Goal: Task Accomplishment & Management: Manage account settings

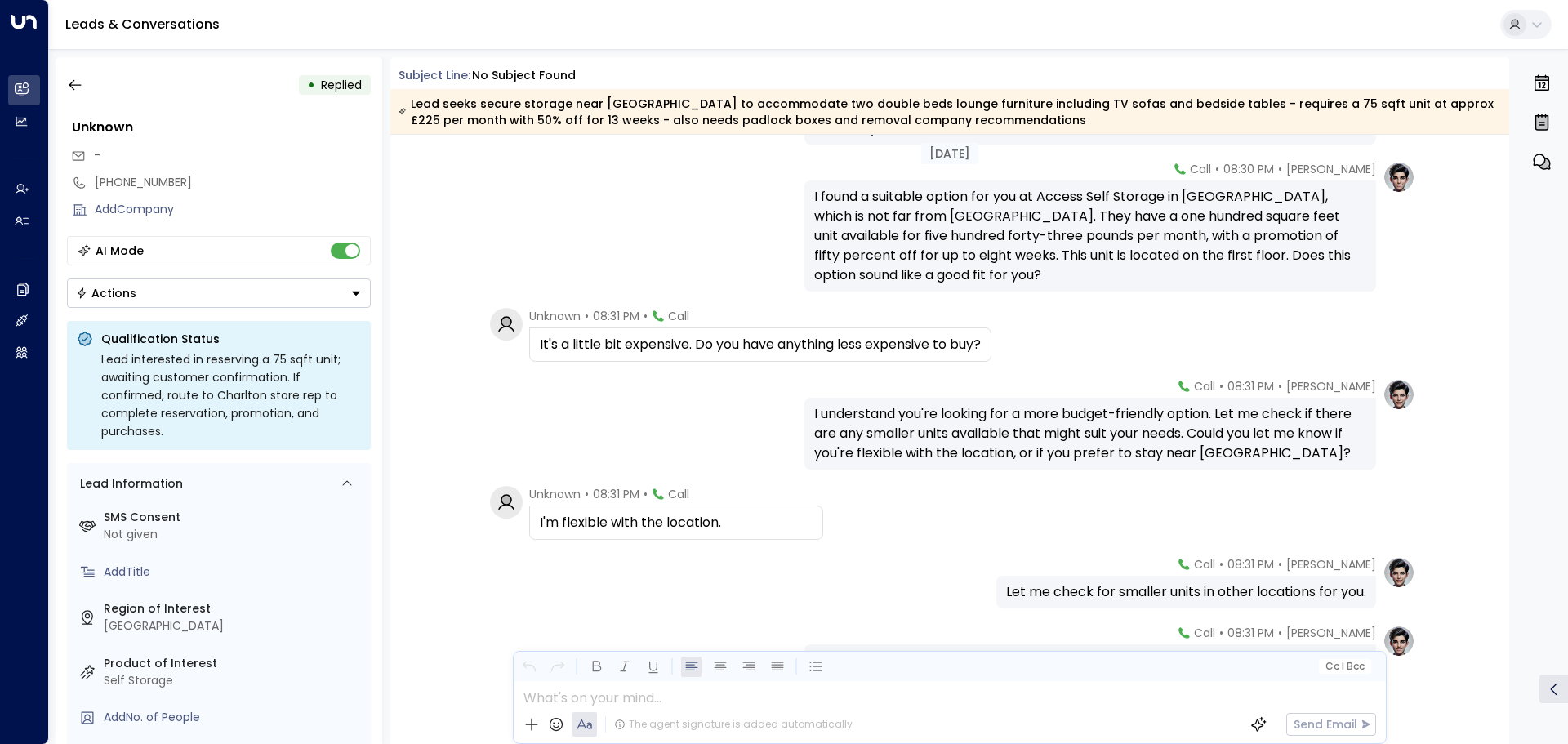
scroll to position [744, 0]
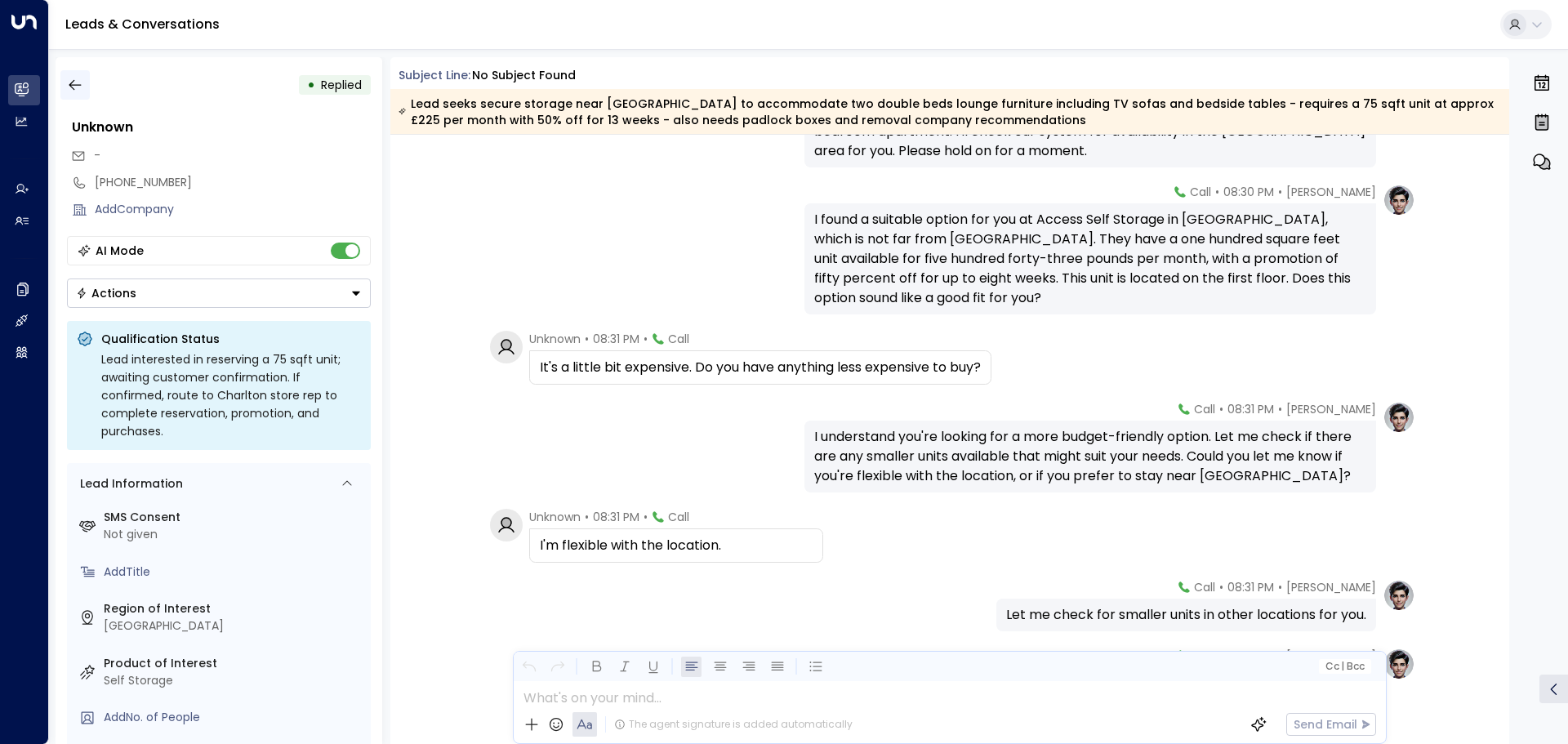
click at [75, 91] on icon "button" at bounding box center [75, 85] width 17 height 17
click at [76, 83] on icon "button" at bounding box center [75, 85] width 17 height 17
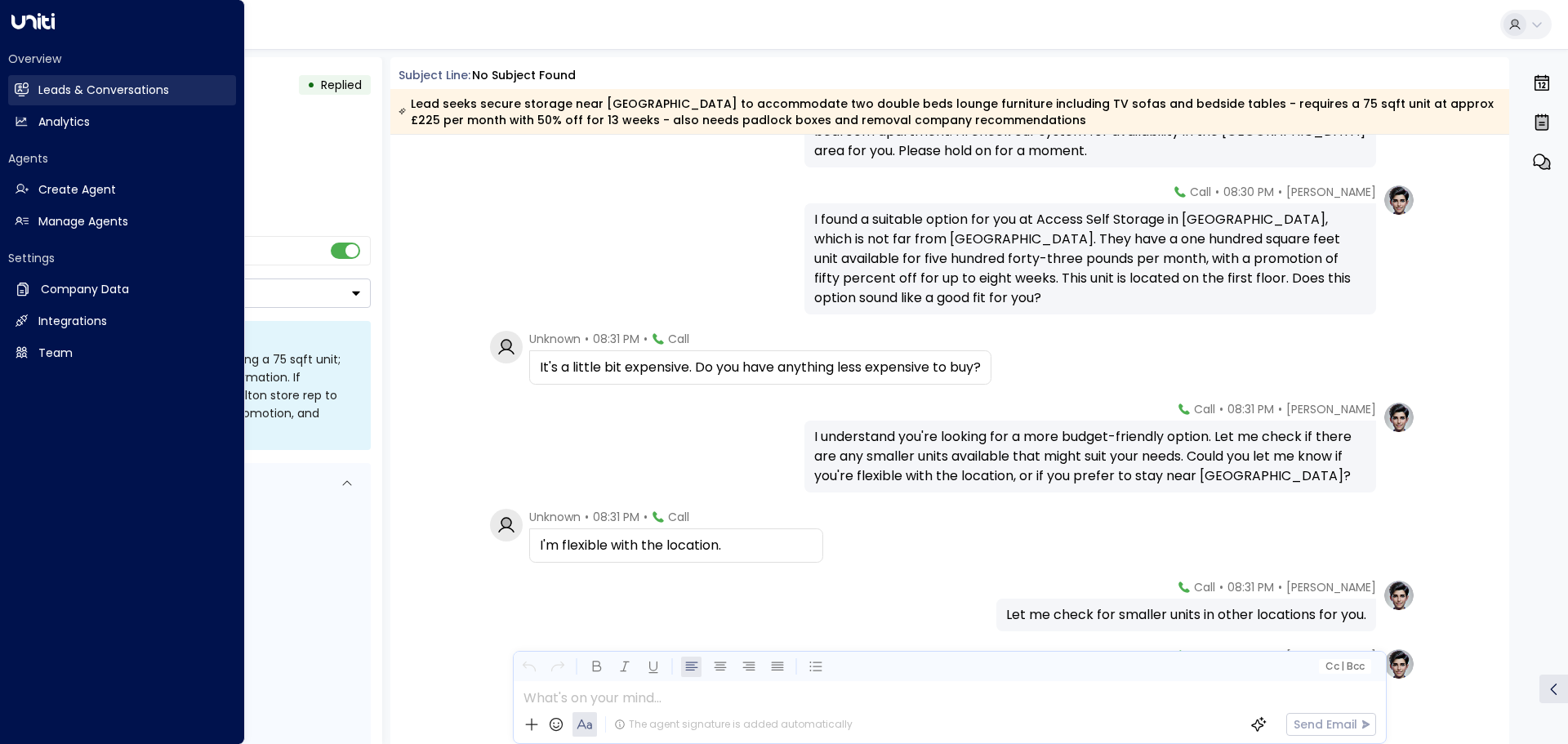
click at [38, 87] on link "Leads & Conversations Leads & Conversations" at bounding box center [122, 90] width 228 height 30
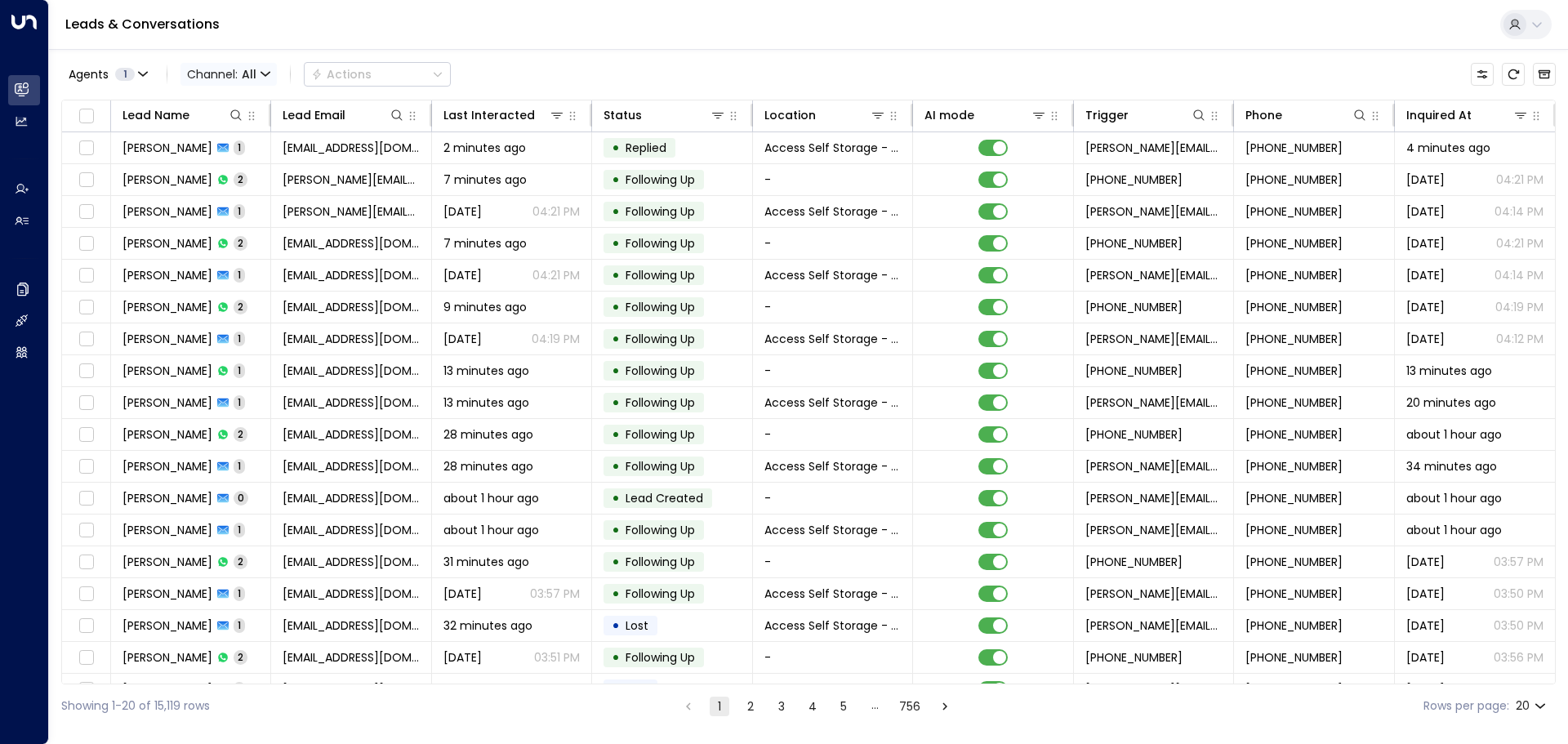
click at [268, 76] on icon "button" at bounding box center [265, 74] width 10 height 10
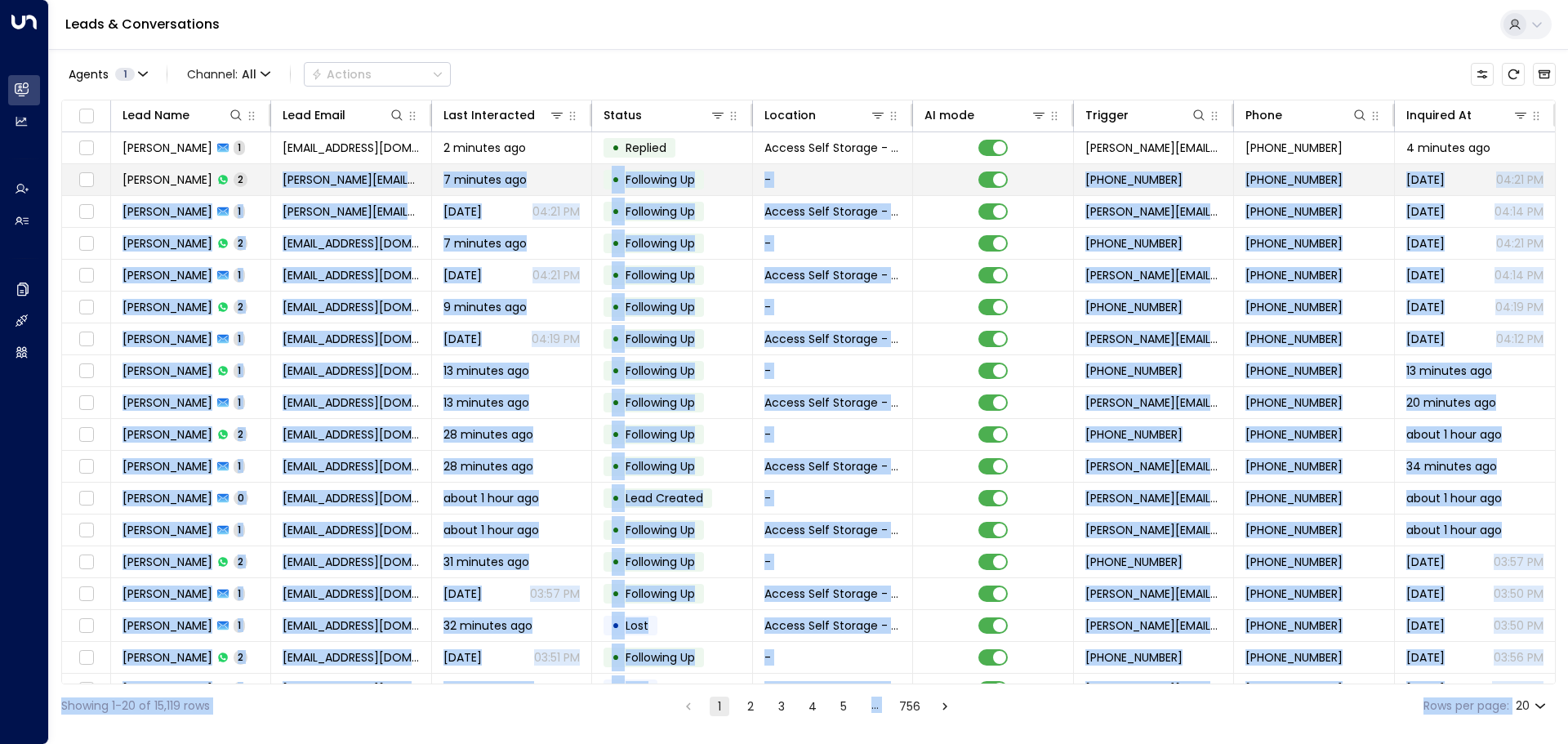
drag, startPoint x: 233, startPoint y: 184, endPoint x: 237, endPoint y: 164, distance: 20.4
click at [260, 74] on icon "button" at bounding box center [265, 74] width 10 height 10
click at [257, 75] on span "Channel: All" at bounding box center [228, 74] width 97 height 23
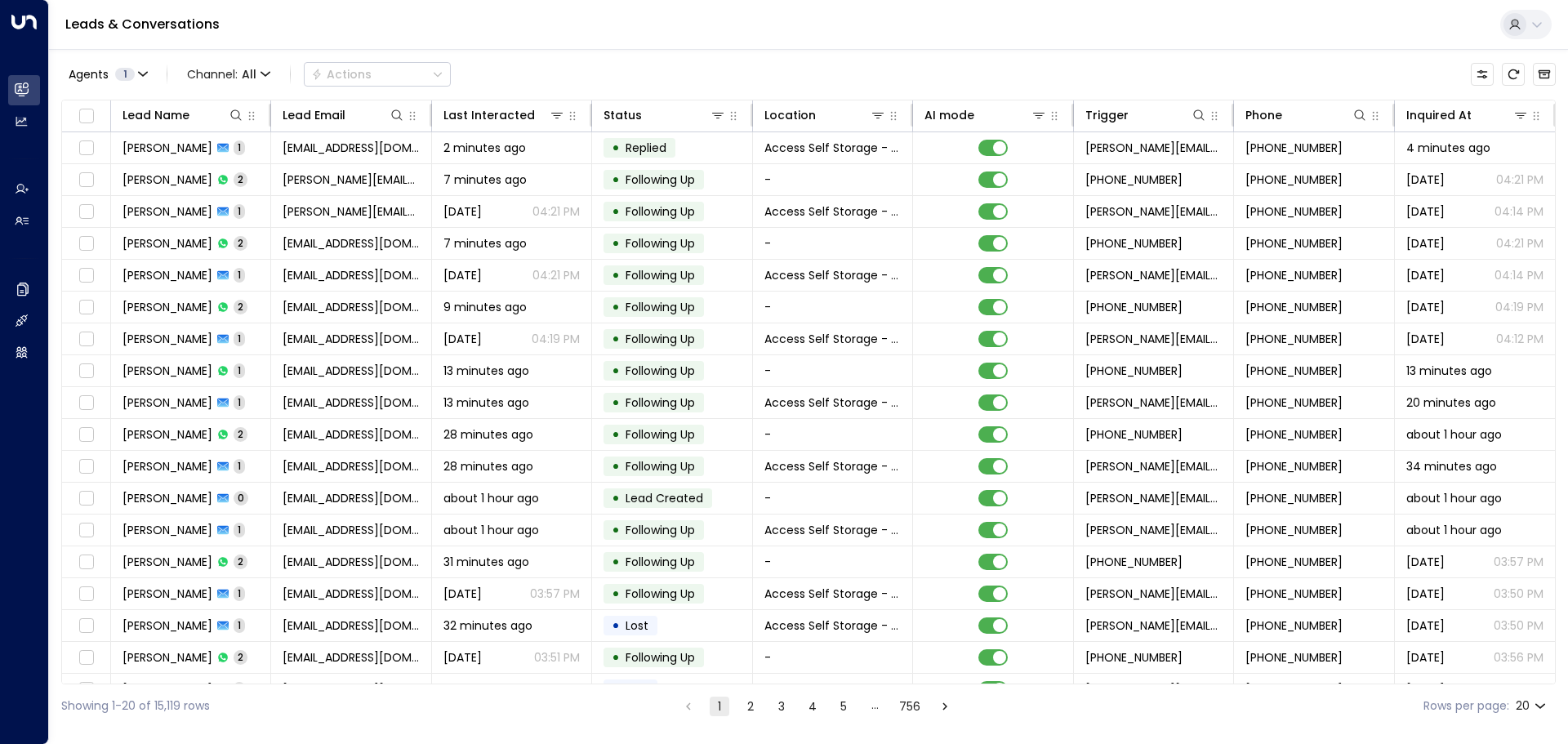
click at [559, 296] on div at bounding box center [784, 372] width 1568 height 744
click at [252, 73] on span "All" at bounding box center [249, 75] width 15 height 13
click at [220, 156] on span "WhatsApp" at bounding box center [217, 150] width 47 height 10
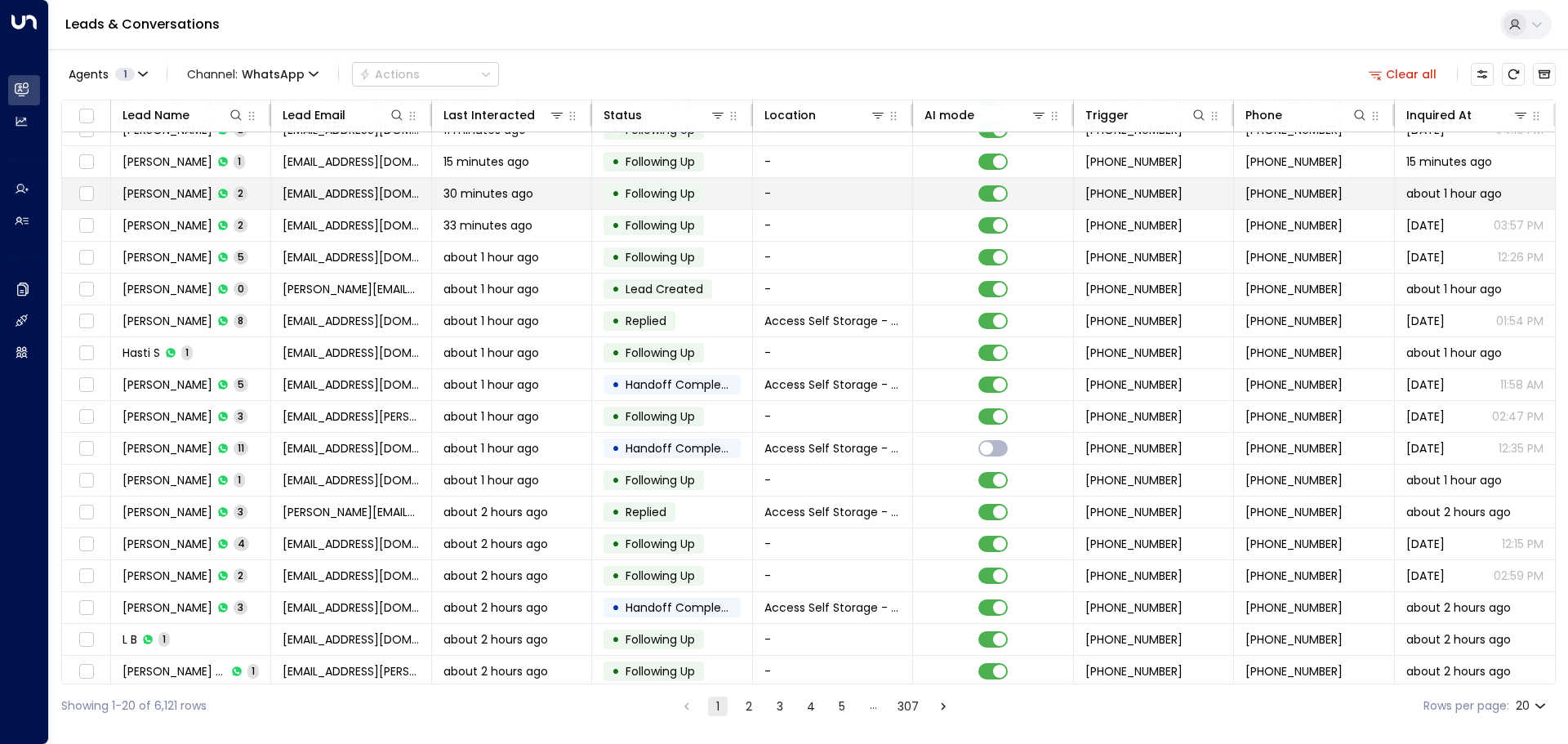
scroll to position [90, 0]
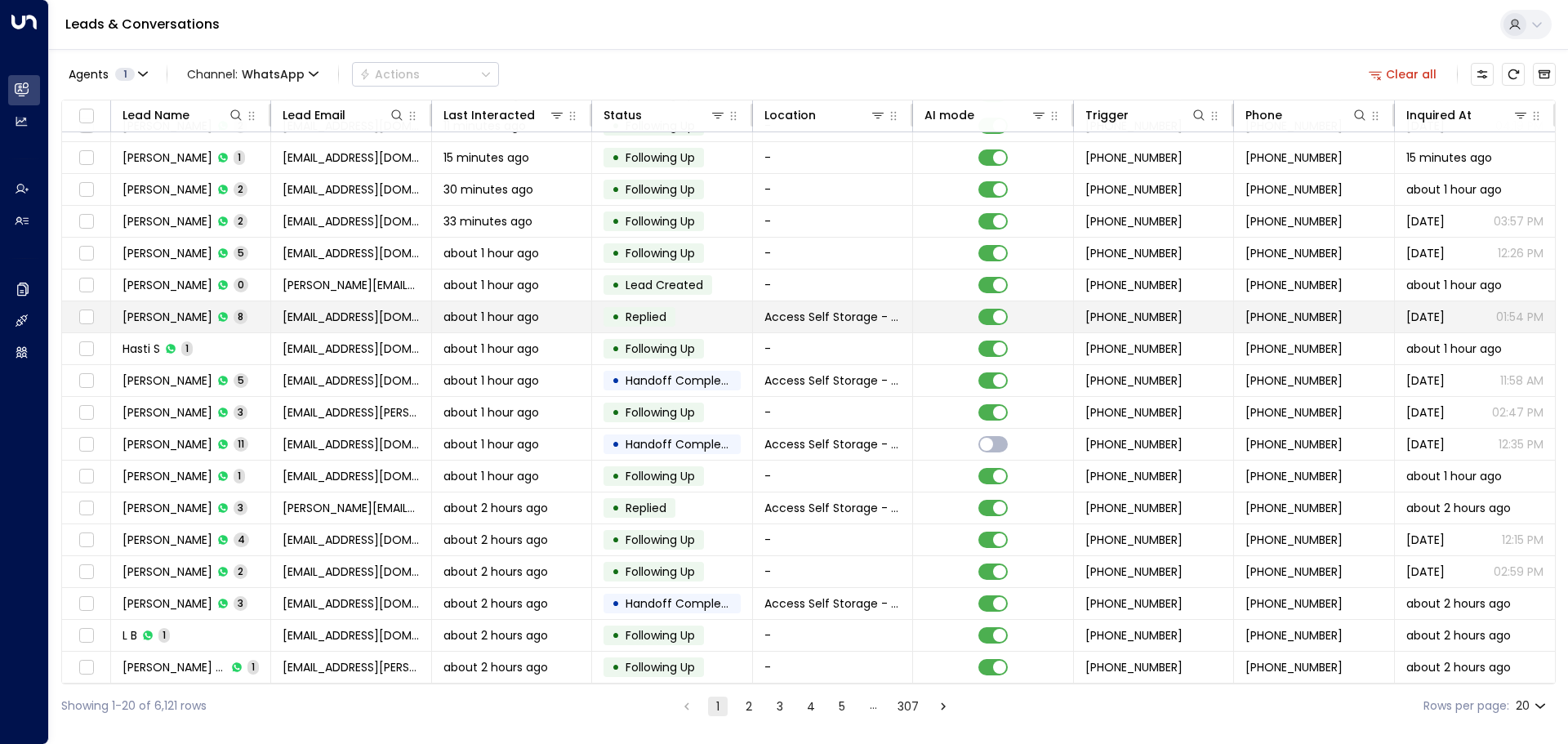
click at [255, 303] on td "David Mace 8" at bounding box center [191, 317] width 160 height 31
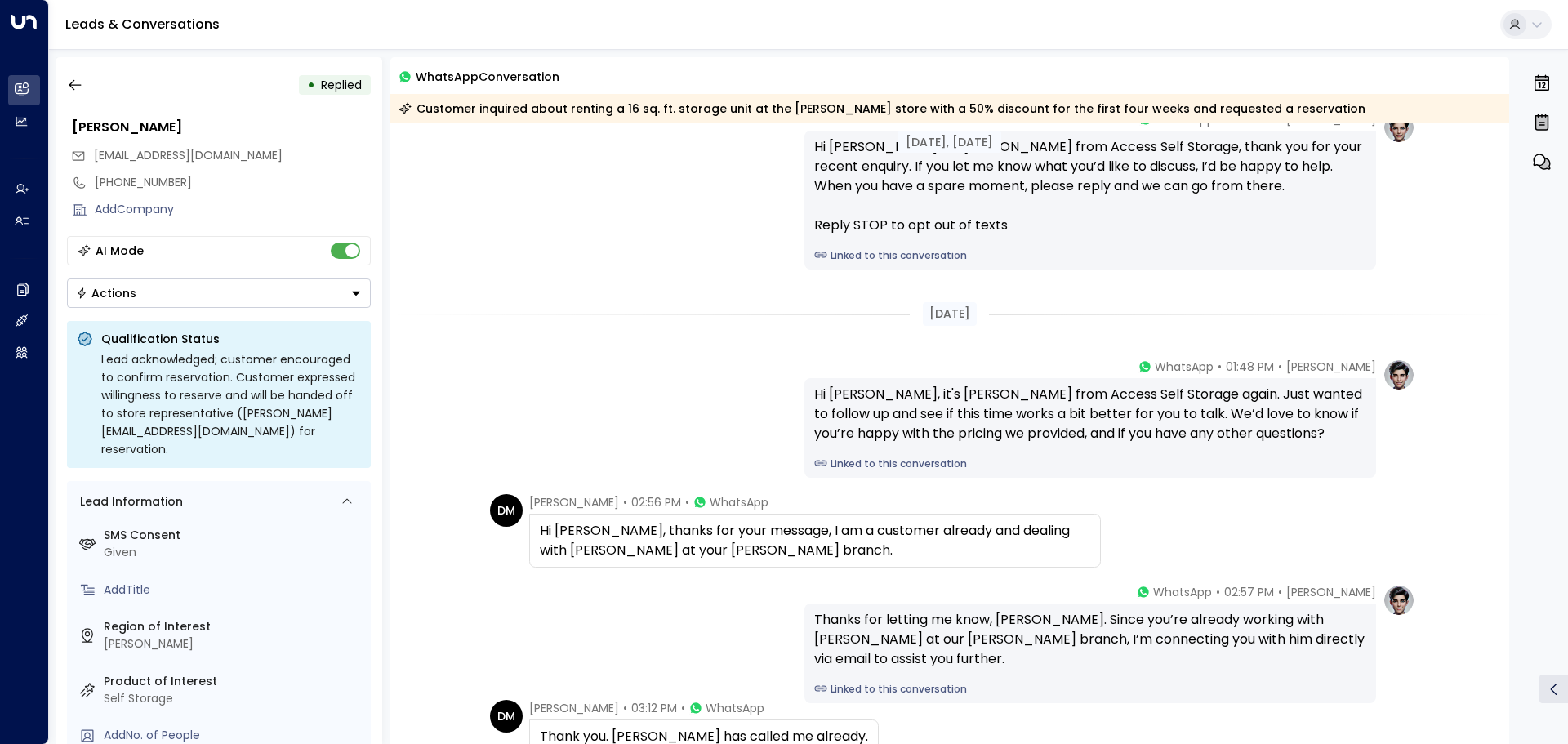
scroll to position [71, 0]
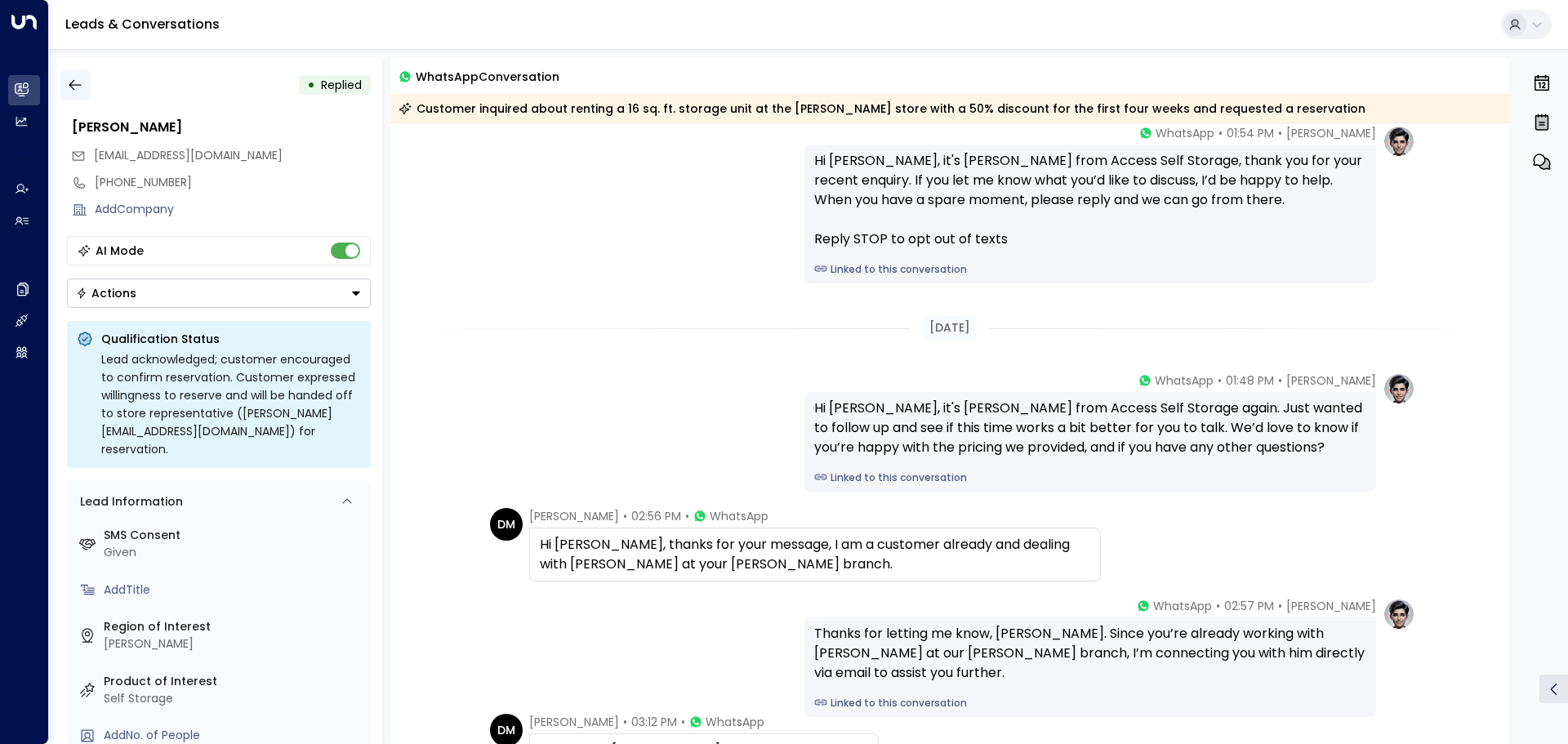
click at [76, 87] on icon "button" at bounding box center [75, 85] width 17 height 17
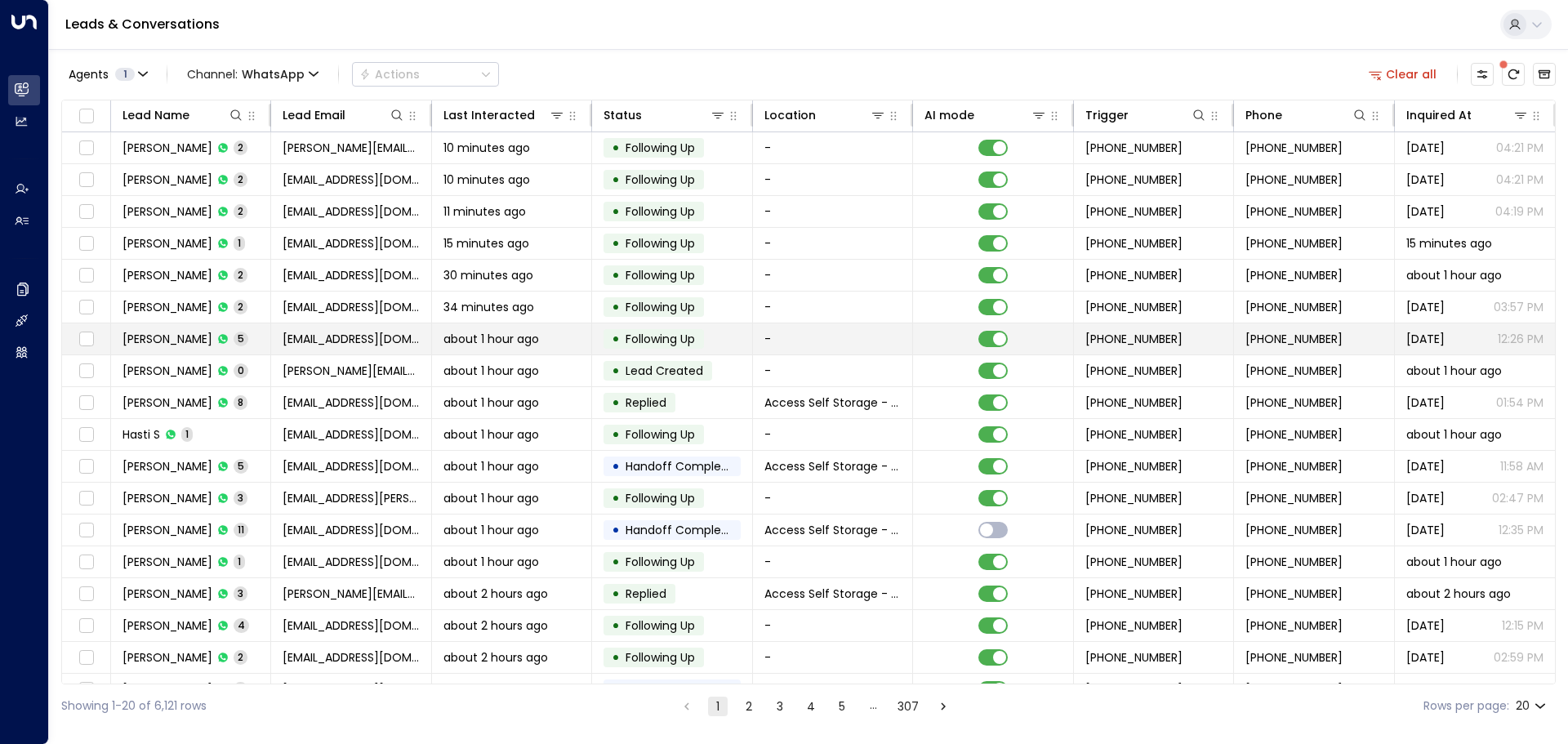
click at [259, 335] on td "John Johnson 5" at bounding box center [191, 339] width 160 height 31
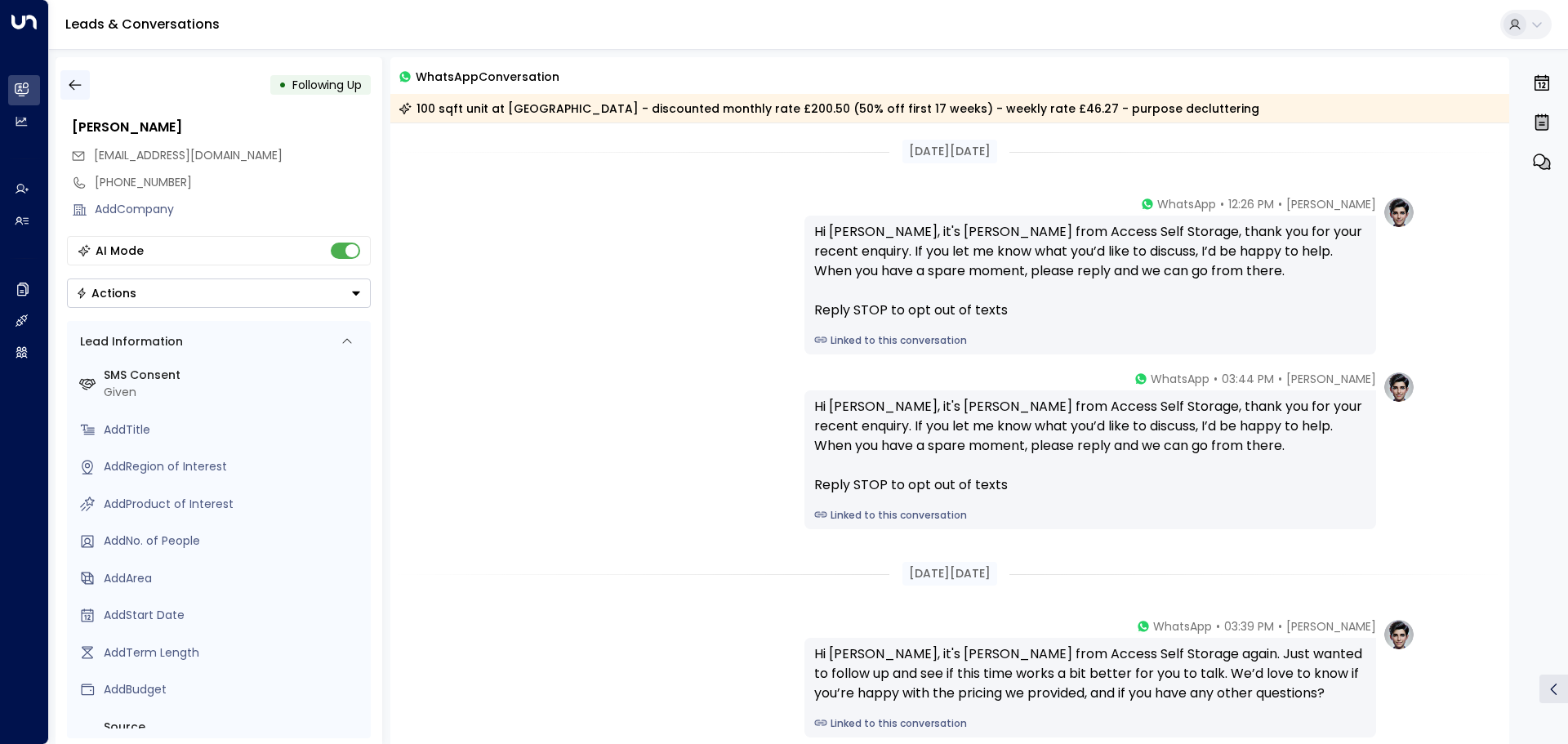
click at [79, 87] on icon "button" at bounding box center [75, 85] width 17 height 17
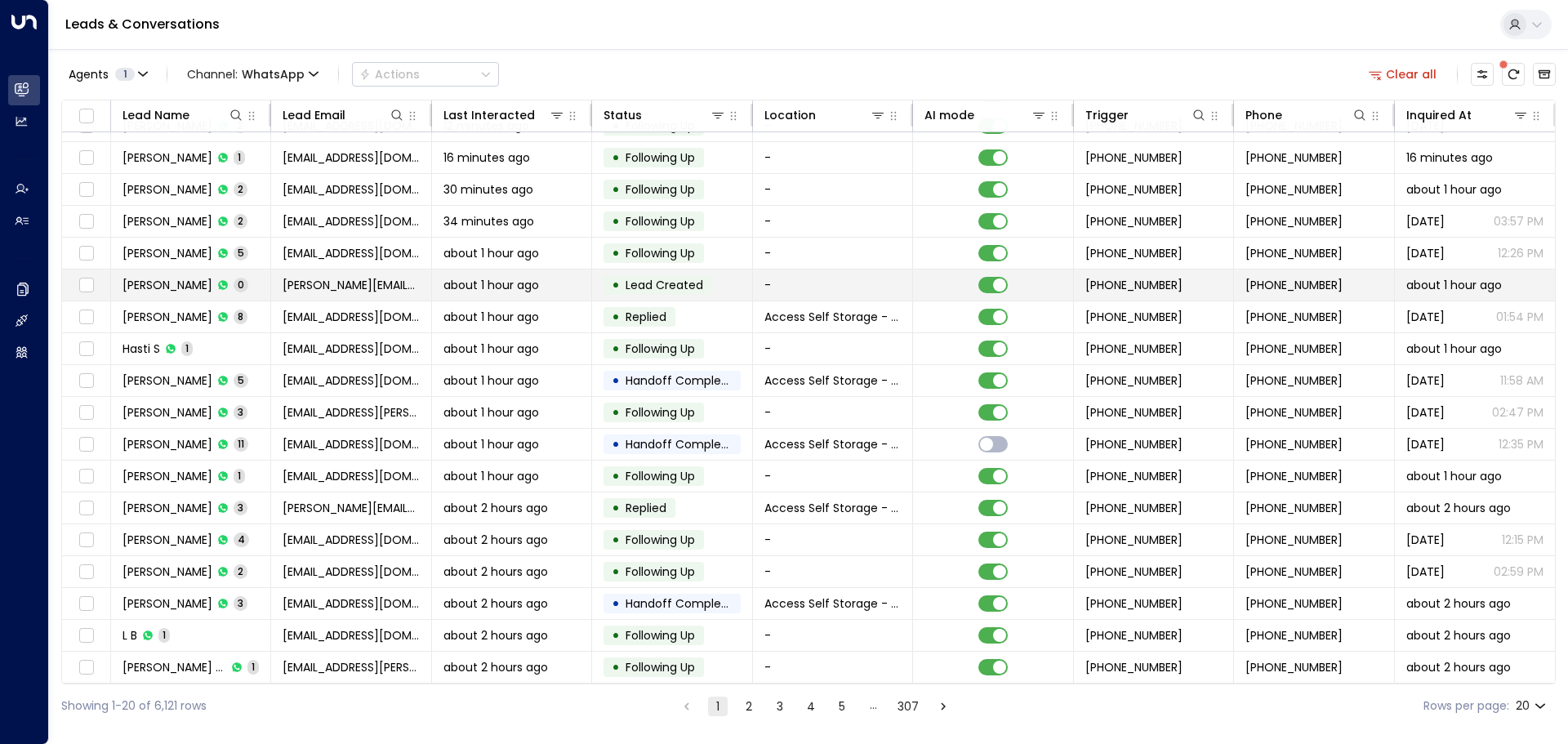
scroll to position [90, 0]
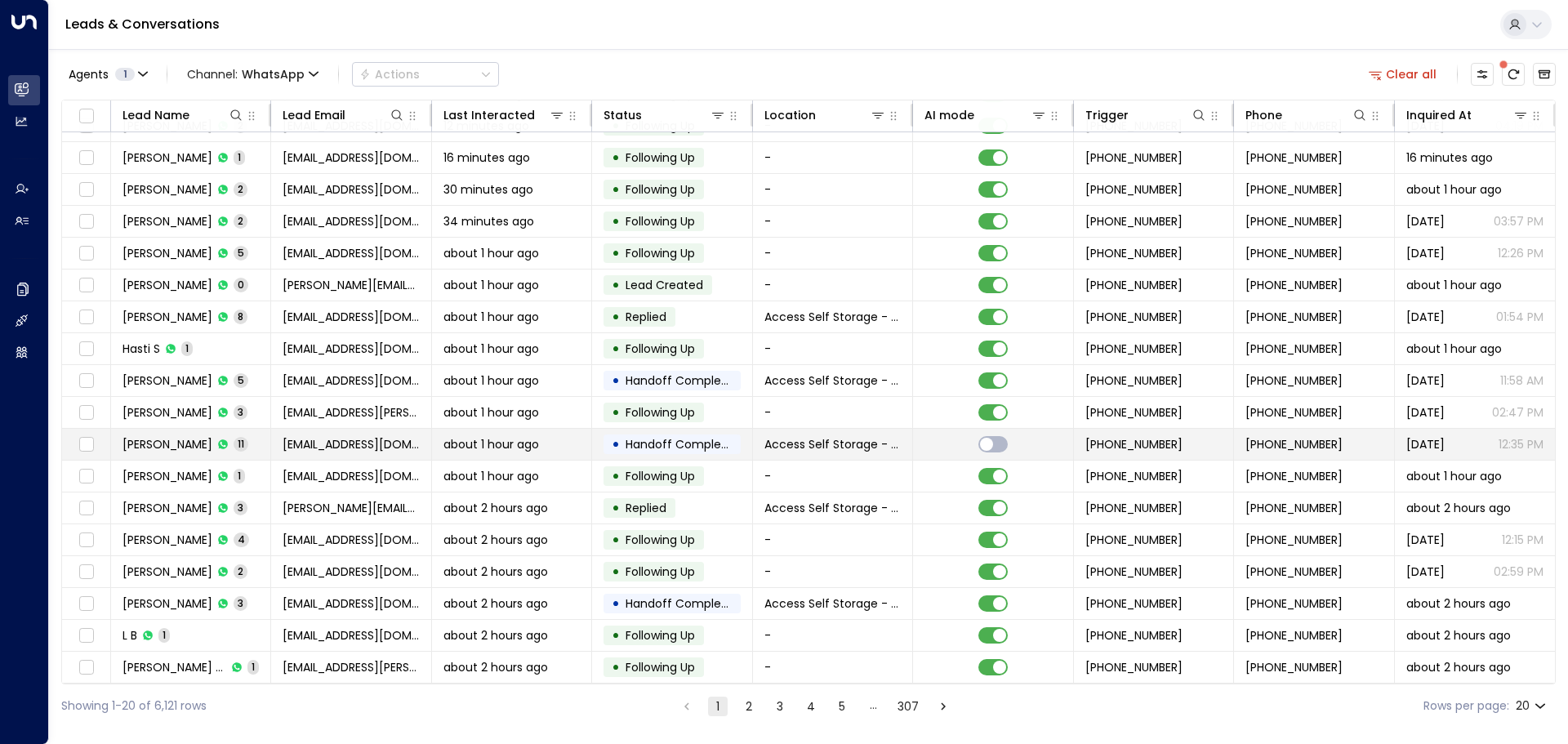
click at [265, 435] on td "Lawrence Ceesay 11" at bounding box center [191, 445] width 160 height 31
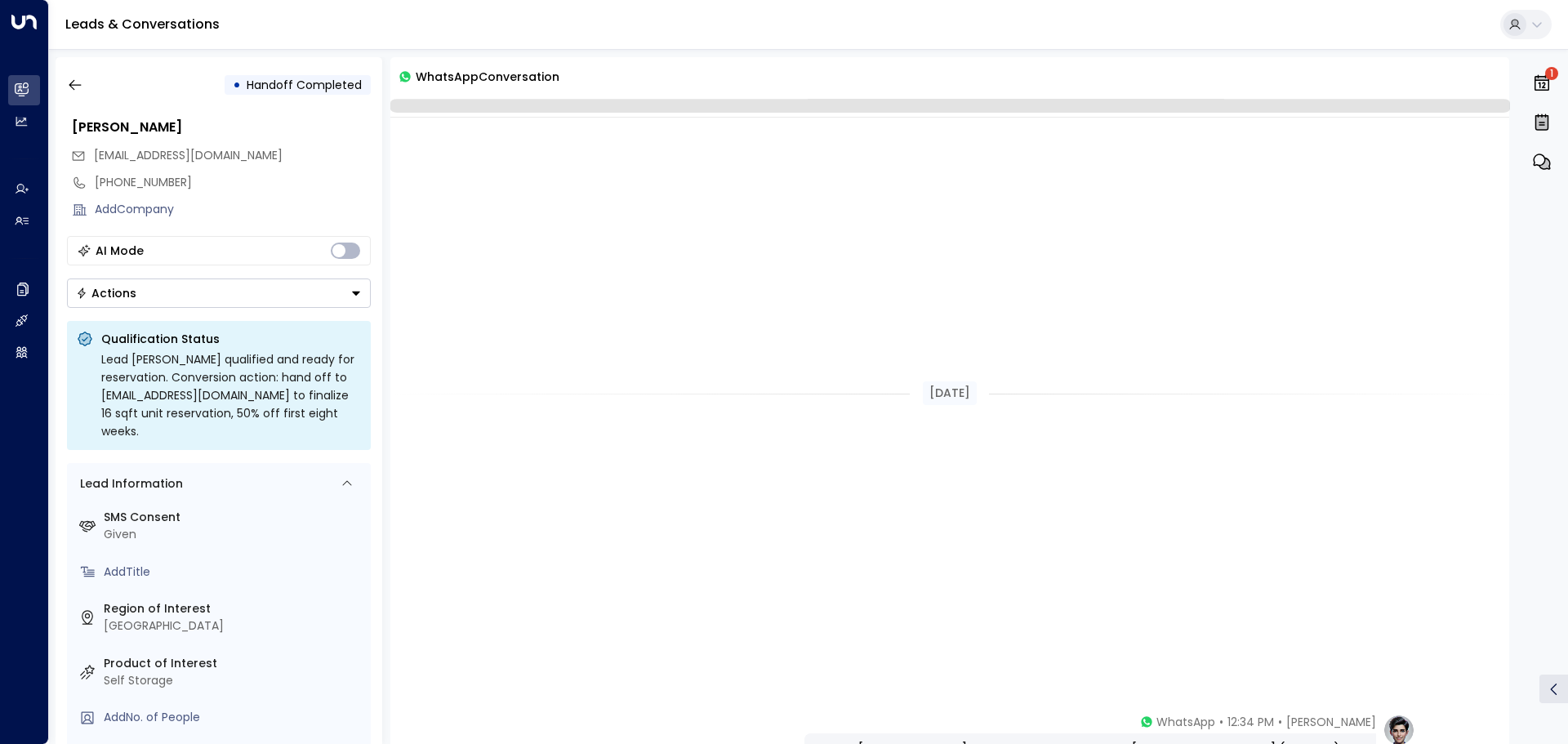
scroll to position [750, 0]
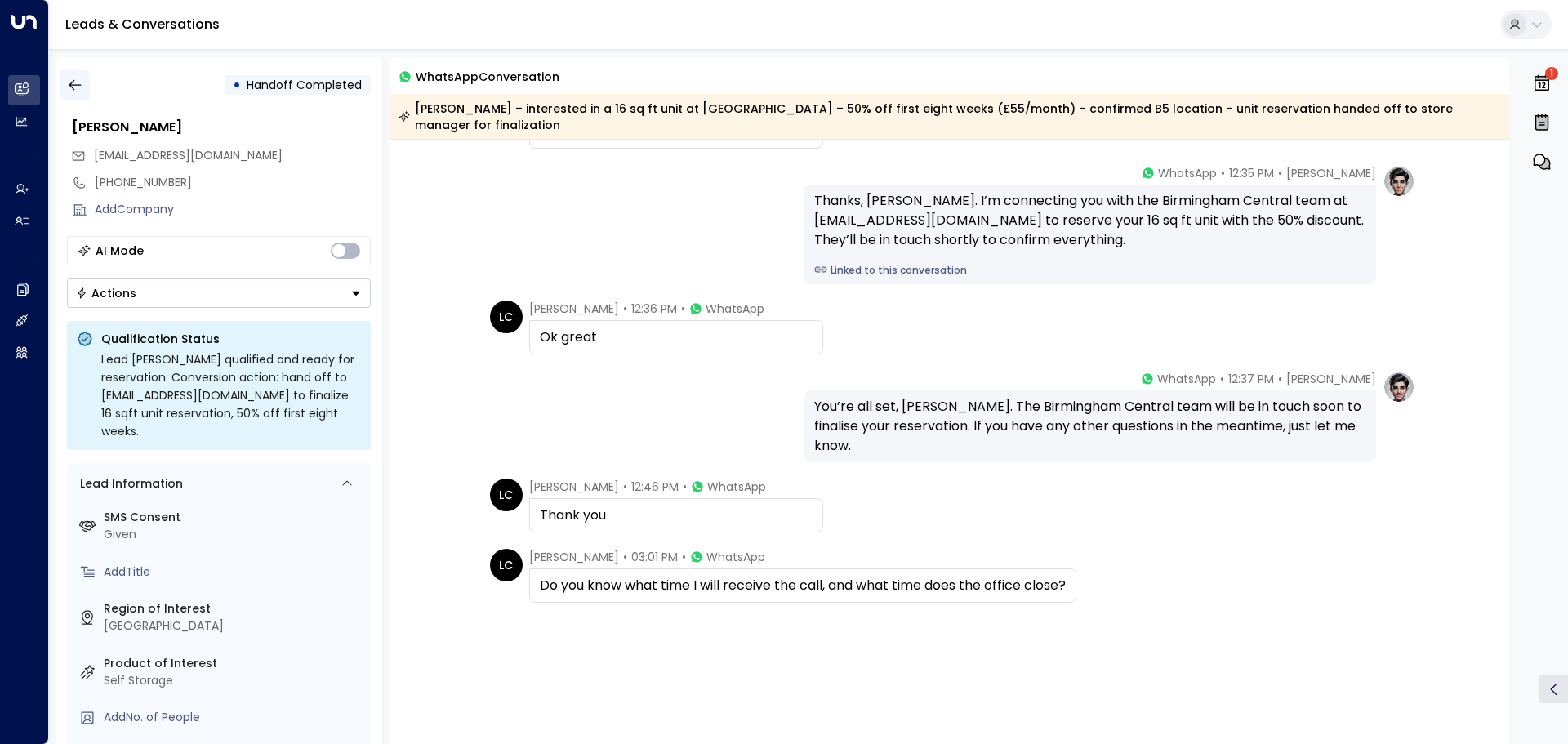
click at [77, 92] on icon "button" at bounding box center [75, 85] width 17 height 17
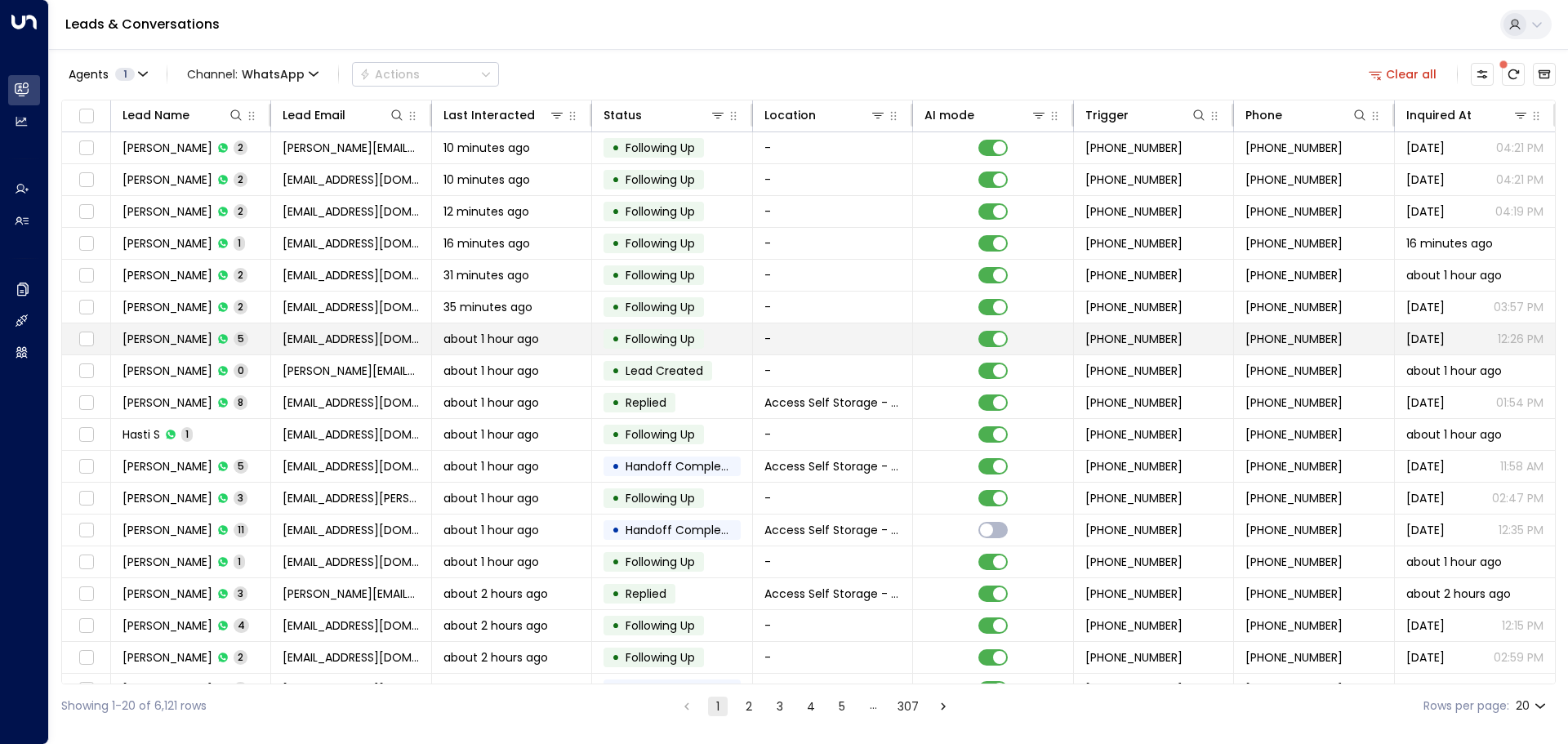
click at [255, 335] on td "John Johnson 5" at bounding box center [191, 339] width 160 height 31
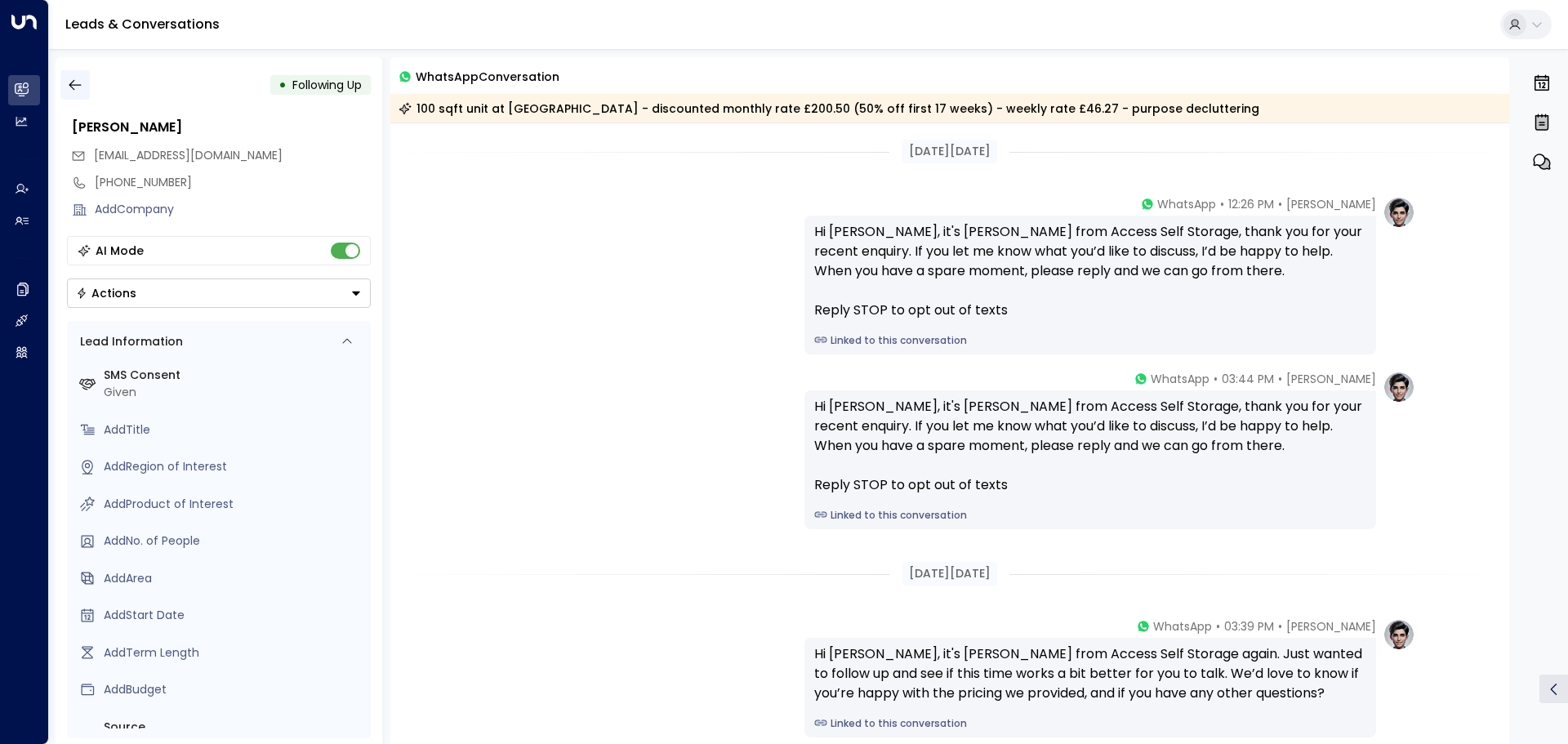
click at [83, 88] on icon "button" at bounding box center [75, 85] width 17 height 17
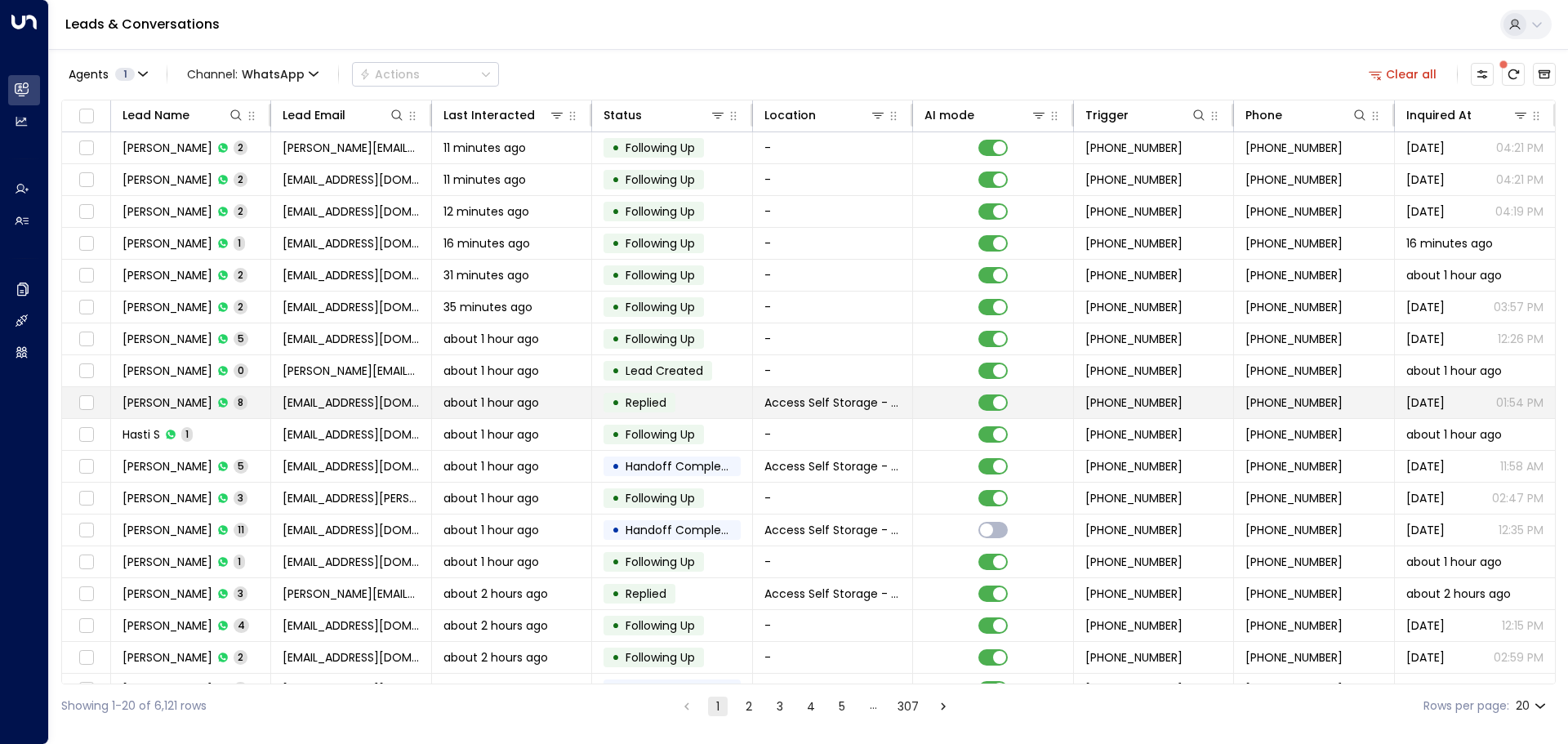
scroll to position [90, 0]
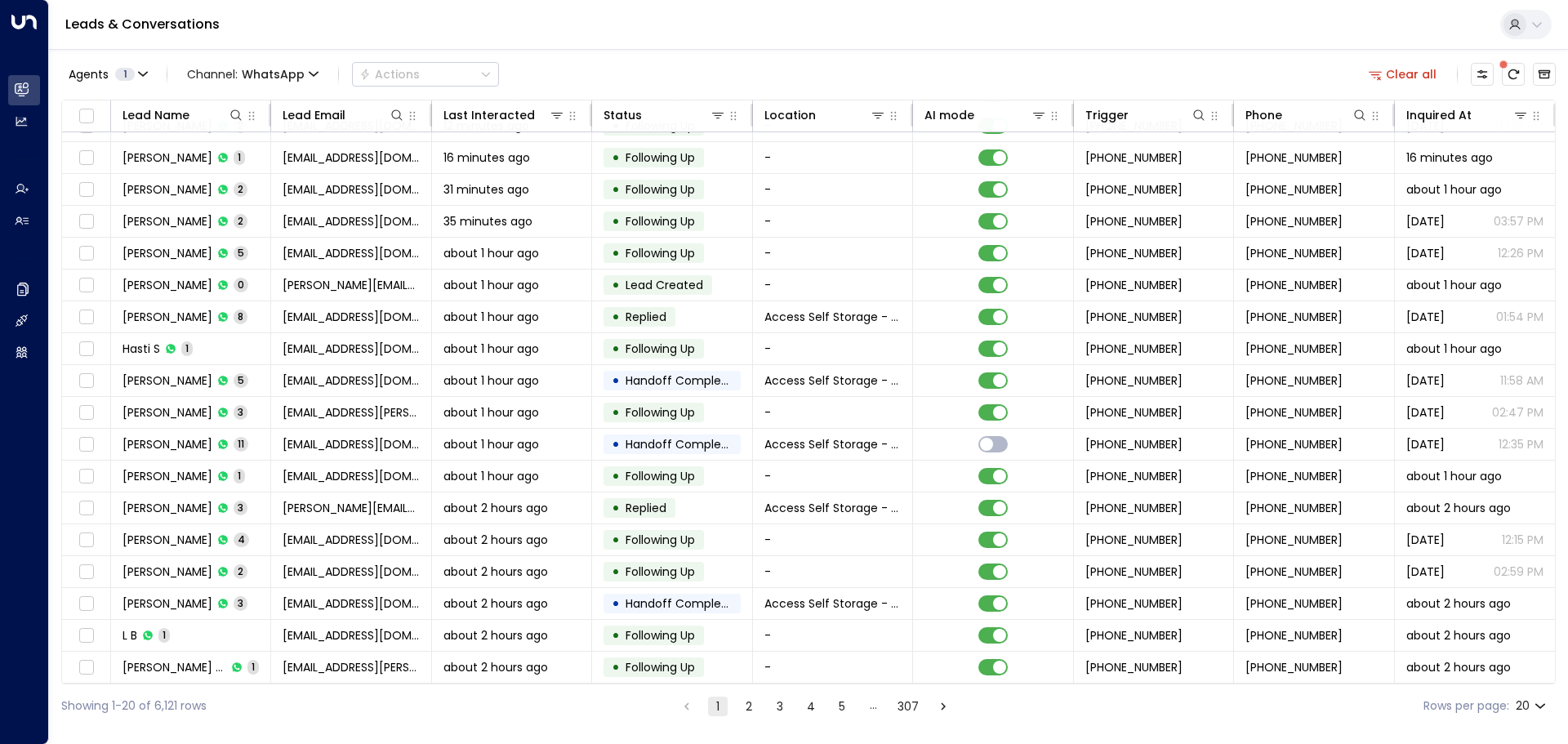
click at [1423, 706] on label "Rows per page:" at bounding box center [1465, 706] width 86 height 17
click at [1536, 704] on body "Overview Leads & Conversations Leads & Conversations Analytics Analytics Agents…" at bounding box center [784, 364] width 1568 height 728
drag, startPoint x: 1523, startPoint y: 693, endPoint x: 1524, endPoint y: 704, distance: 11.0
click at [1524, 704] on ul "20 50 100" at bounding box center [1530, 681] width 47 height 101
click at [1524, 704] on li "100" at bounding box center [1530, 711] width 47 height 29
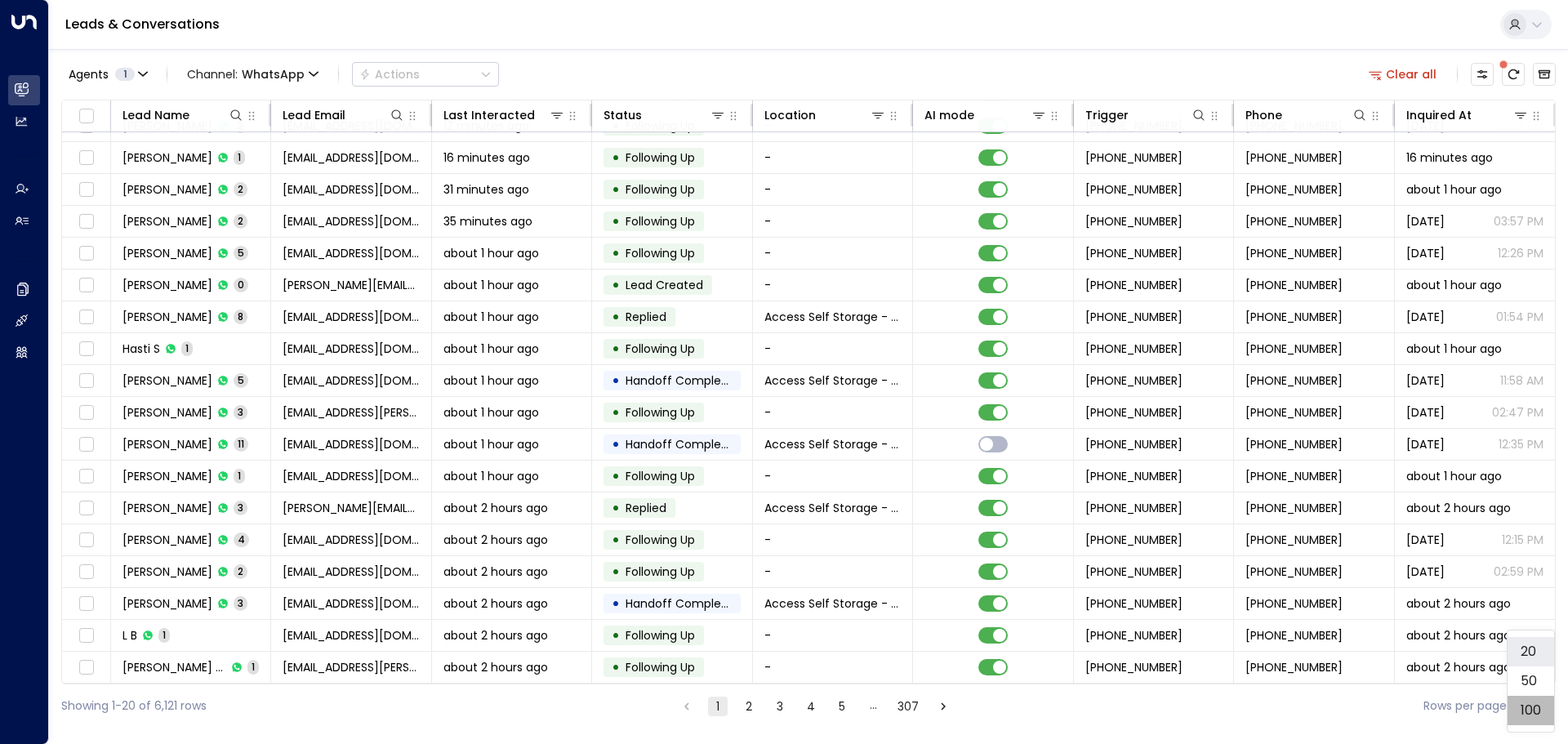
type input "***"
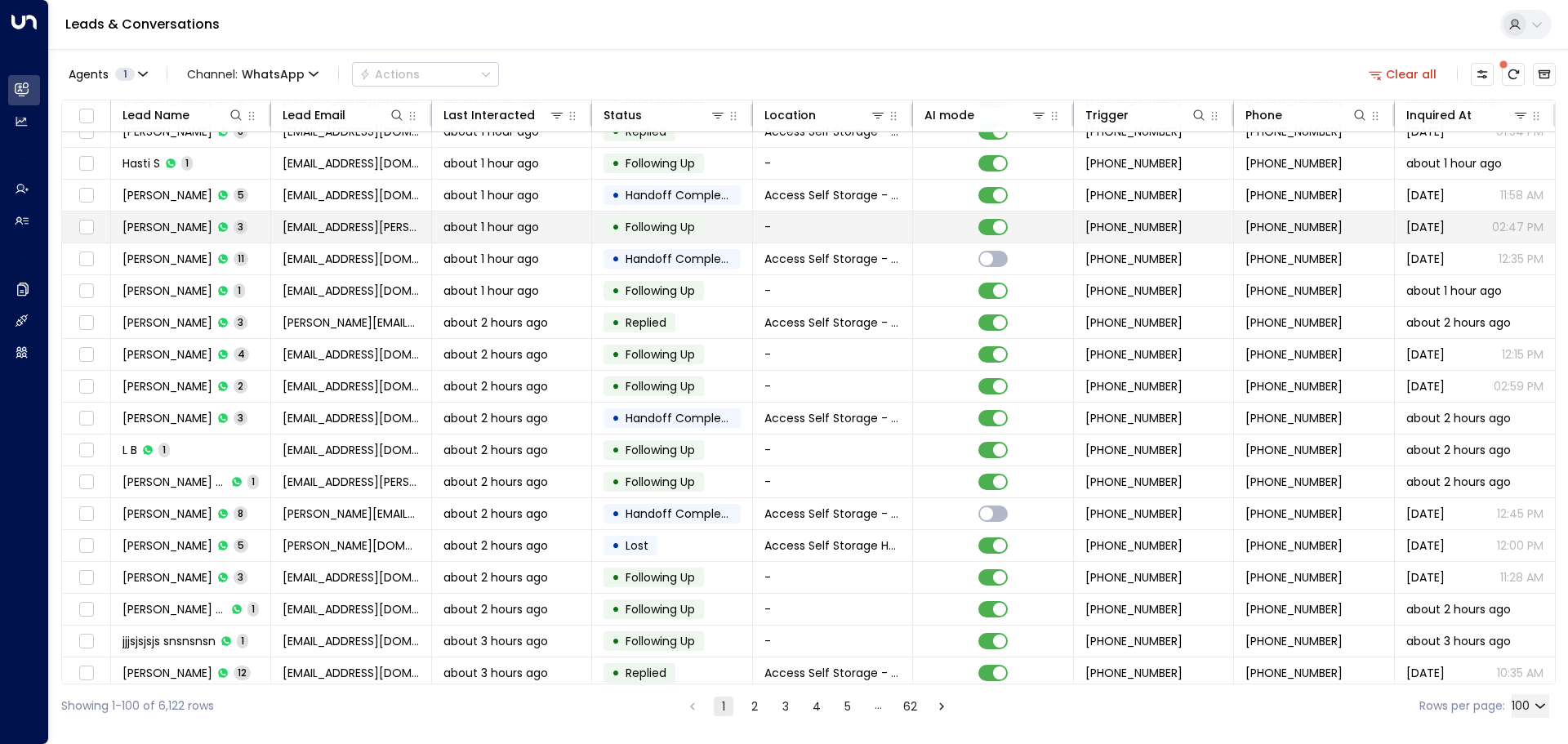
scroll to position [336, 0]
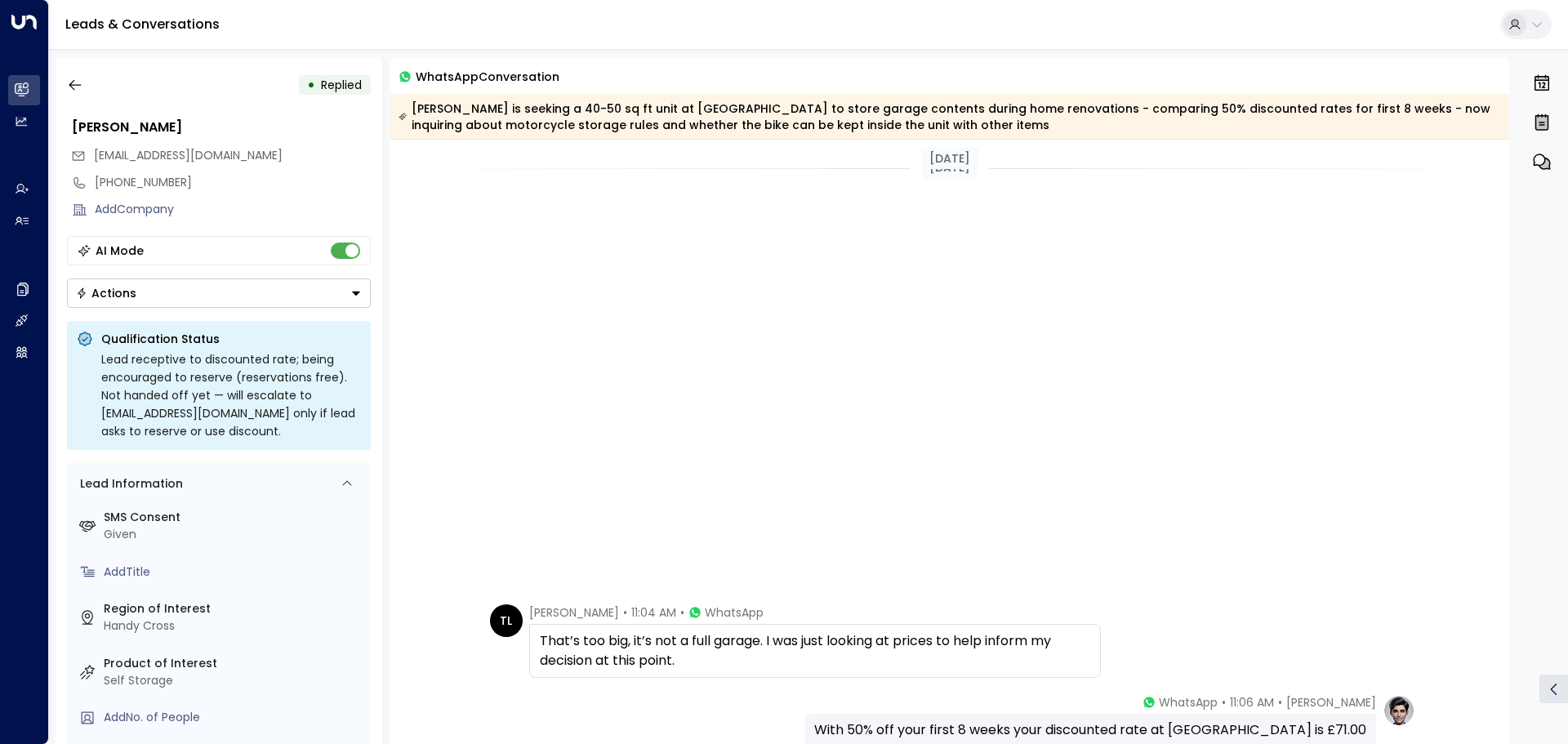
scroll to position [559, 0]
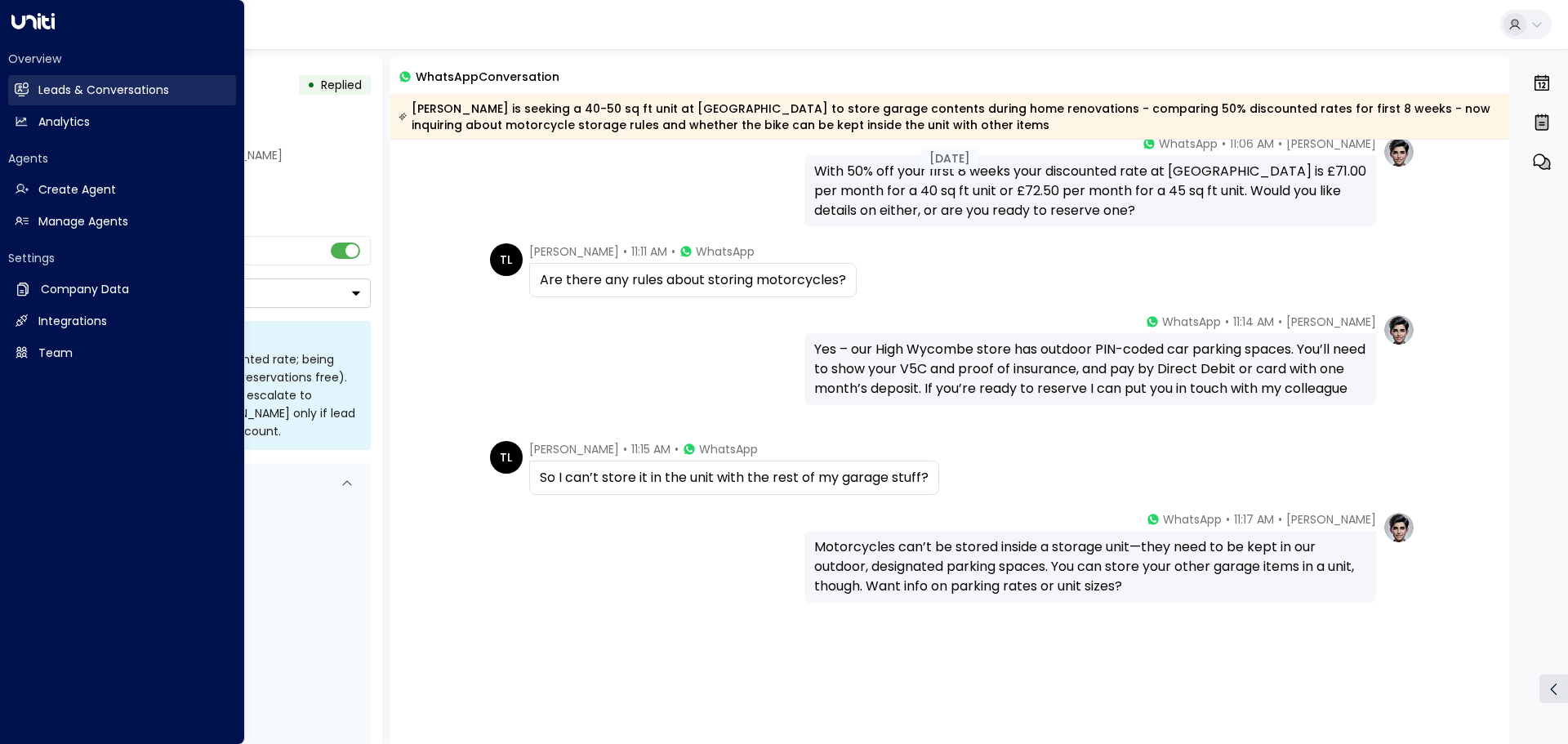
click at [54, 87] on h2 "Leads & Conversations" at bounding box center [104, 90] width 131 height 17
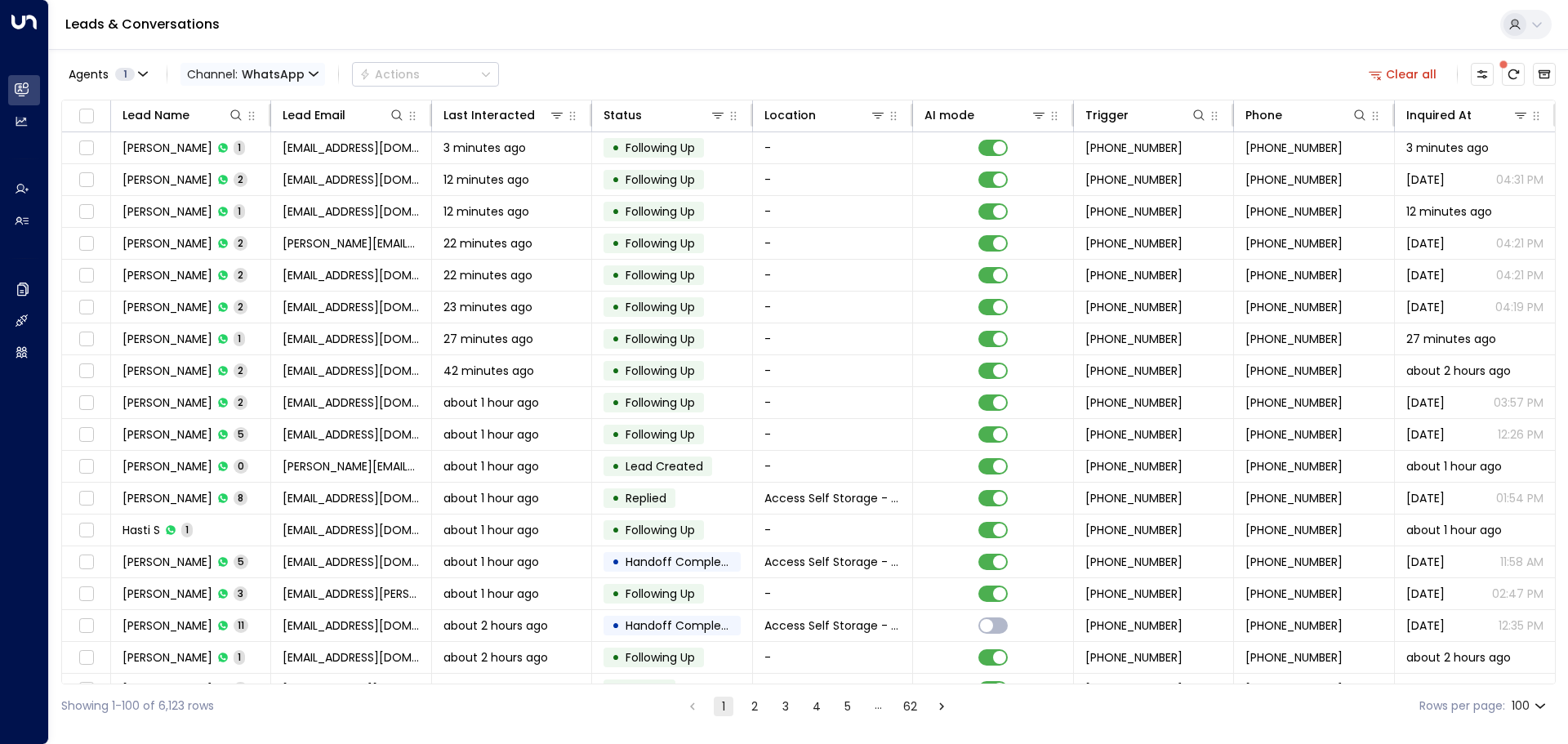
click at [306, 79] on span "Channel: WhatsApp" at bounding box center [252, 74] width 144 height 23
click at [263, 98] on li "All" at bounding box center [224, 99] width 78 height 16
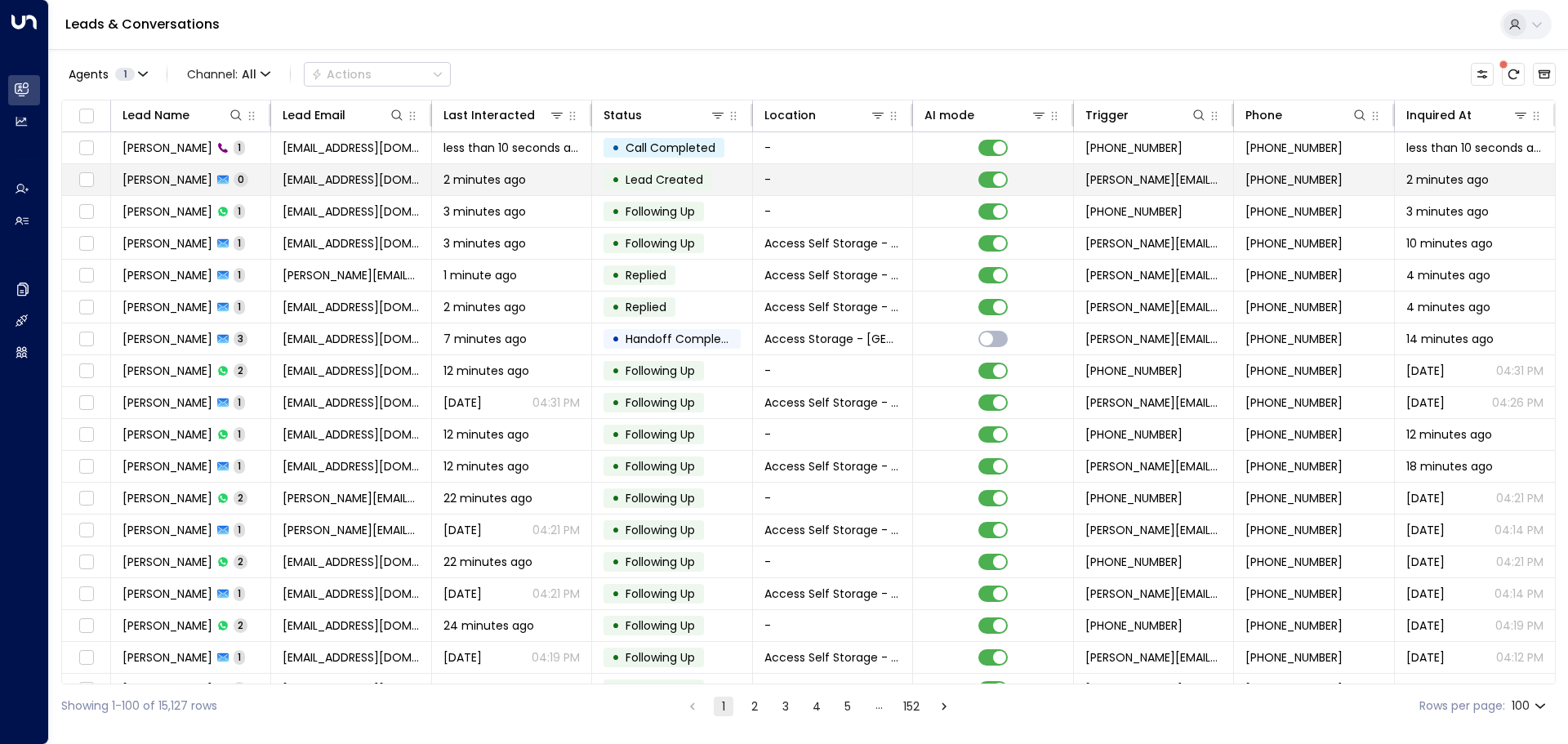
click at [199, 173] on span "[PERSON_NAME]" at bounding box center [167, 180] width 90 height 17
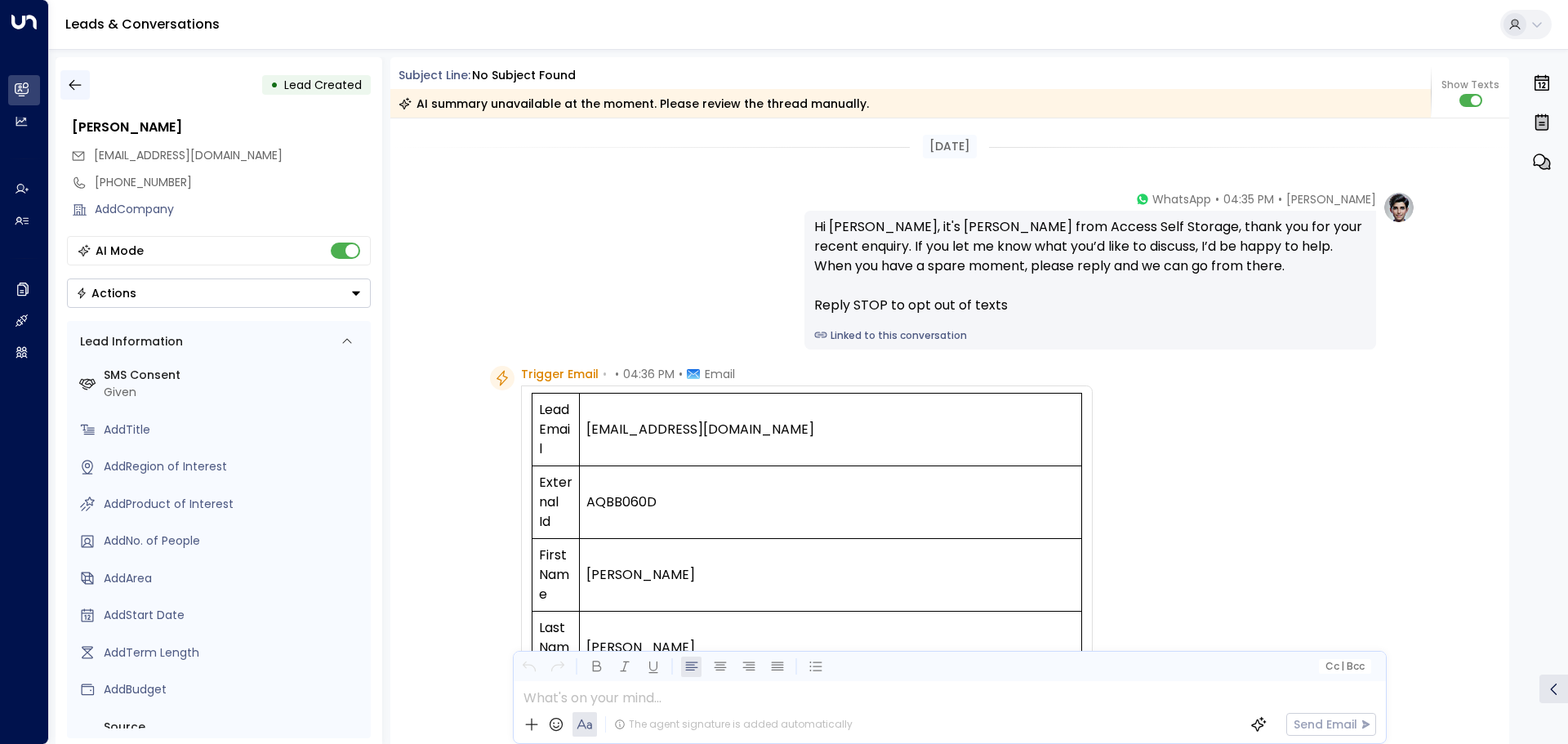
click at [77, 84] on icon "button" at bounding box center [75, 85] width 17 height 17
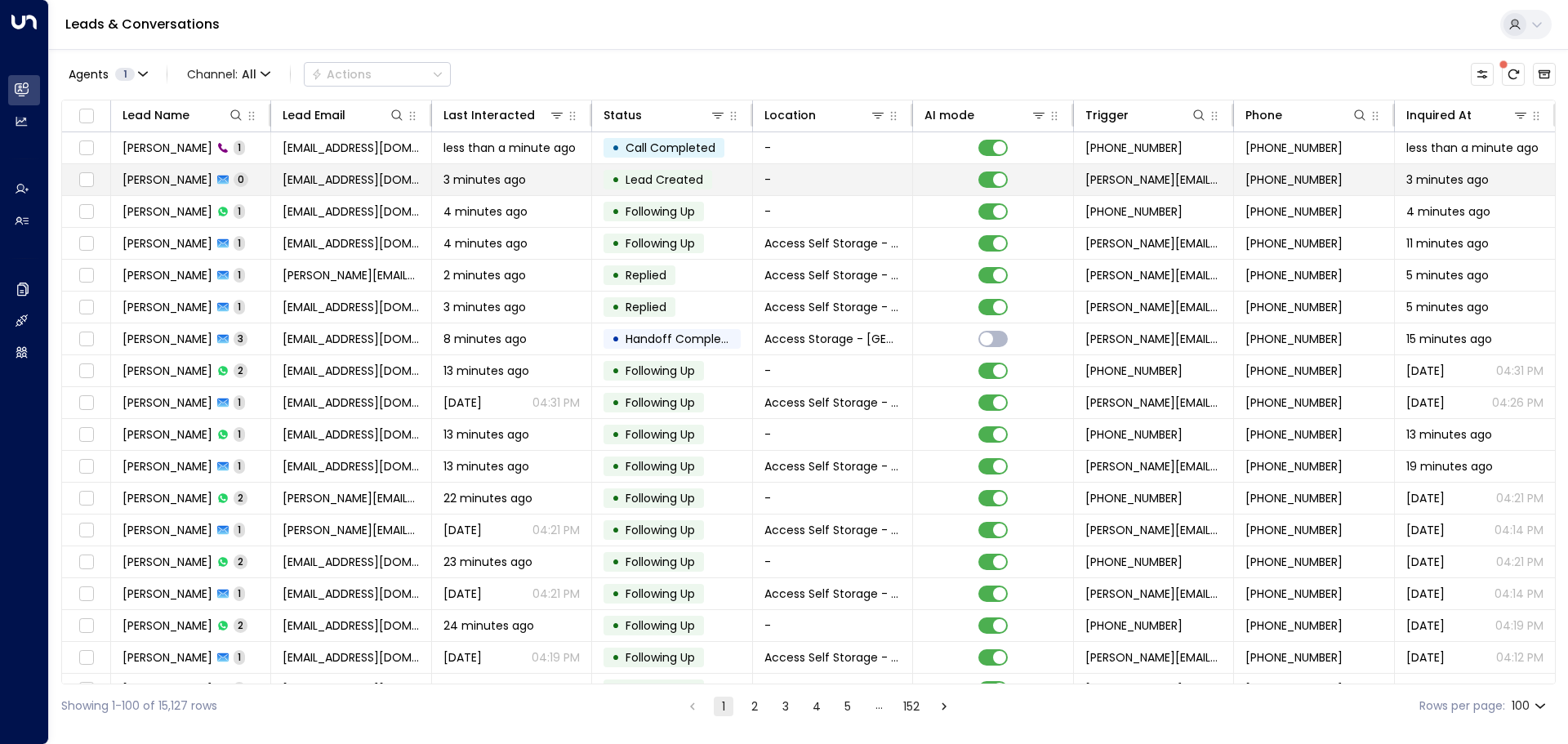
click at [173, 169] on td "[PERSON_NAME] 0" at bounding box center [191, 180] width 160 height 31
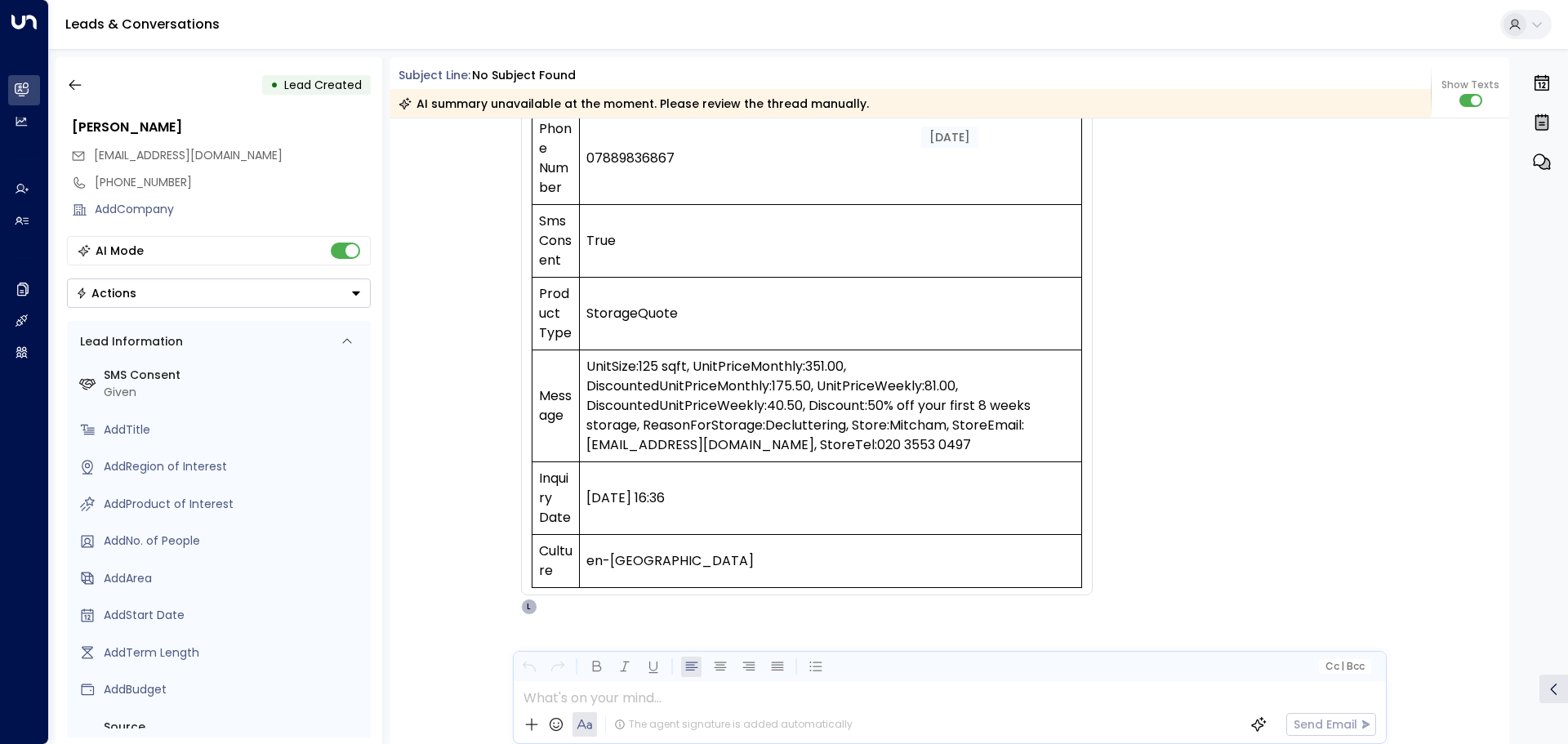
scroll to position [606, 0]
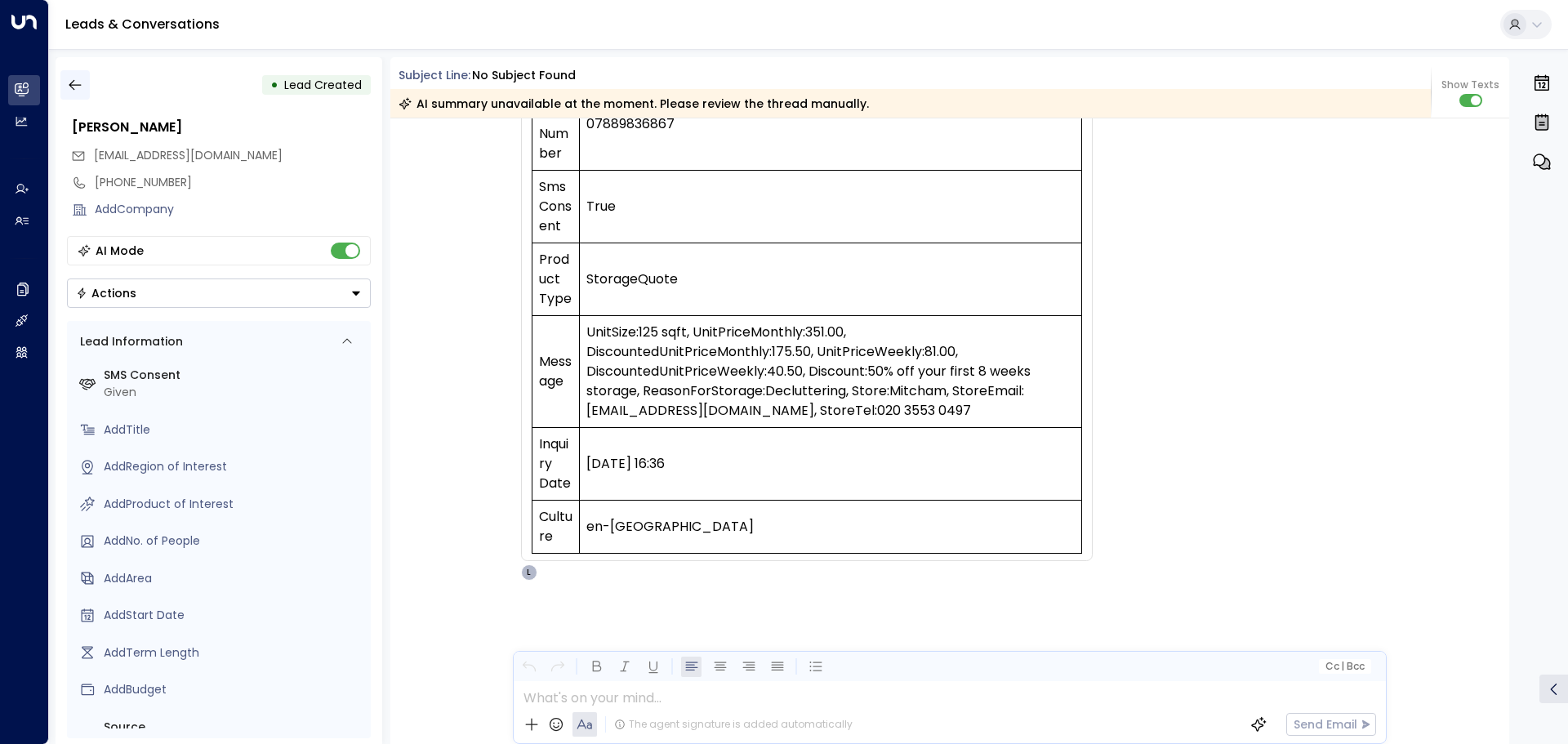
click at [76, 82] on icon "button" at bounding box center [75, 85] width 17 height 17
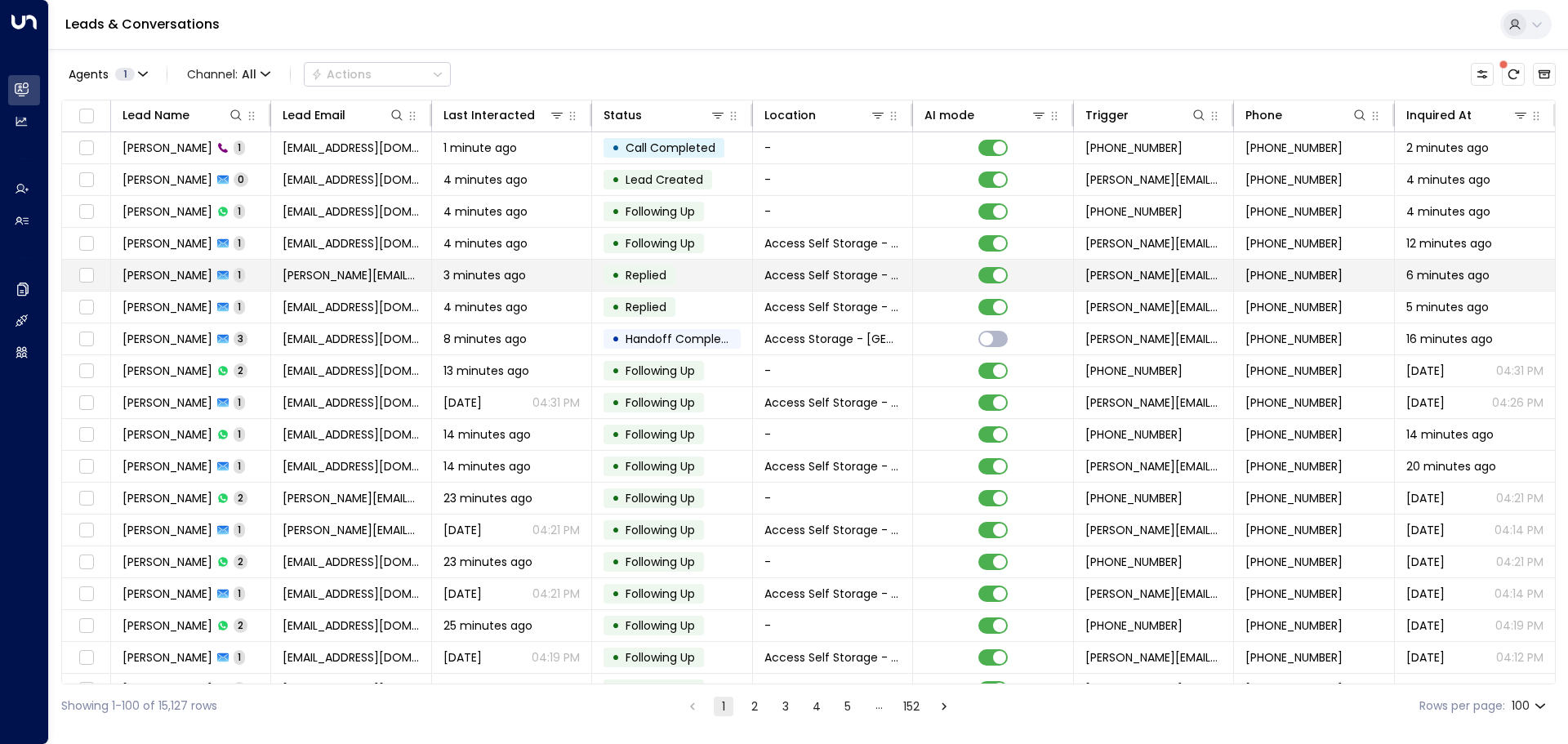
click at [181, 270] on span "[PERSON_NAME]" at bounding box center [167, 275] width 90 height 17
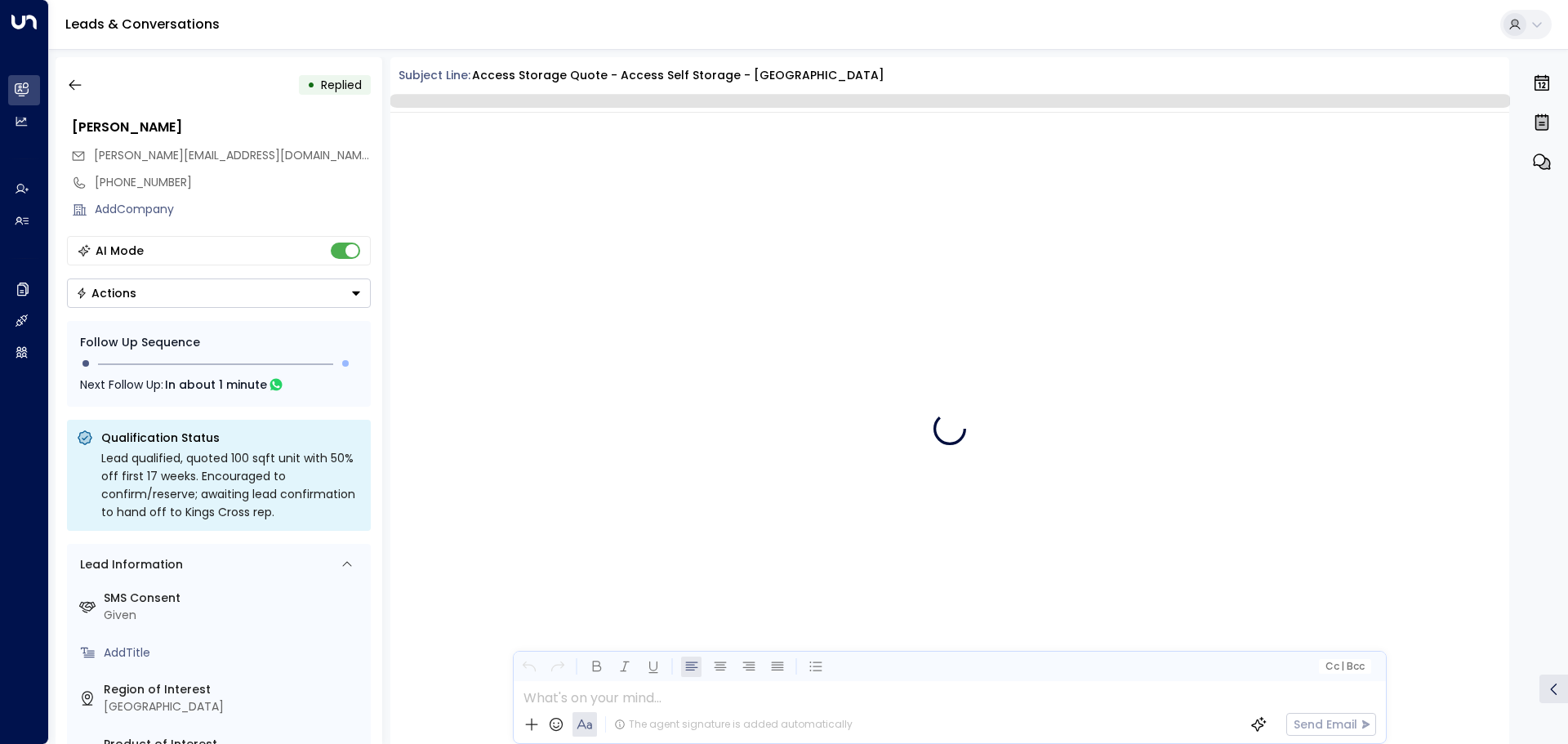
scroll to position [627, 0]
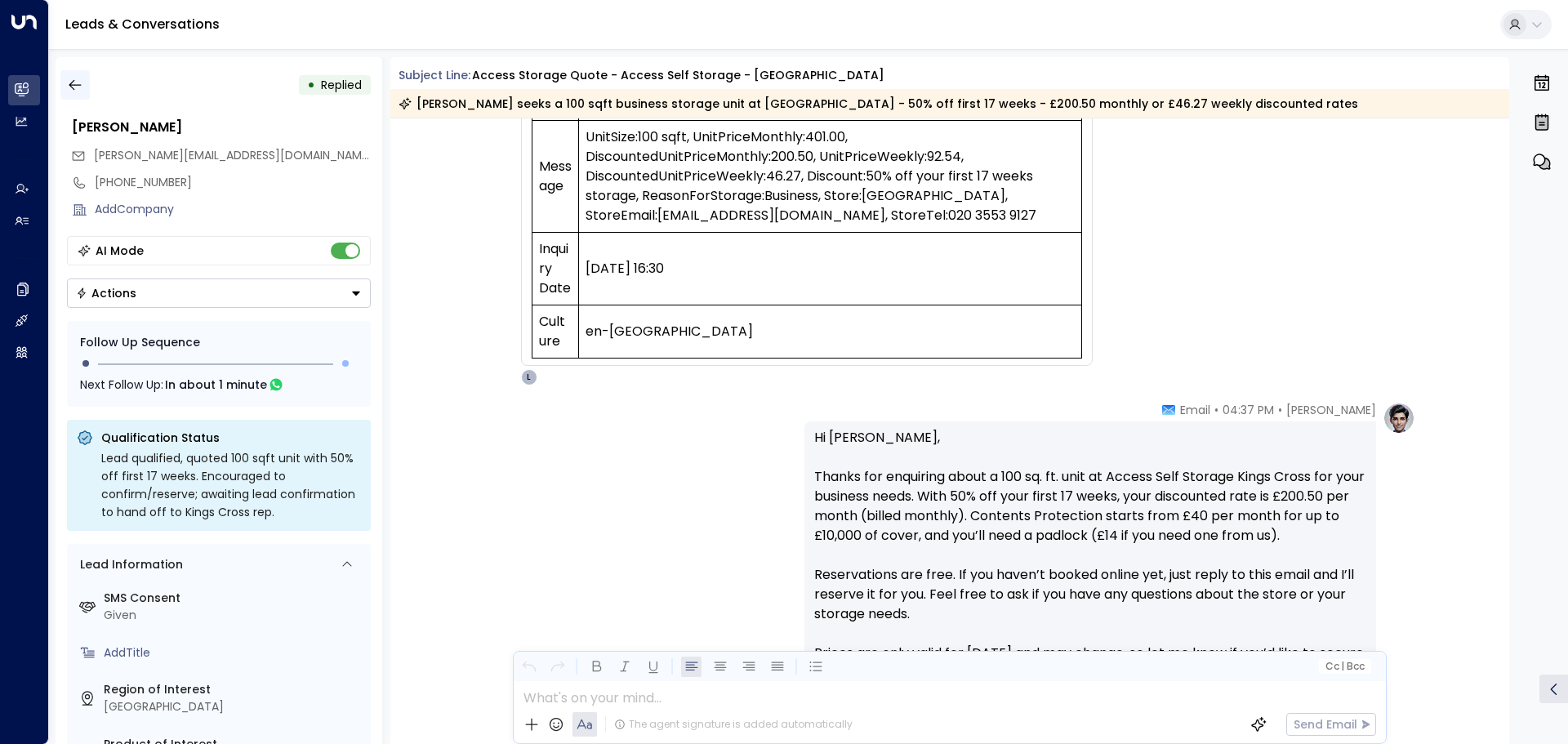
click at [78, 90] on icon "button" at bounding box center [75, 85] width 17 height 17
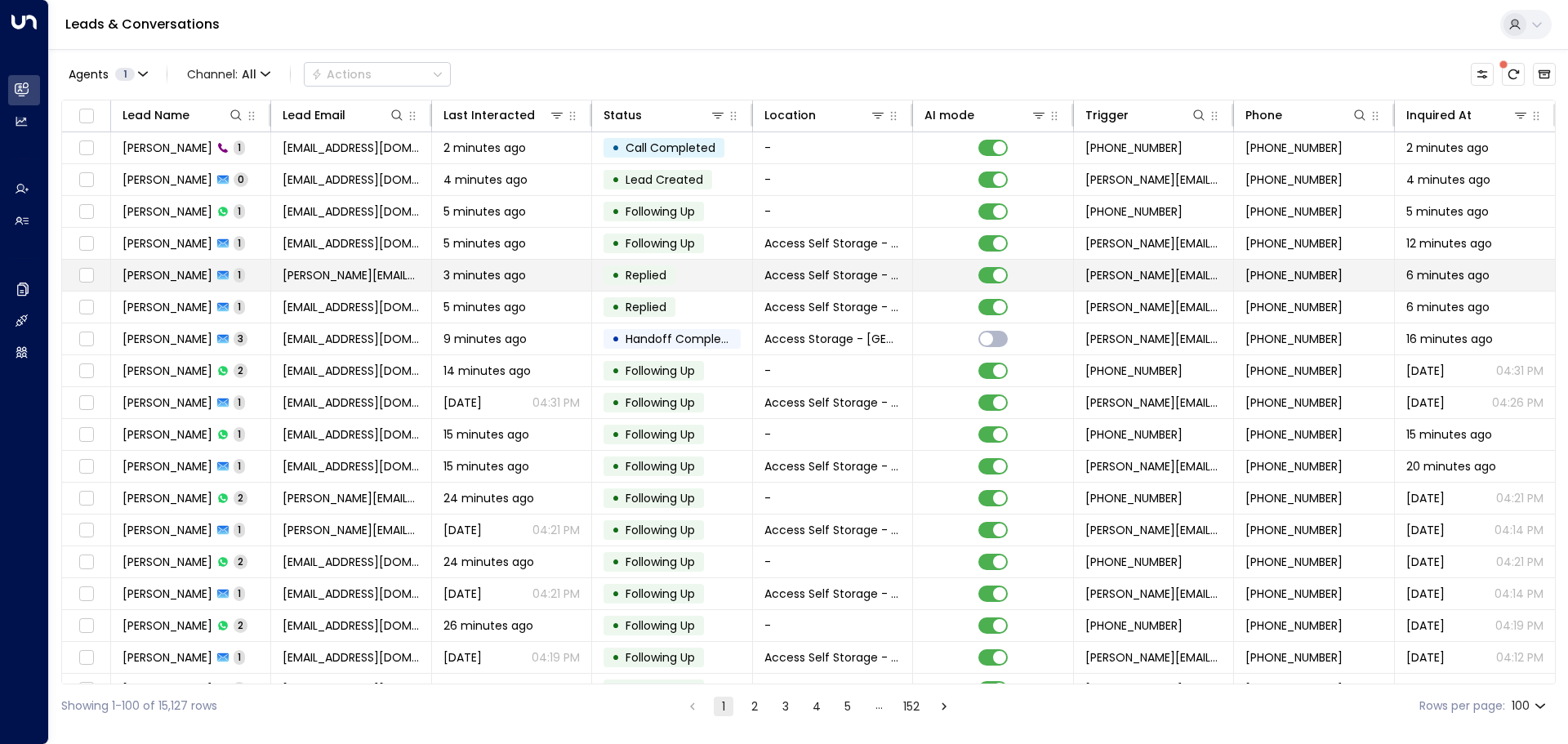
click at [199, 272] on span "[PERSON_NAME]" at bounding box center [167, 275] width 90 height 17
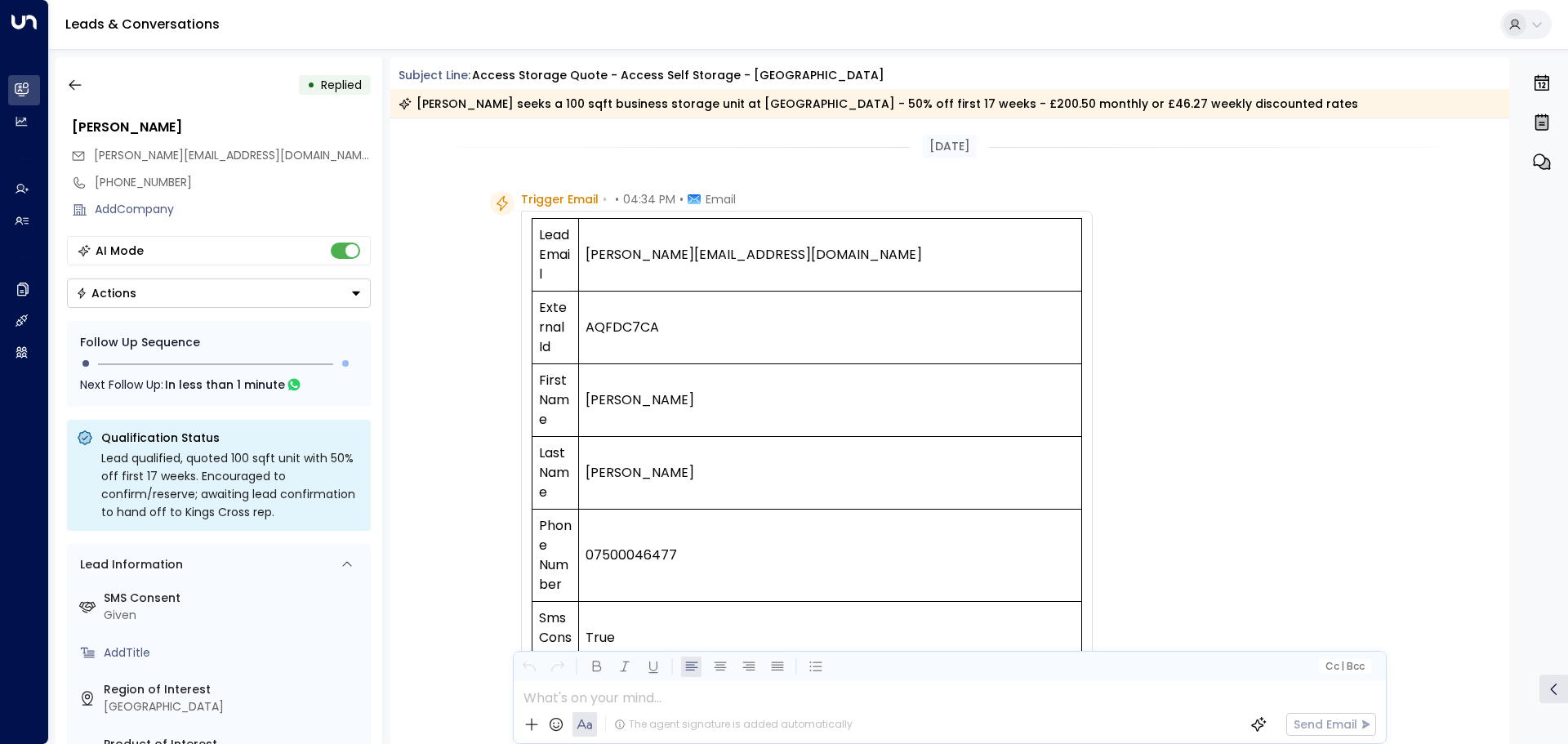
scroll to position [633, 0]
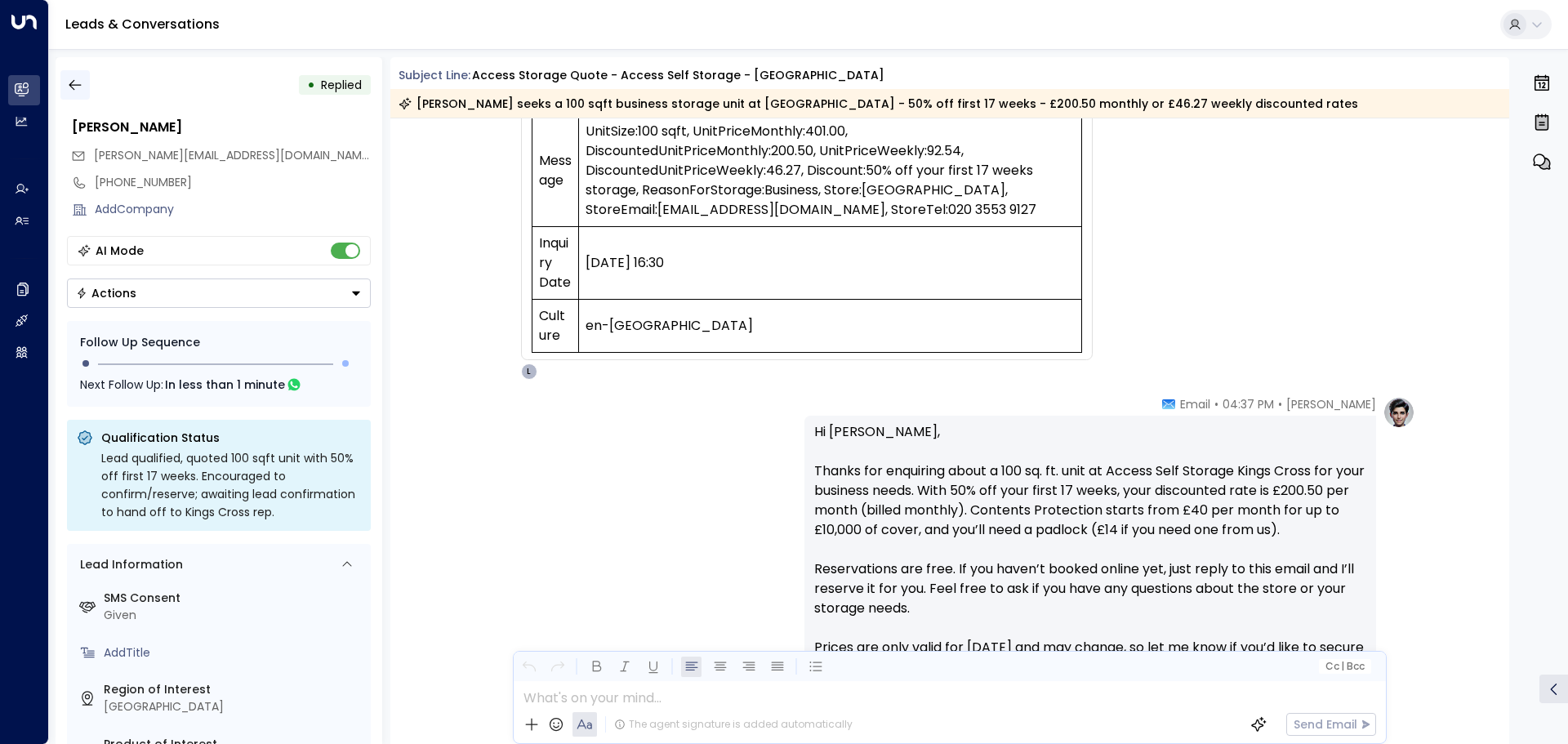
click at [75, 82] on icon "button" at bounding box center [75, 85] width 17 height 17
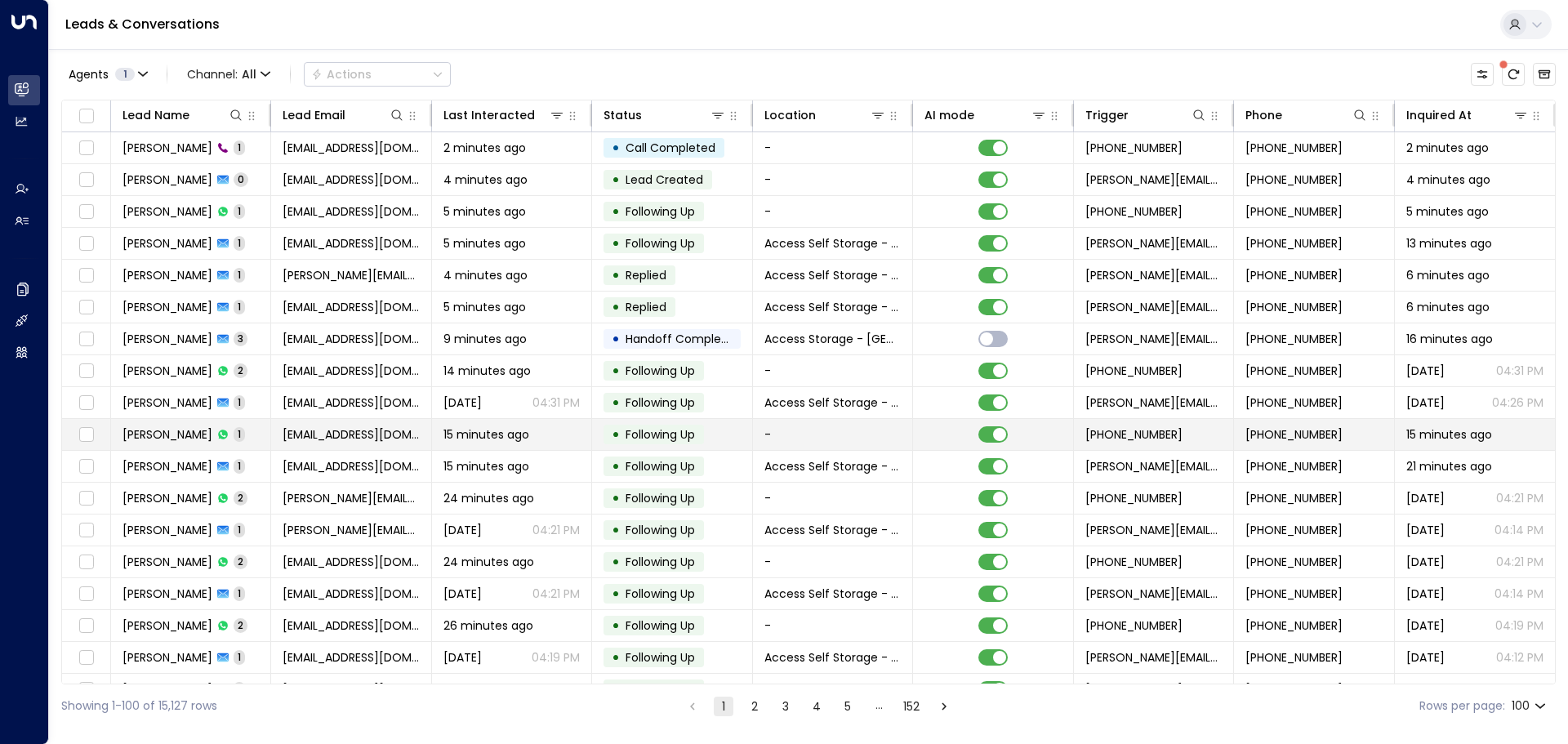
scroll to position [245, 0]
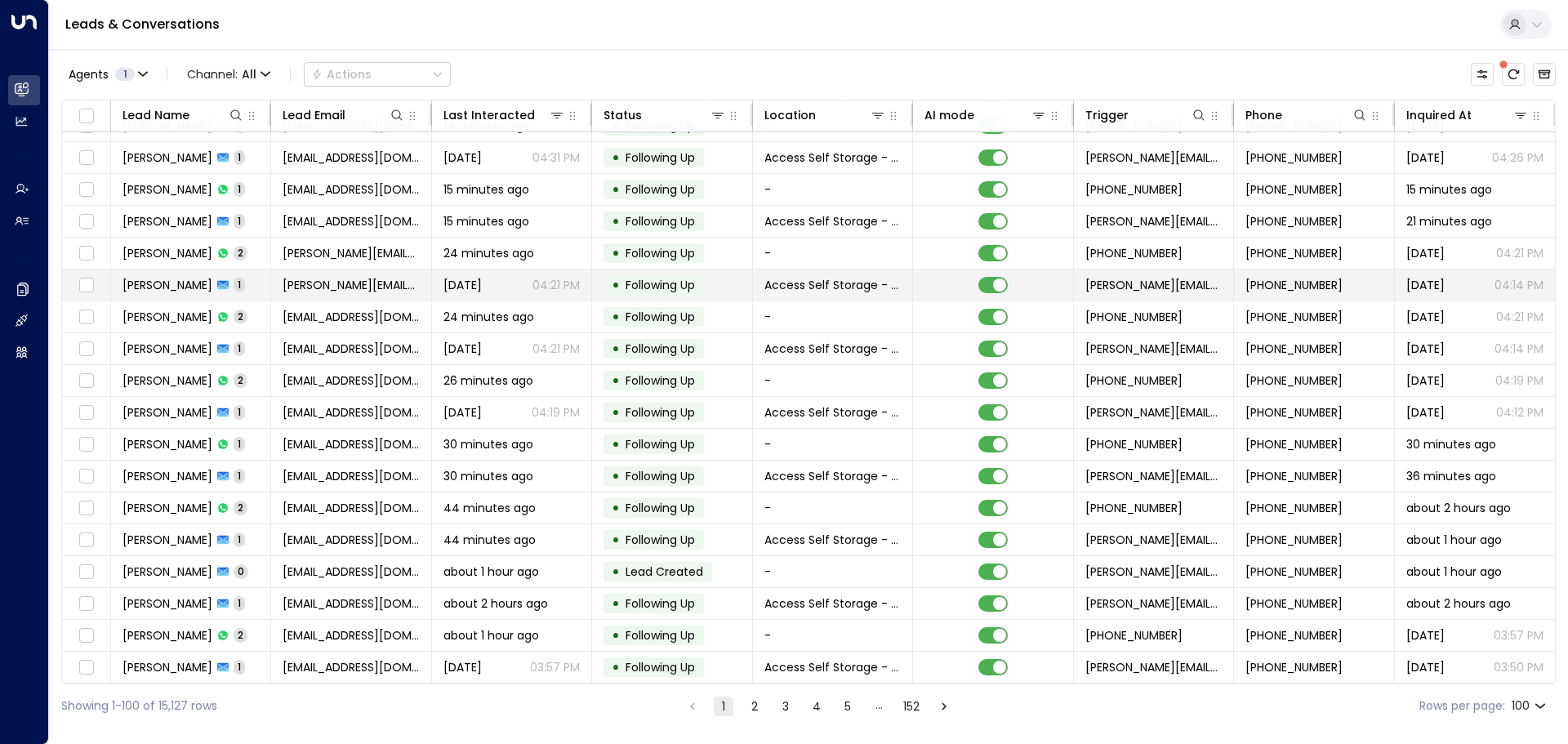
click at [144, 278] on span "[PERSON_NAME]" at bounding box center [167, 285] width 90 height 17
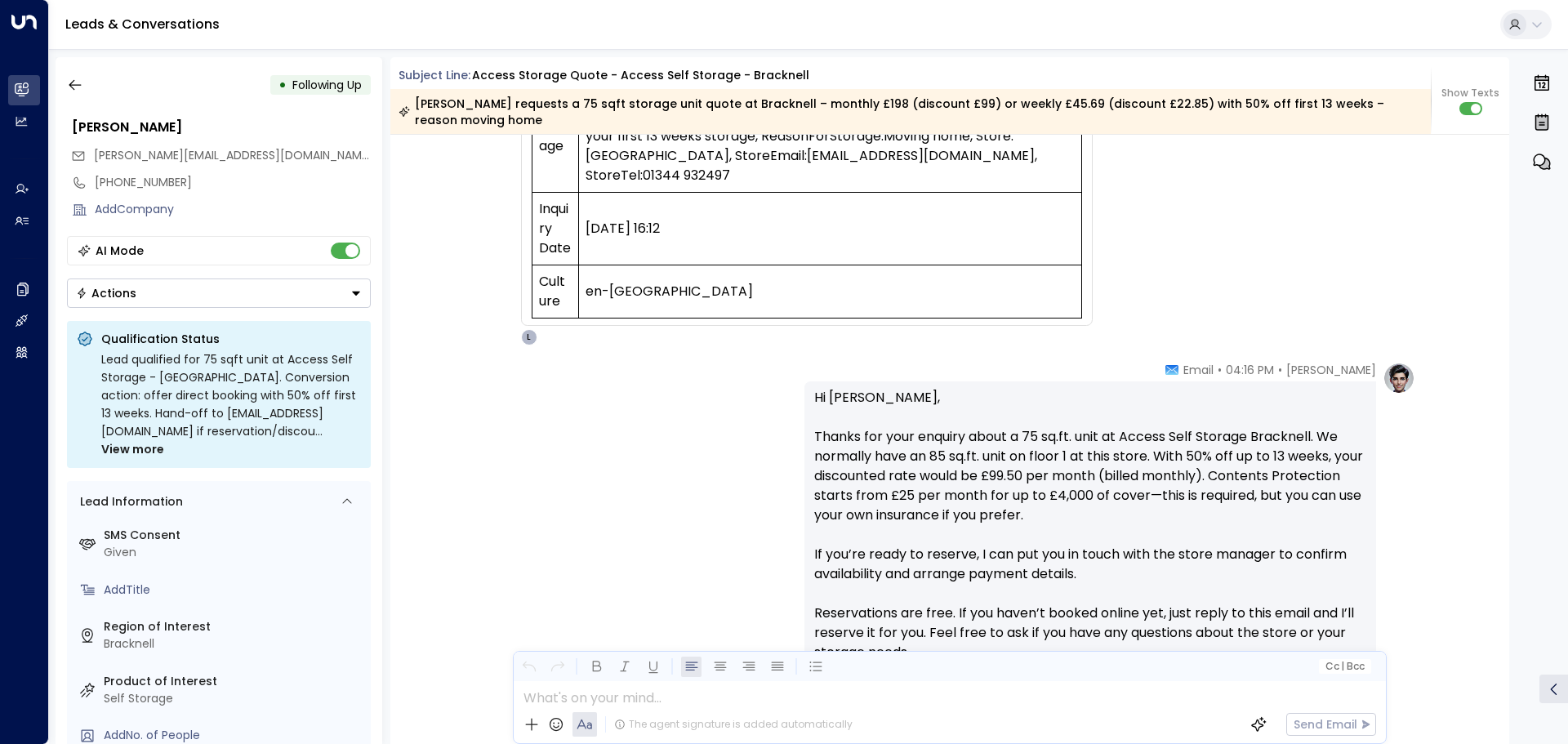
scroll to position [656, 0]
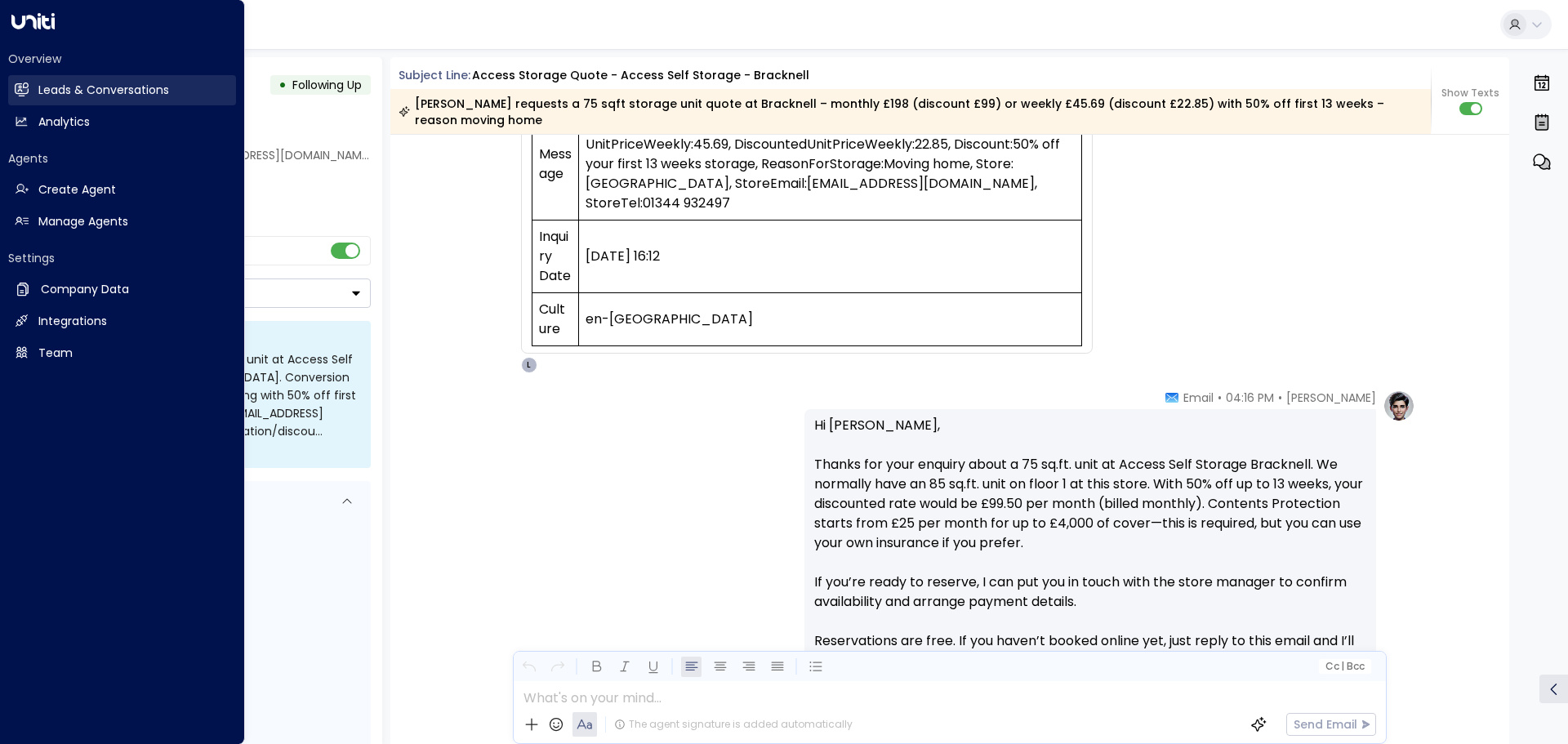
click at [52, 84] on h2 "Leads & Conversations" at bounding box center [104, 90] width 131 height 17
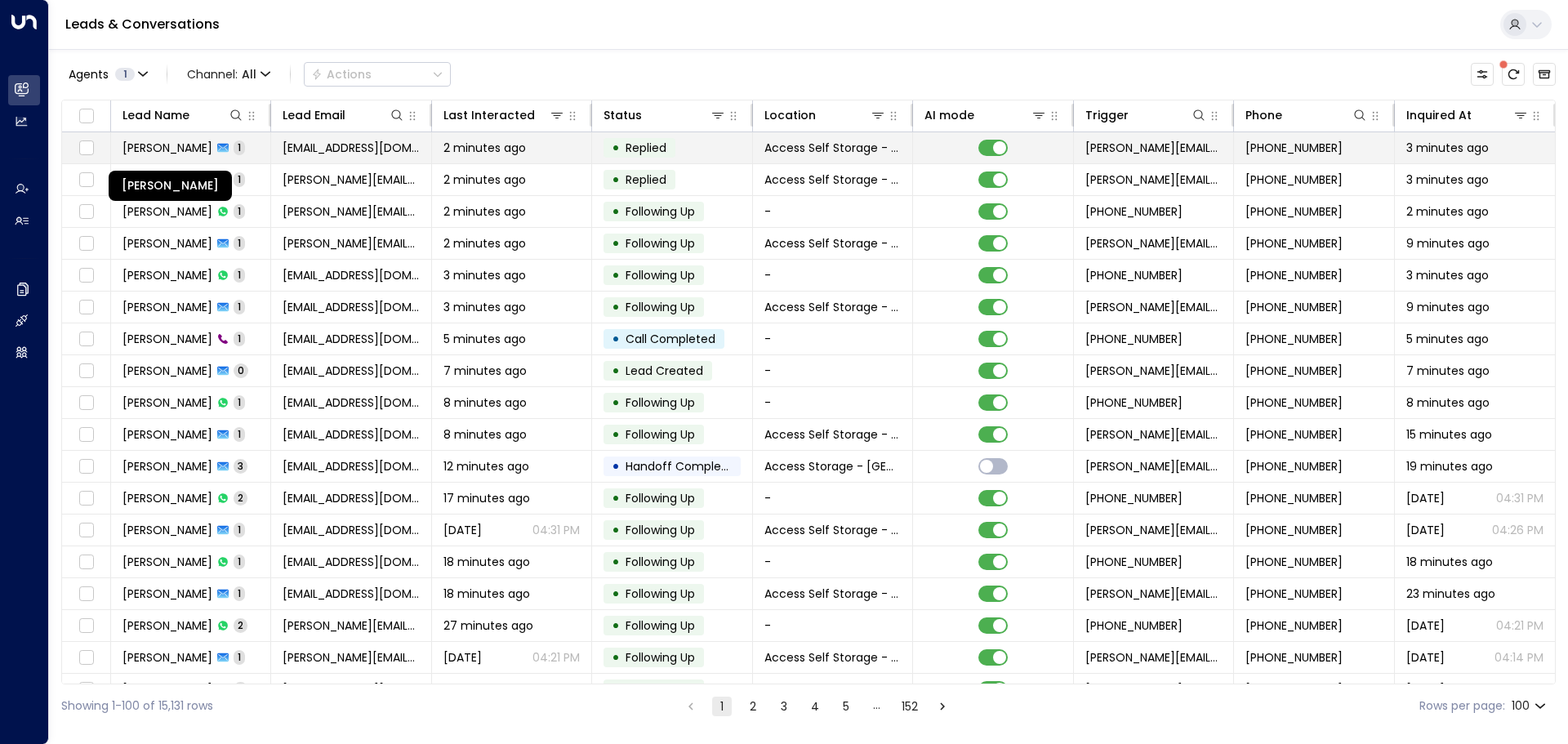
click at [213, 148] on span "[PERSON_NAME]" at bounding box center [167, 148] width 90 height 17
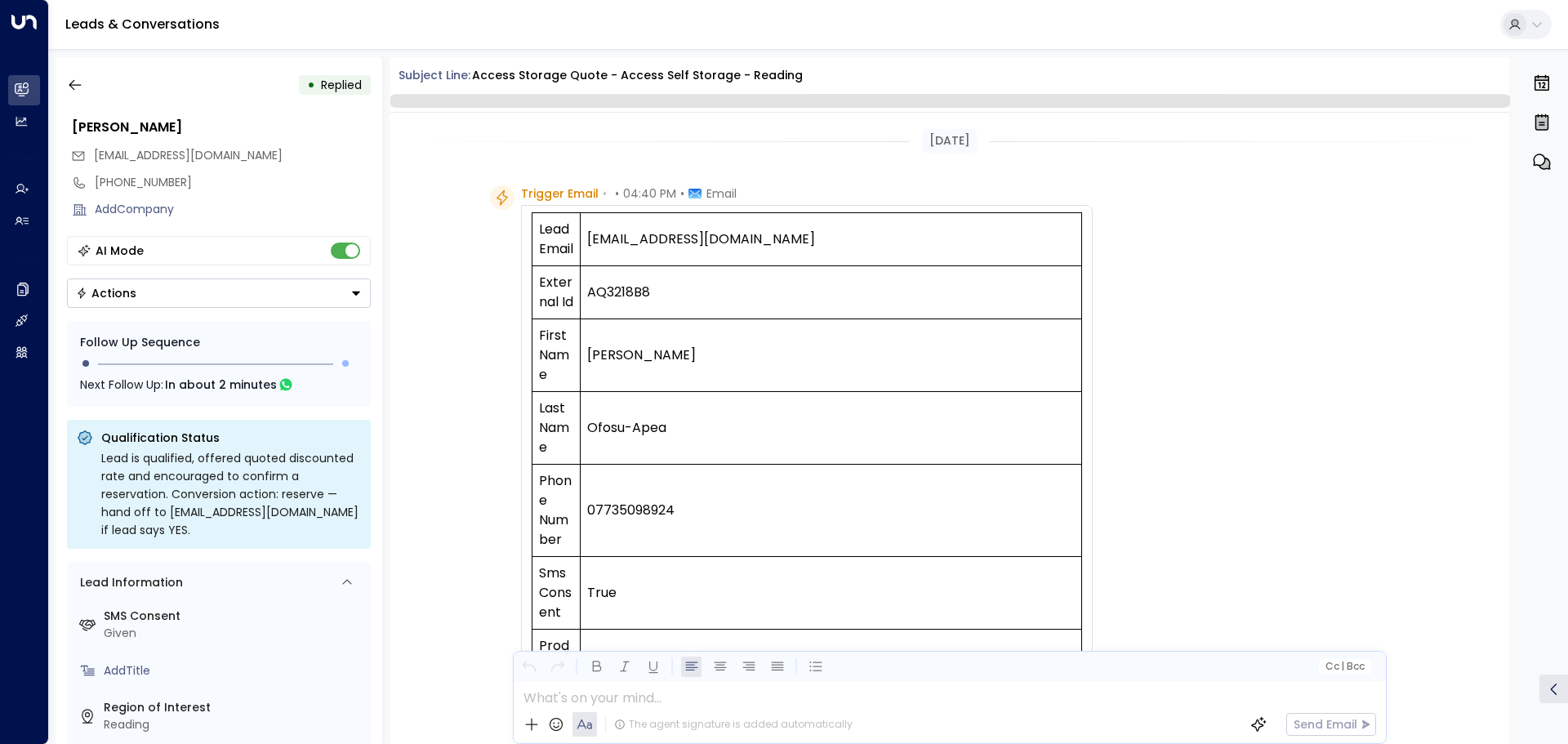
scroll to position [847, 0]
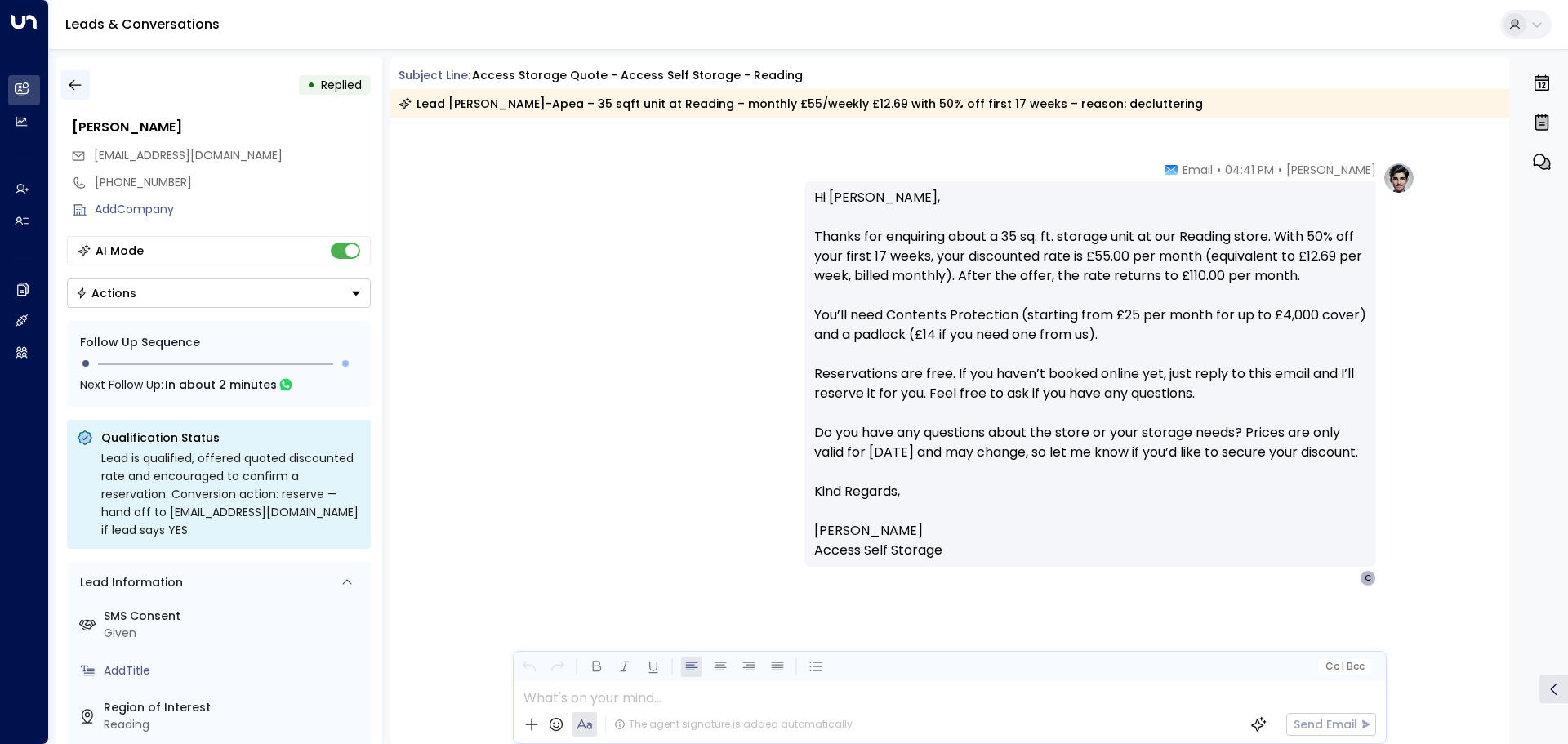
click at [81, 86] on icon "button" at bounding box center [75, 85] width 17 height 17
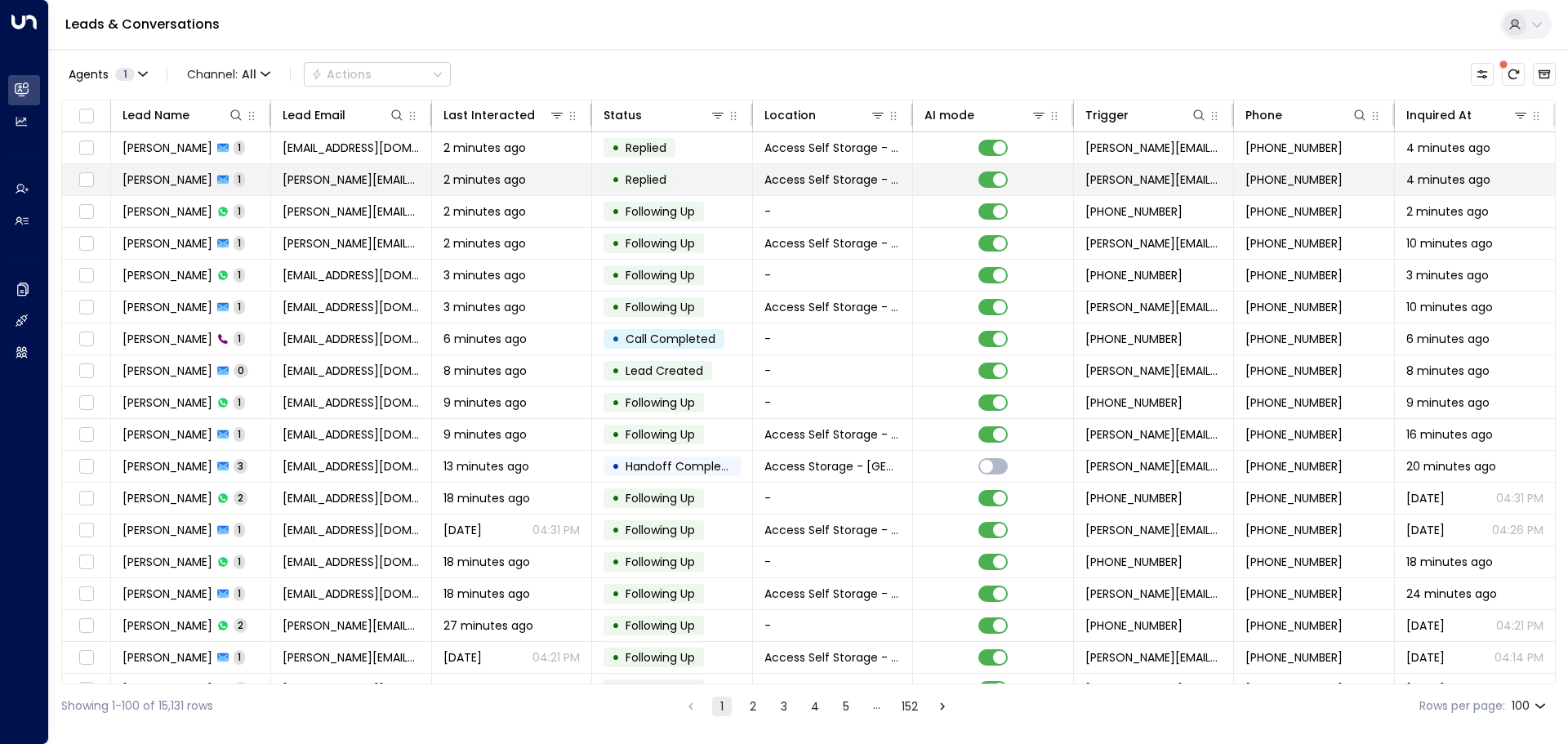
click at [167, 180] on span "[PERSON_NAME]" at bounding box center [167, 180] width 90 height 17
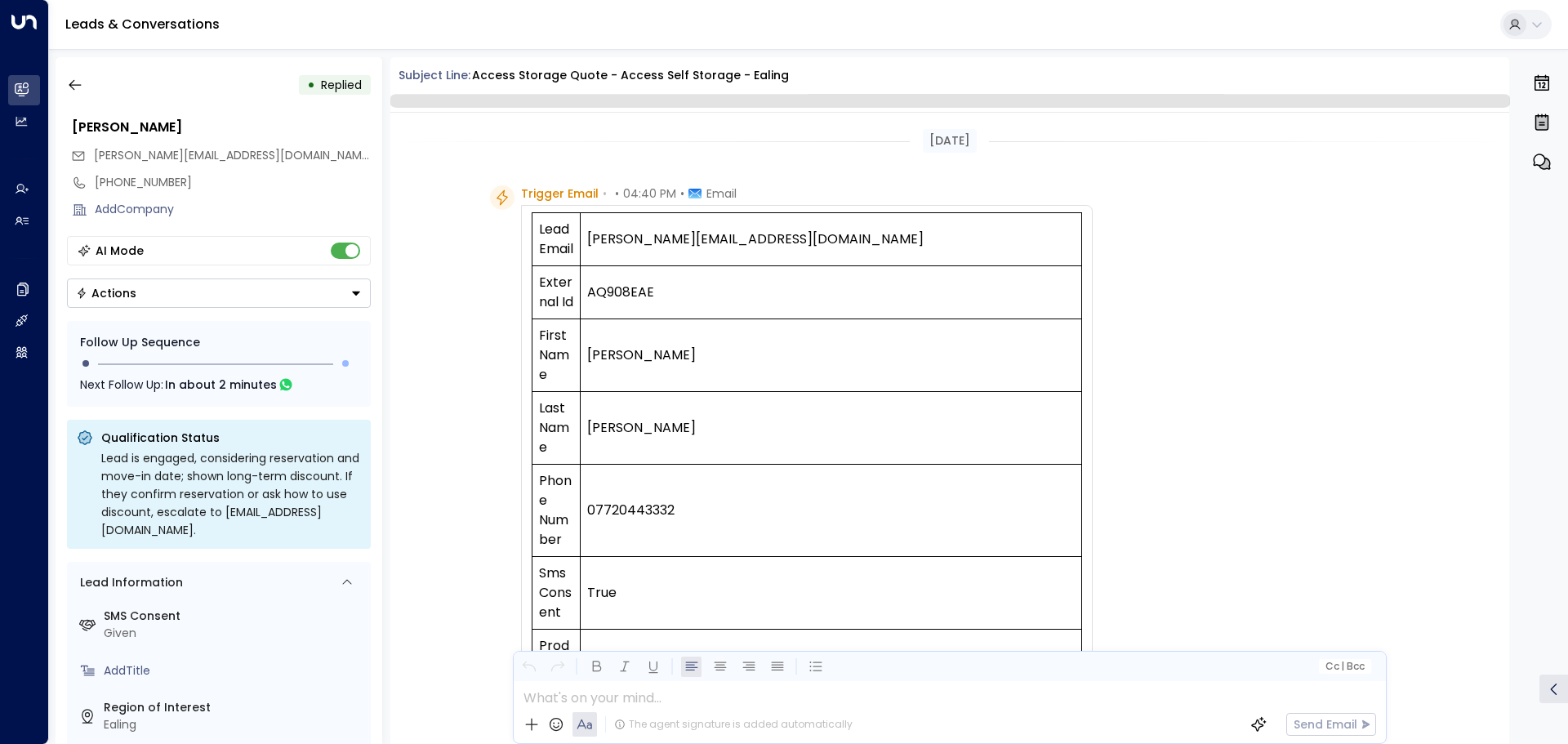
scroll to position [828, 0]
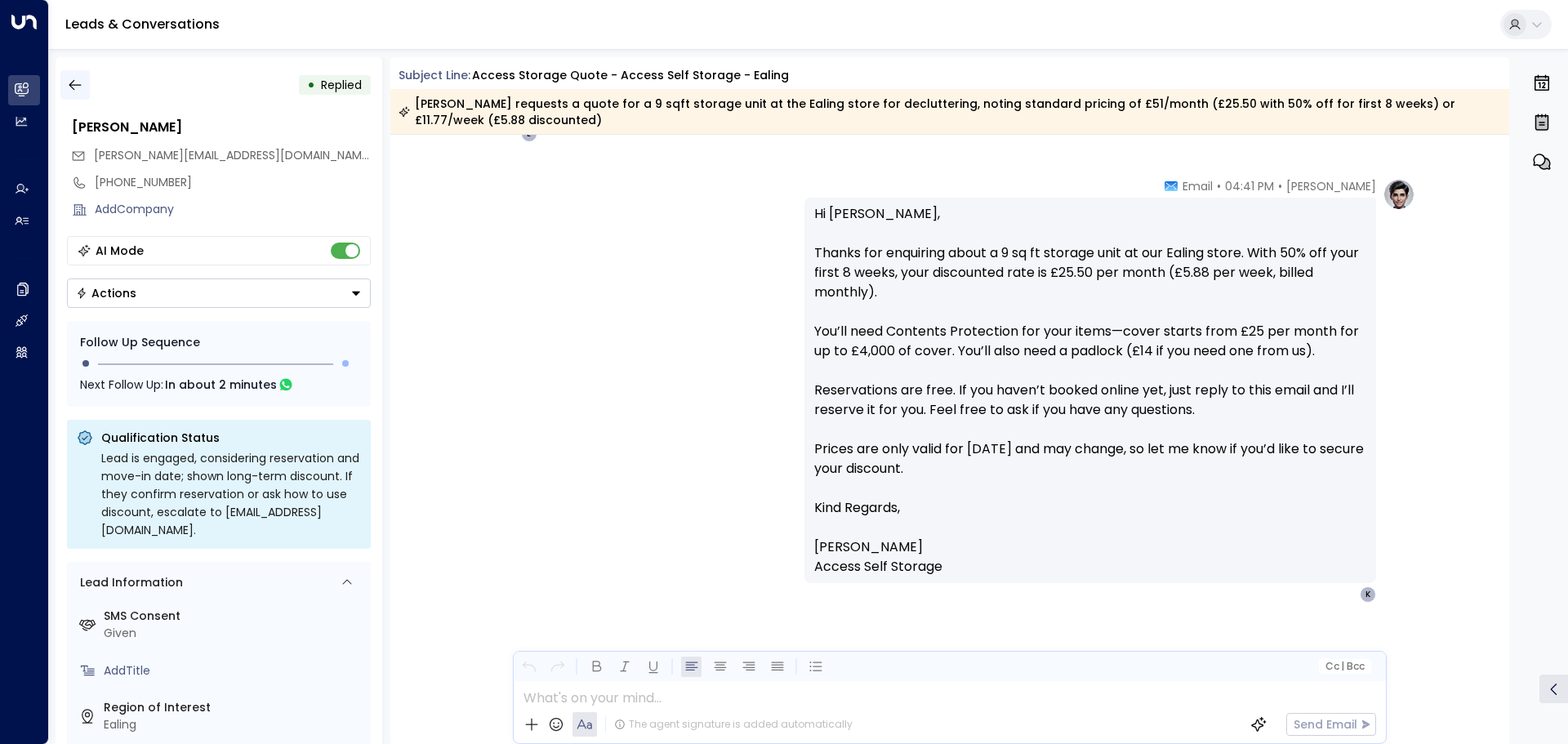
click at [79, 86] on icon "button" at bounding box center [75, 85] width 17 height 17
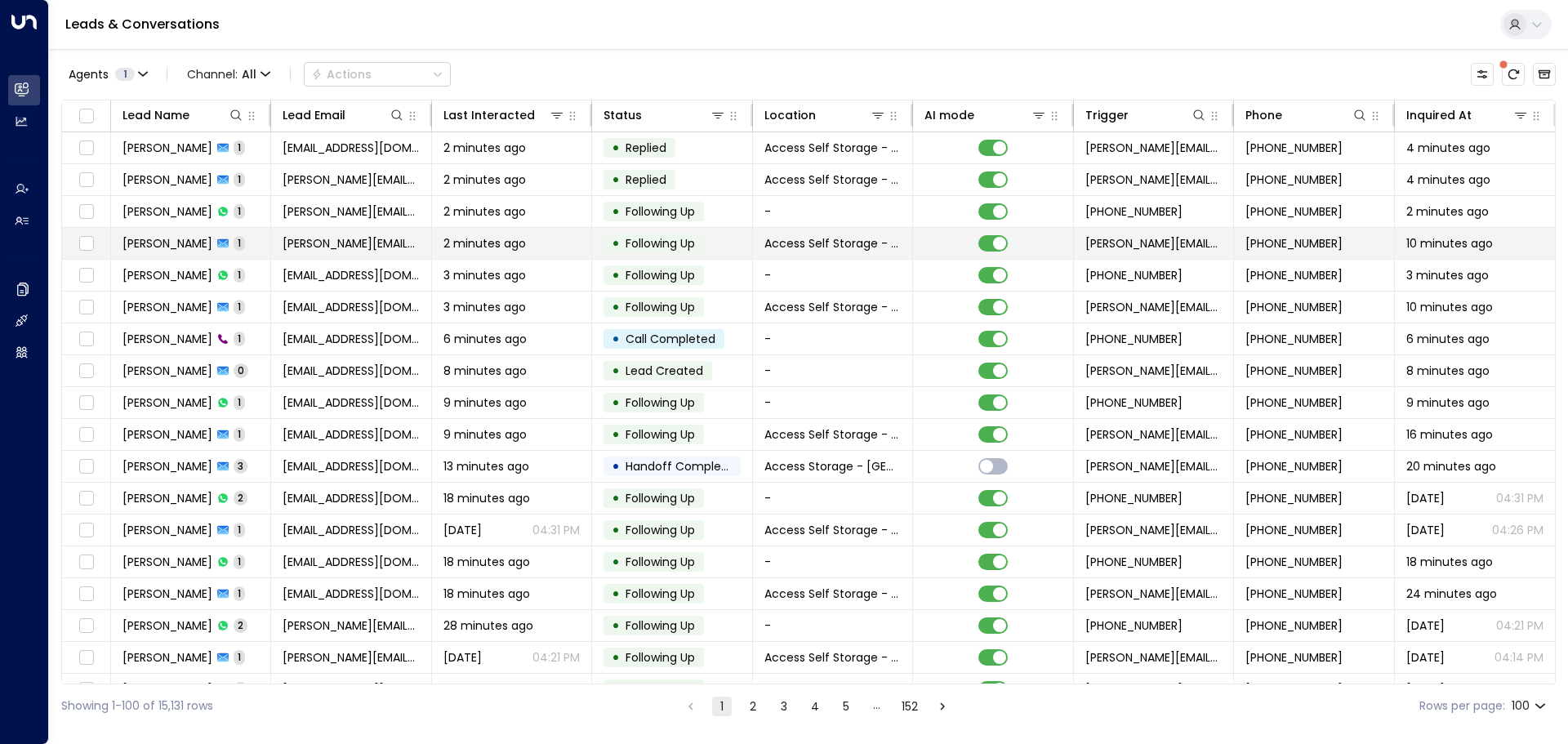
click at [160, 243] on span "[PERSON_NAME]" at bounding box center [167, 244] width 90 height 17
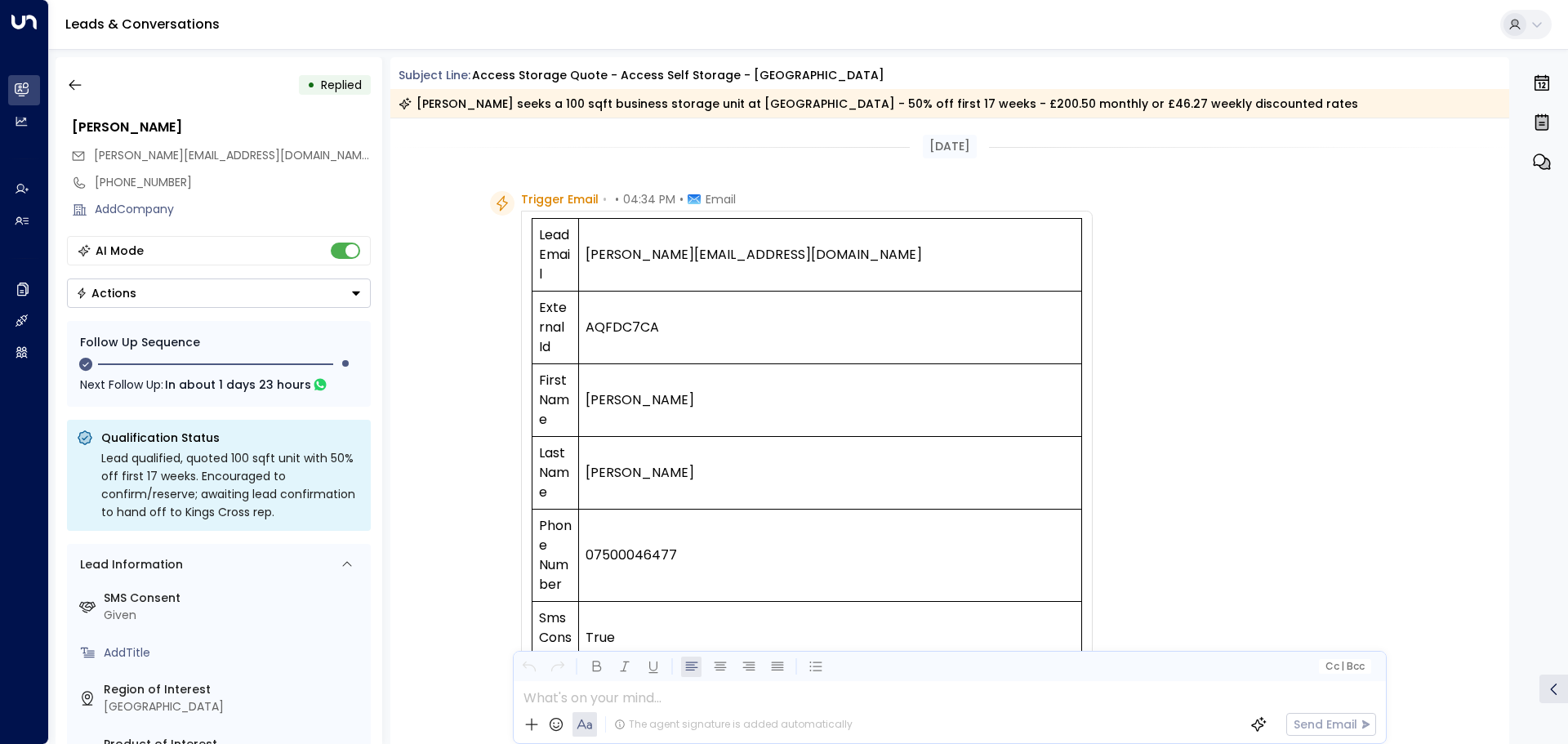
scroll to position [633, 0]
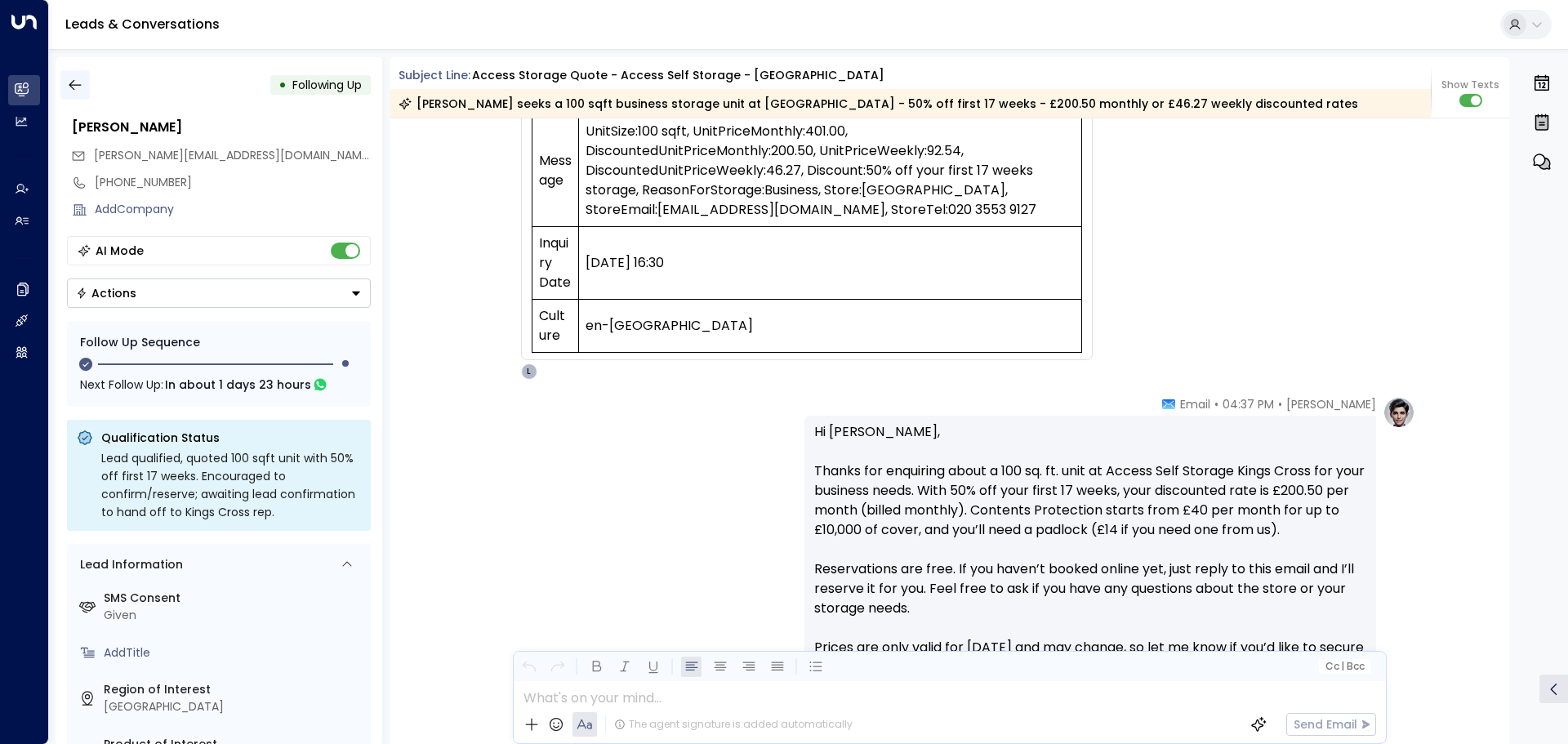
click at [86, 87] on button "button" at bounding box center [75, 85] width 29 height 29
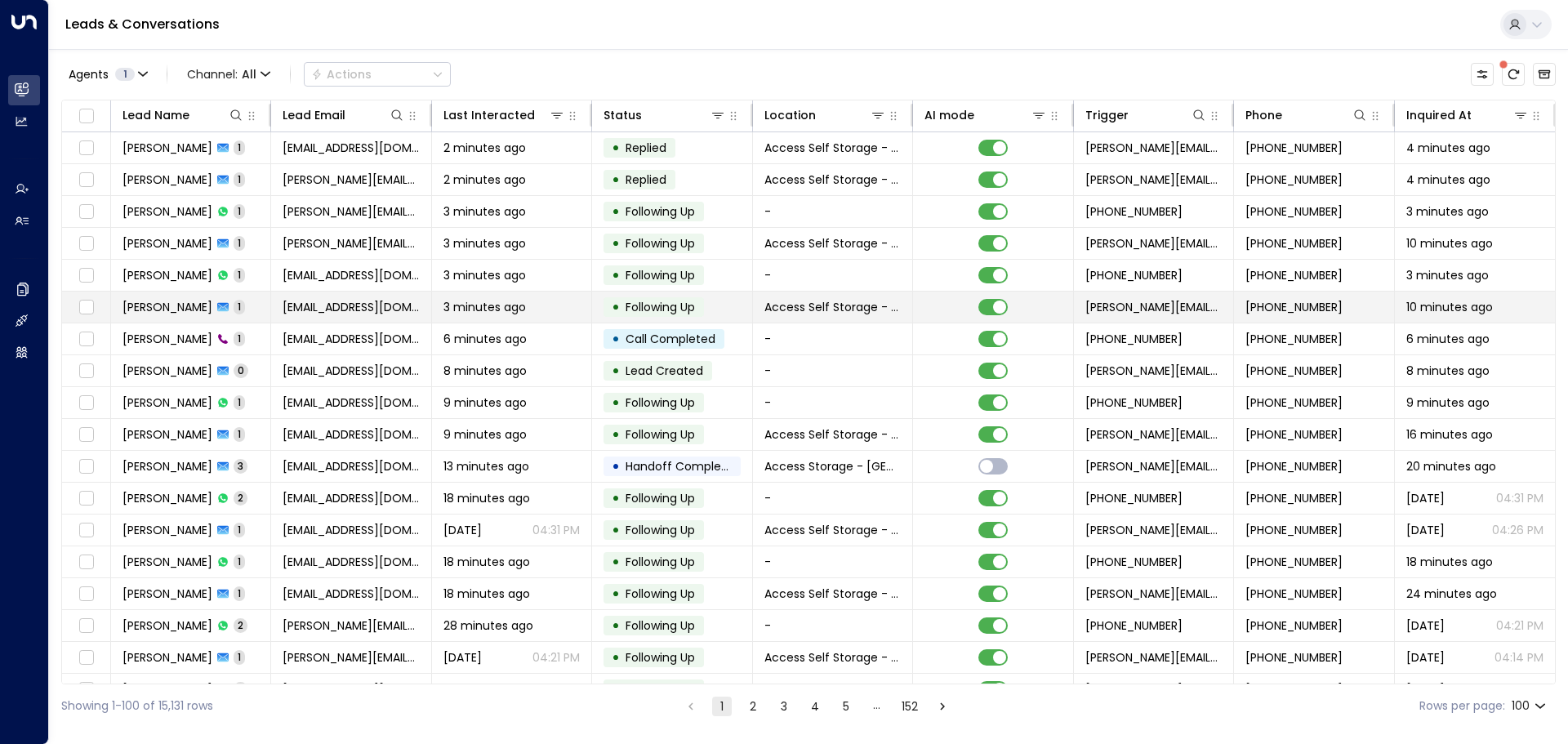
click at [164, 296] on td "[PERSON_NAME] 1" at bounding box center [191, 308] width 160 height 31
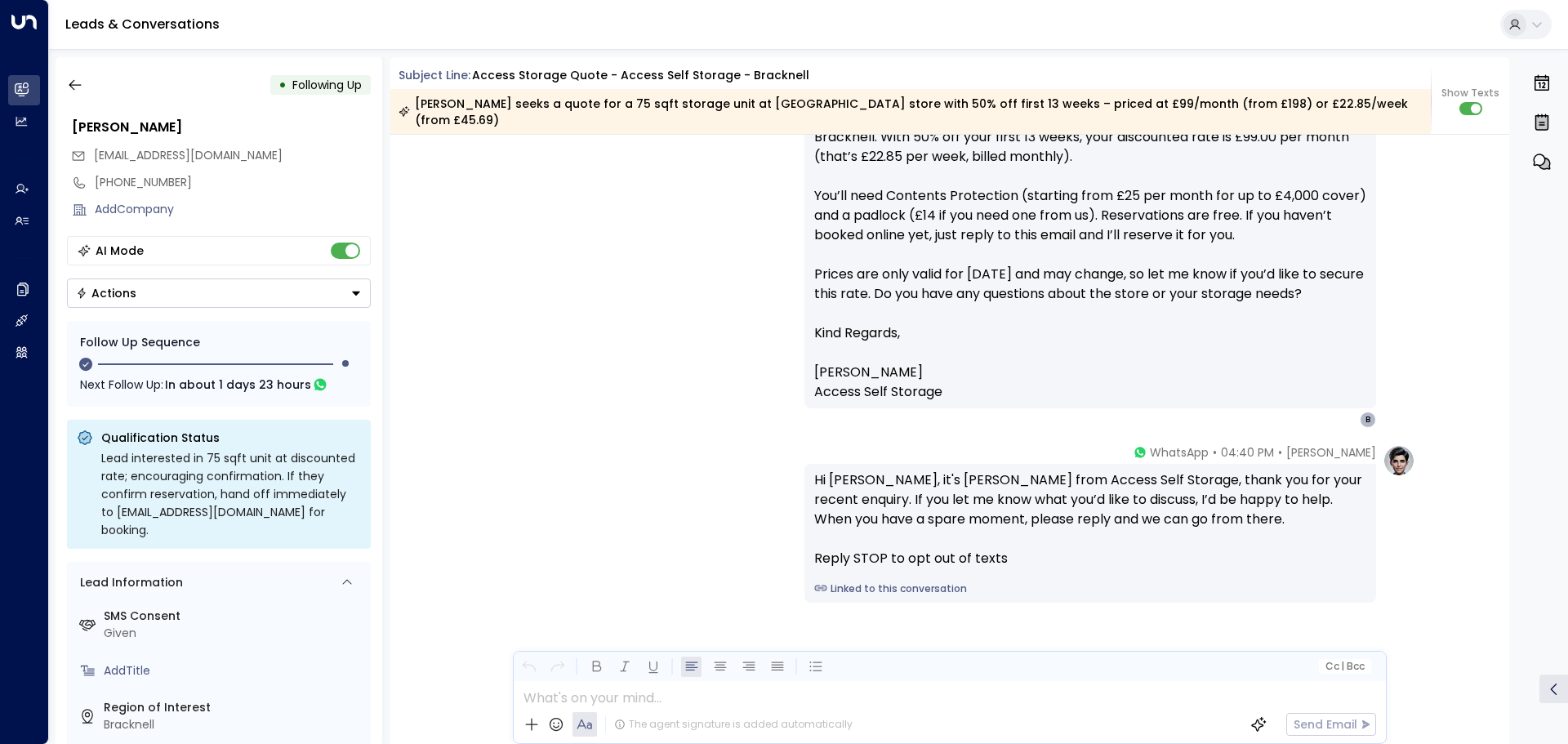
scroll to position [921, 0]
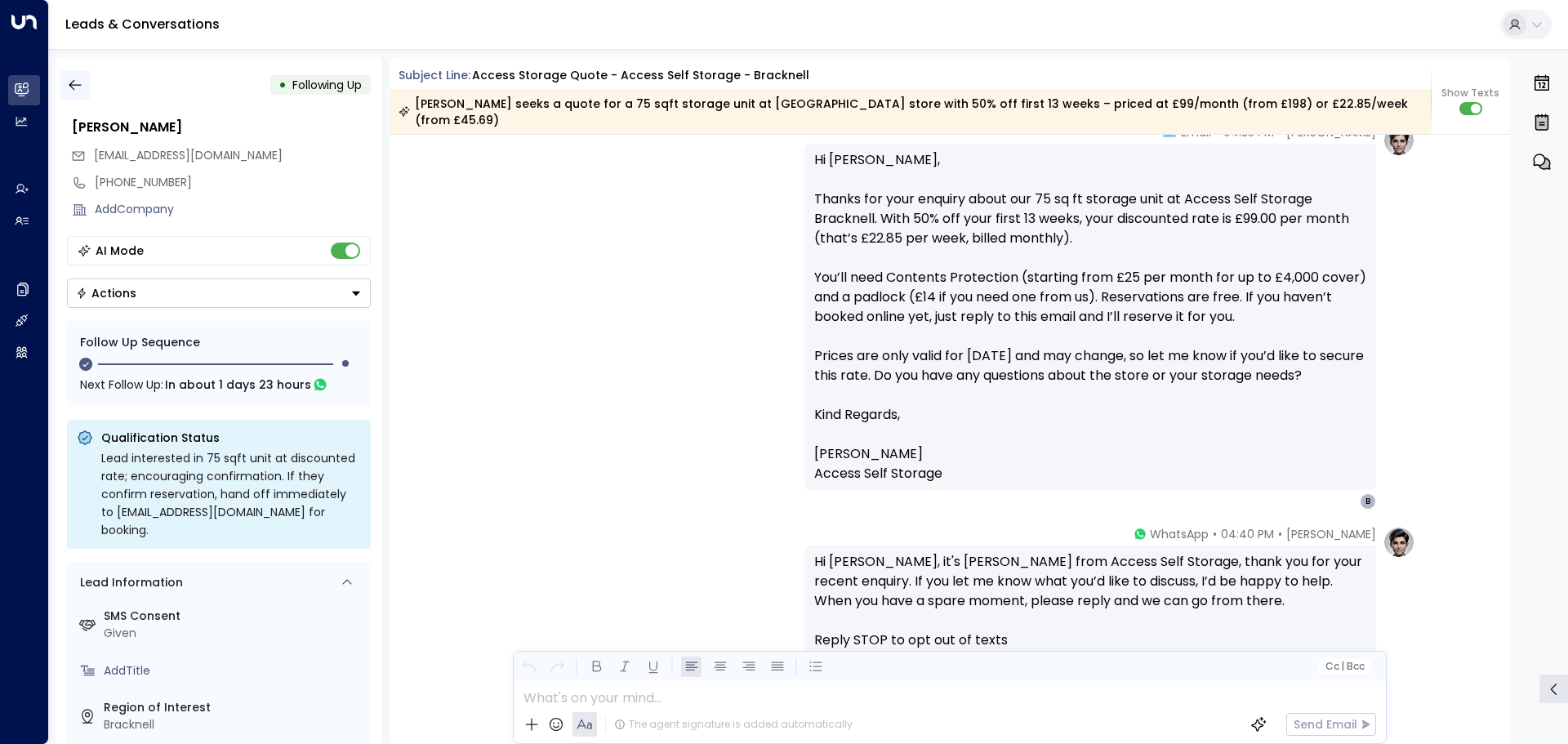
click at [83, 84] on icon "button" at bounding box center [75, 85] width 17 height 17
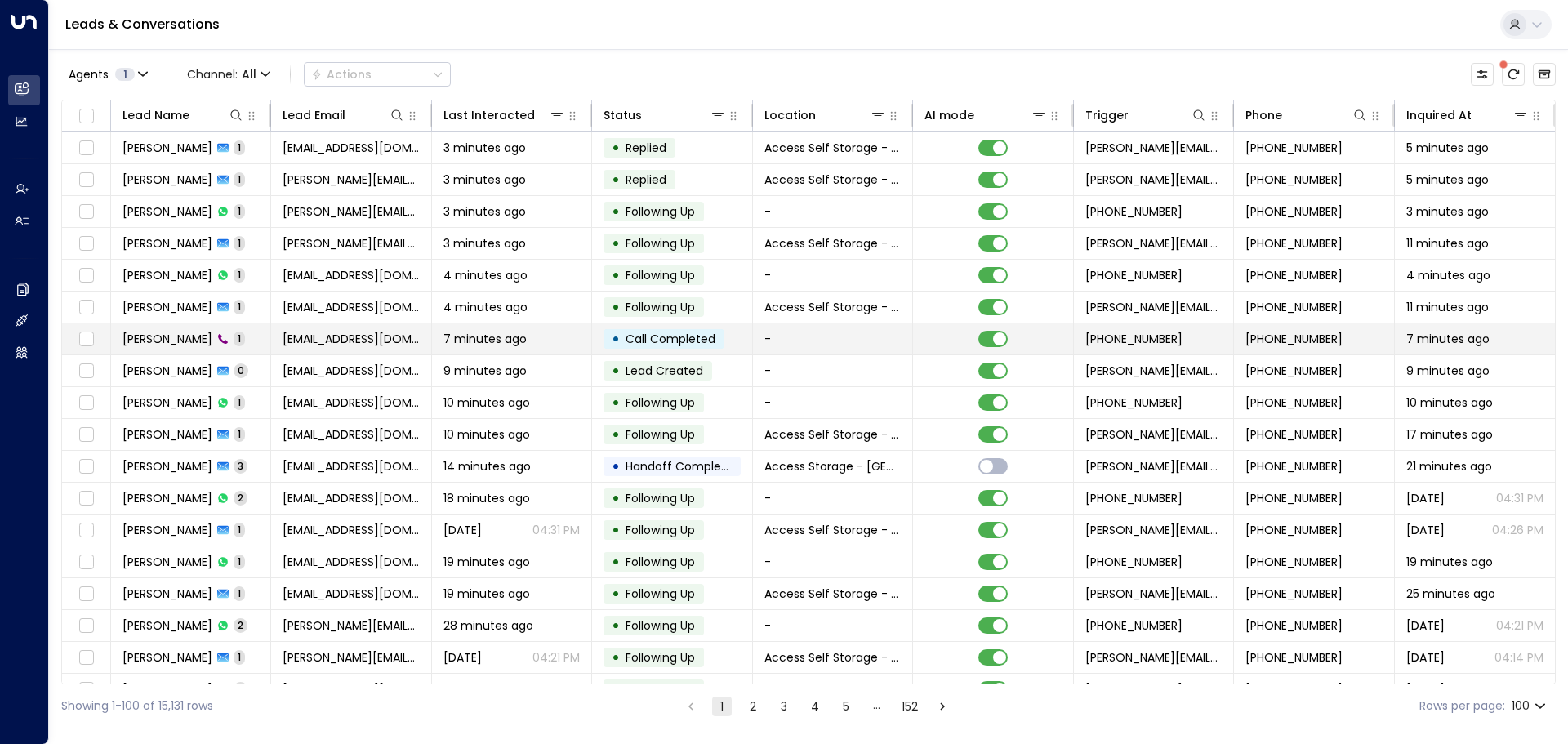
click at [247, 334] on td "[PERSON_NAME] 1" at bounding box center [191, 339] width 160 height 31
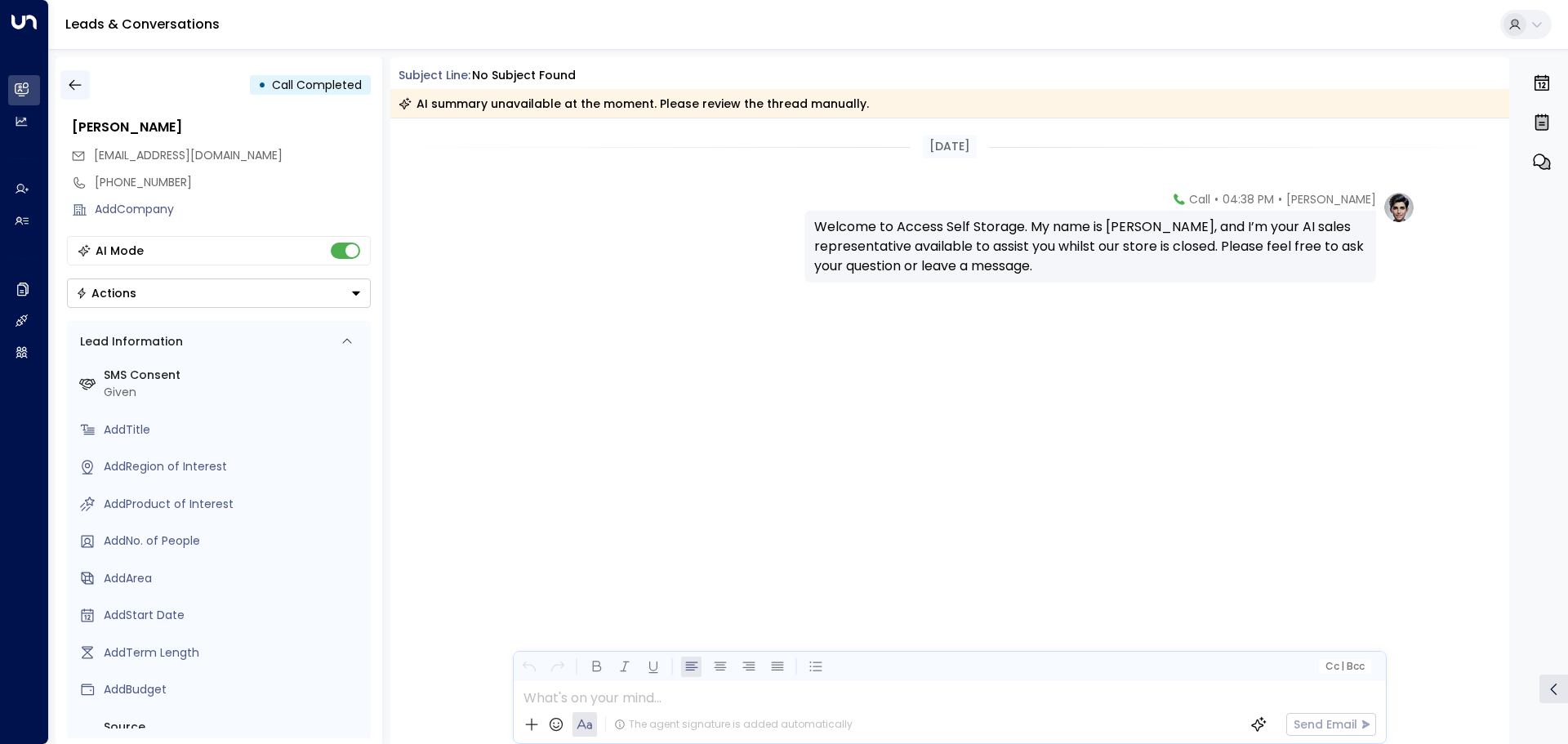
click at [83, 83] on button "button" at bounding box center [75, 85] width 29 height 29
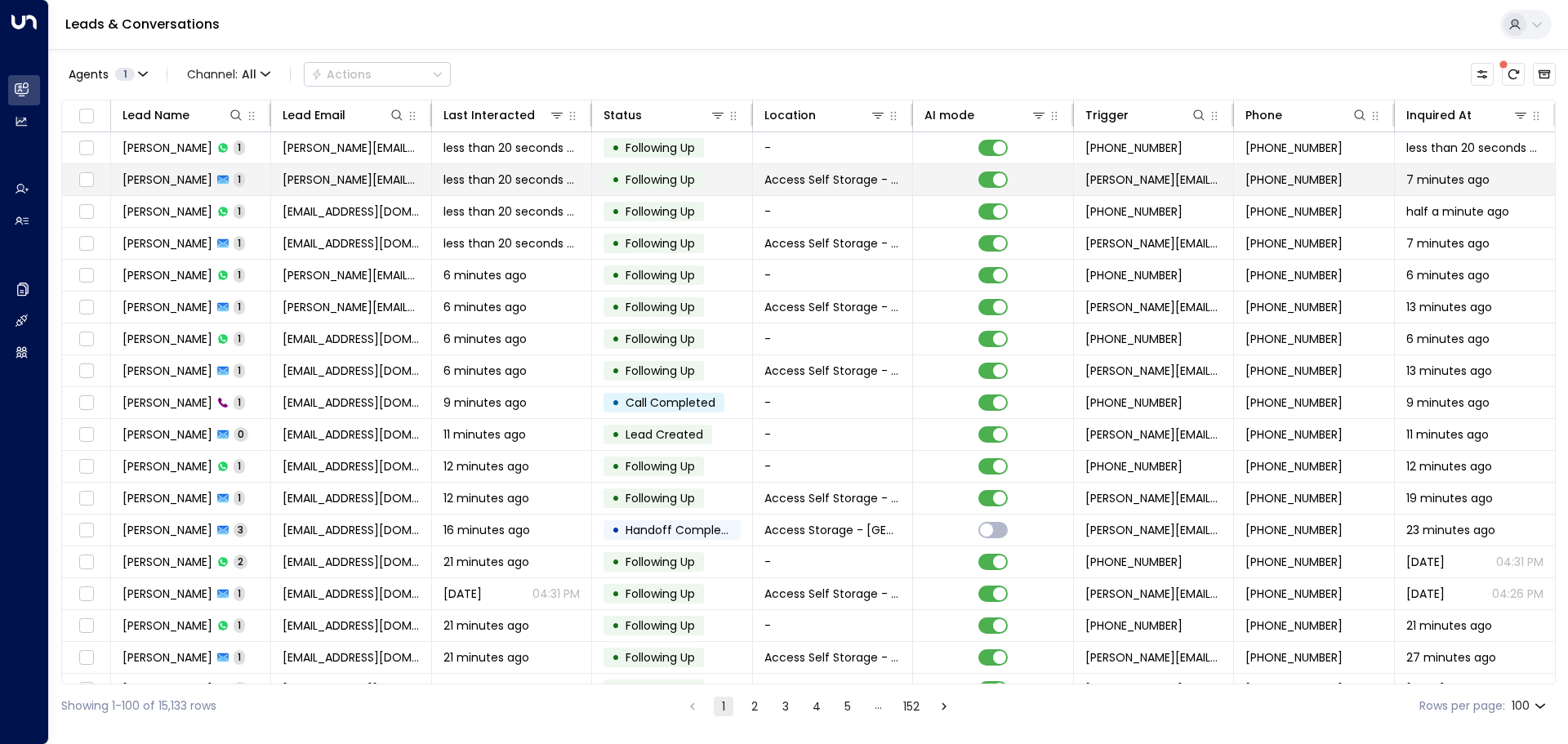
click at [163, 177] on span "[PERSON_NAME]" at bounding box center [167, 180] width 90 height 17
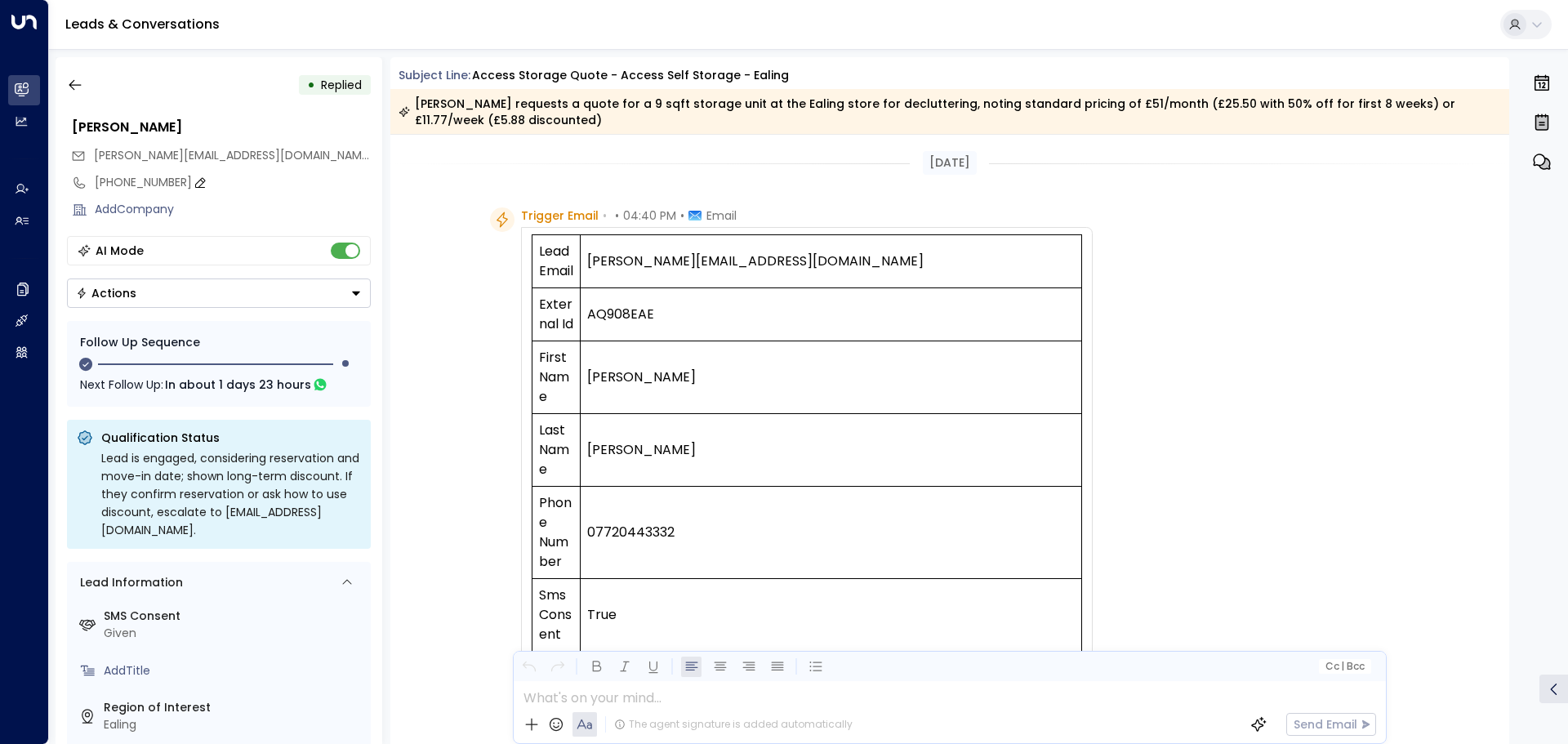
scroll to position [648, 0]
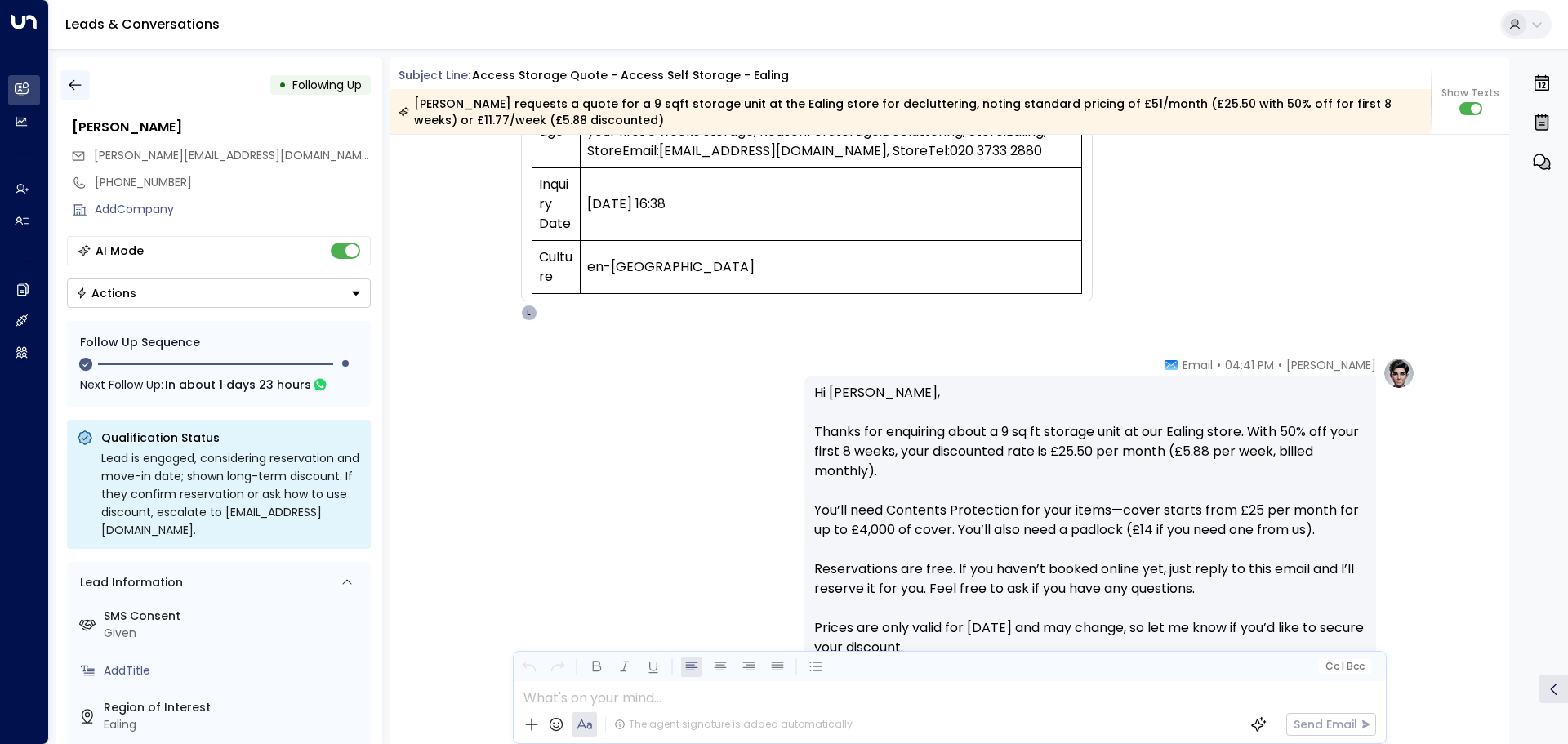
click at [77, 80] on icon "button" at bounding box center [75, 85] width 17 height 17
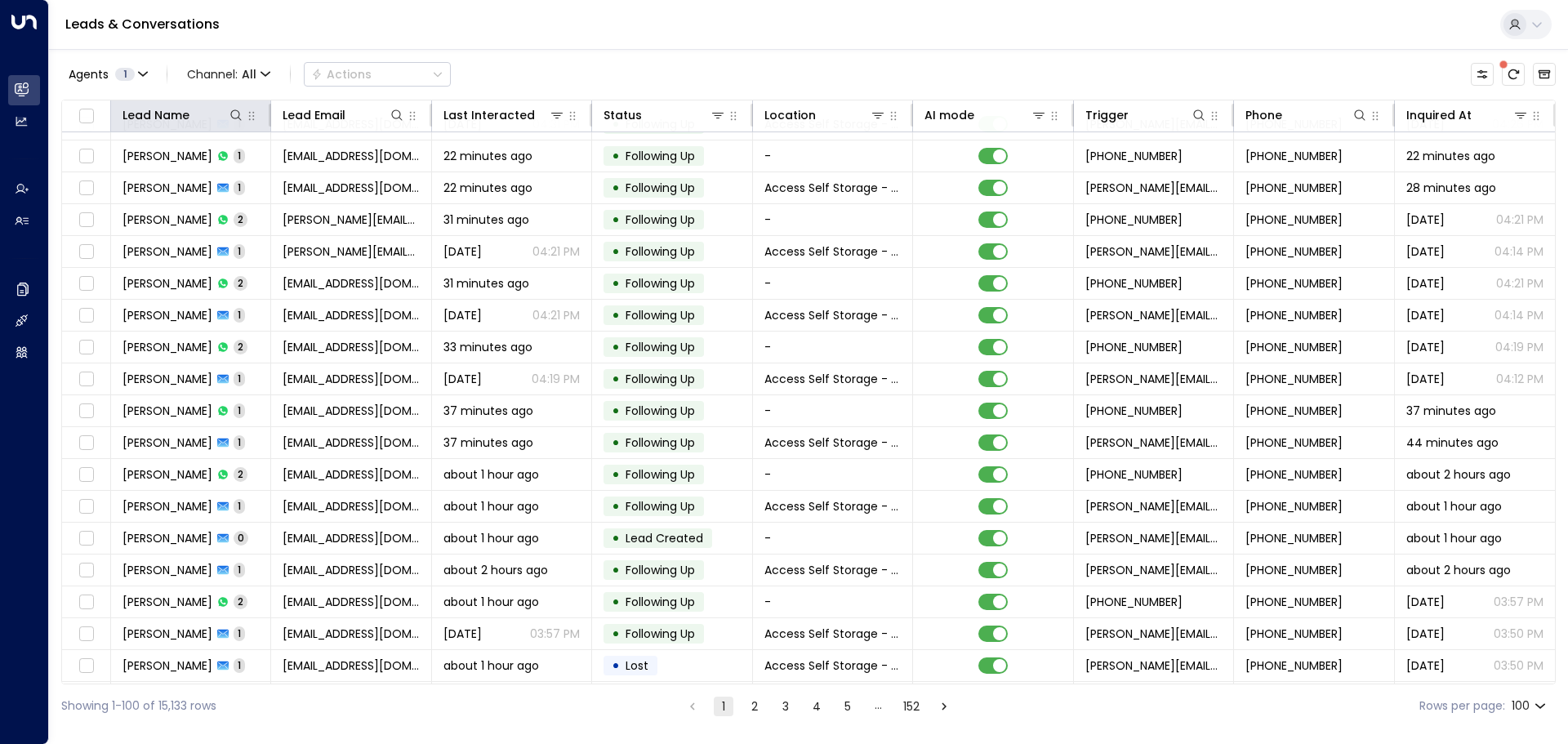
scroll to position [490, 0]
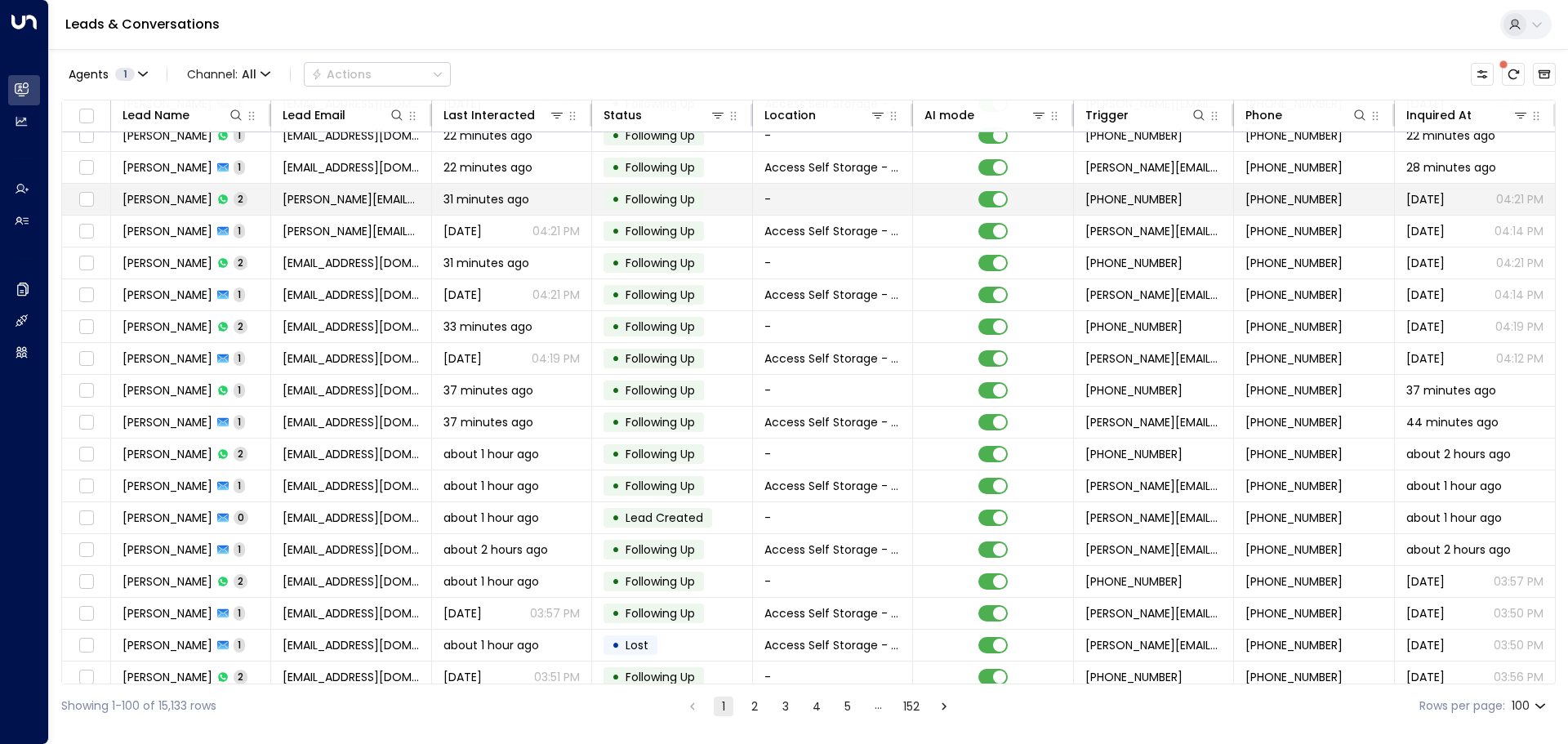
click at [154, 192] on span "[PERSON_NAME]" at bounding box center [167, 200] width 90 height 17
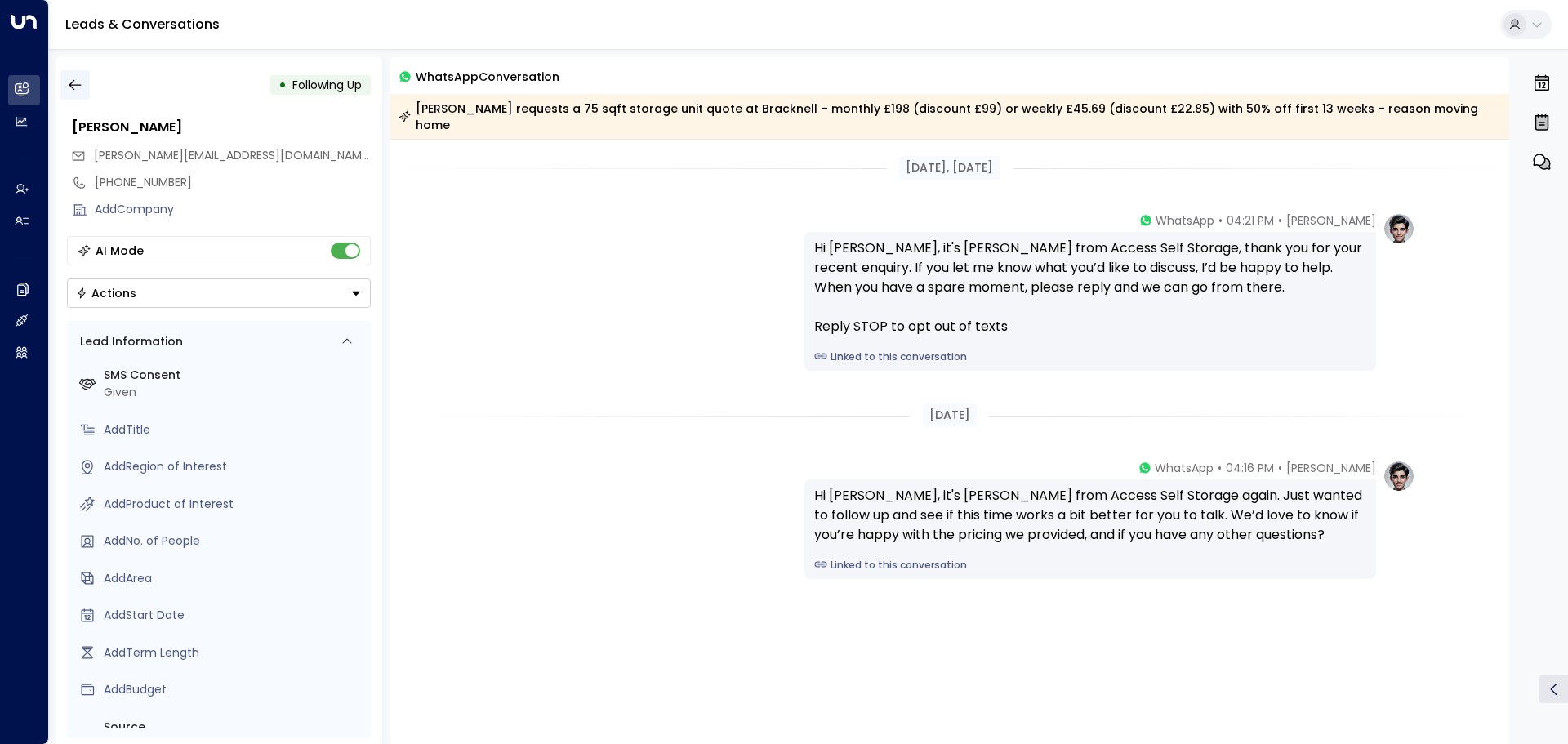
click at [73, 87] on icon "button" at bounding box center [75, 85] width 17 height 17
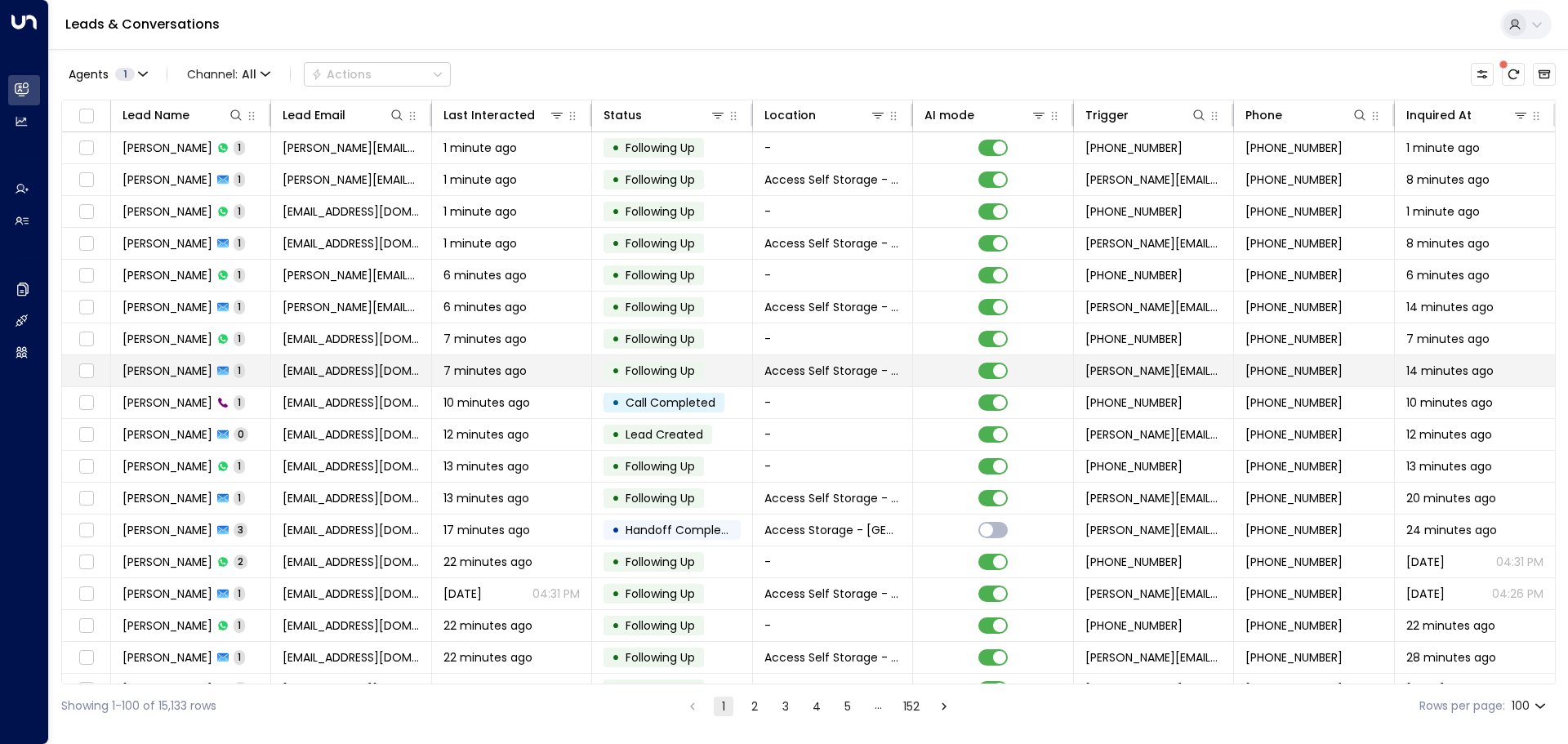
click at [164, 369] on span "[PERSON_NAME]" at bounding box center [167, 371] width 90 height 17
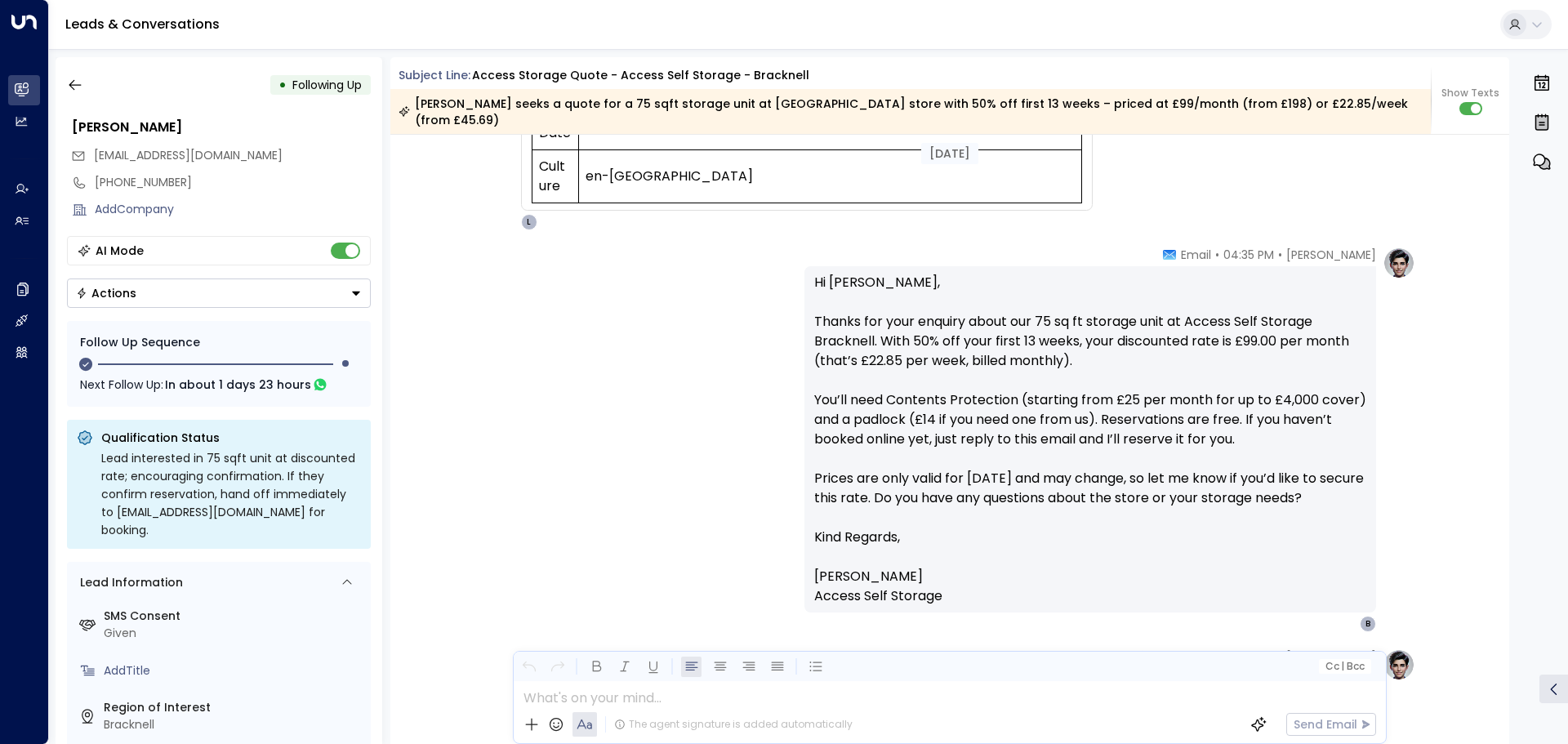
scroll to position [763, 0]
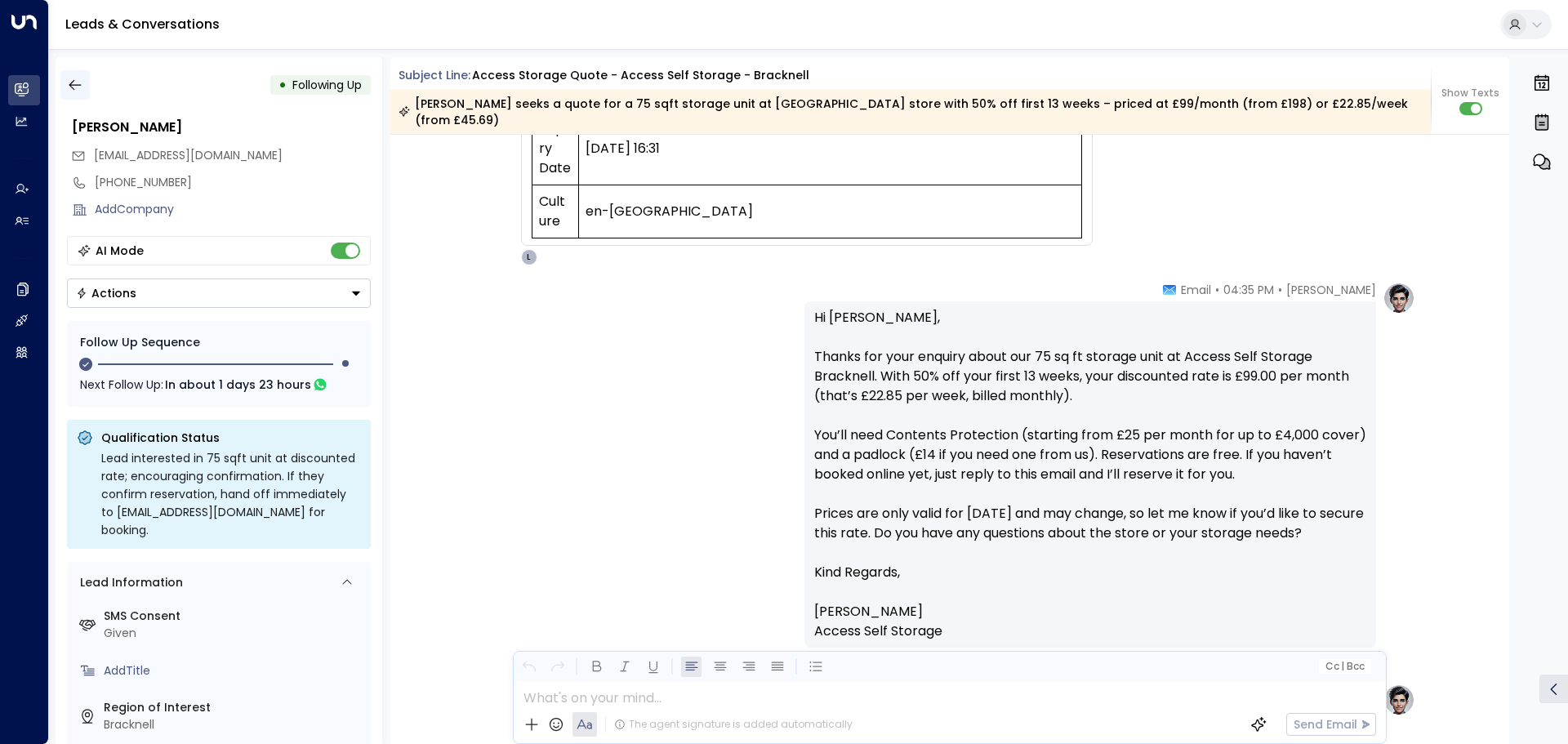
click at [82, 84] on icon "button" at bounding box center [75, 85] width 17 height 17
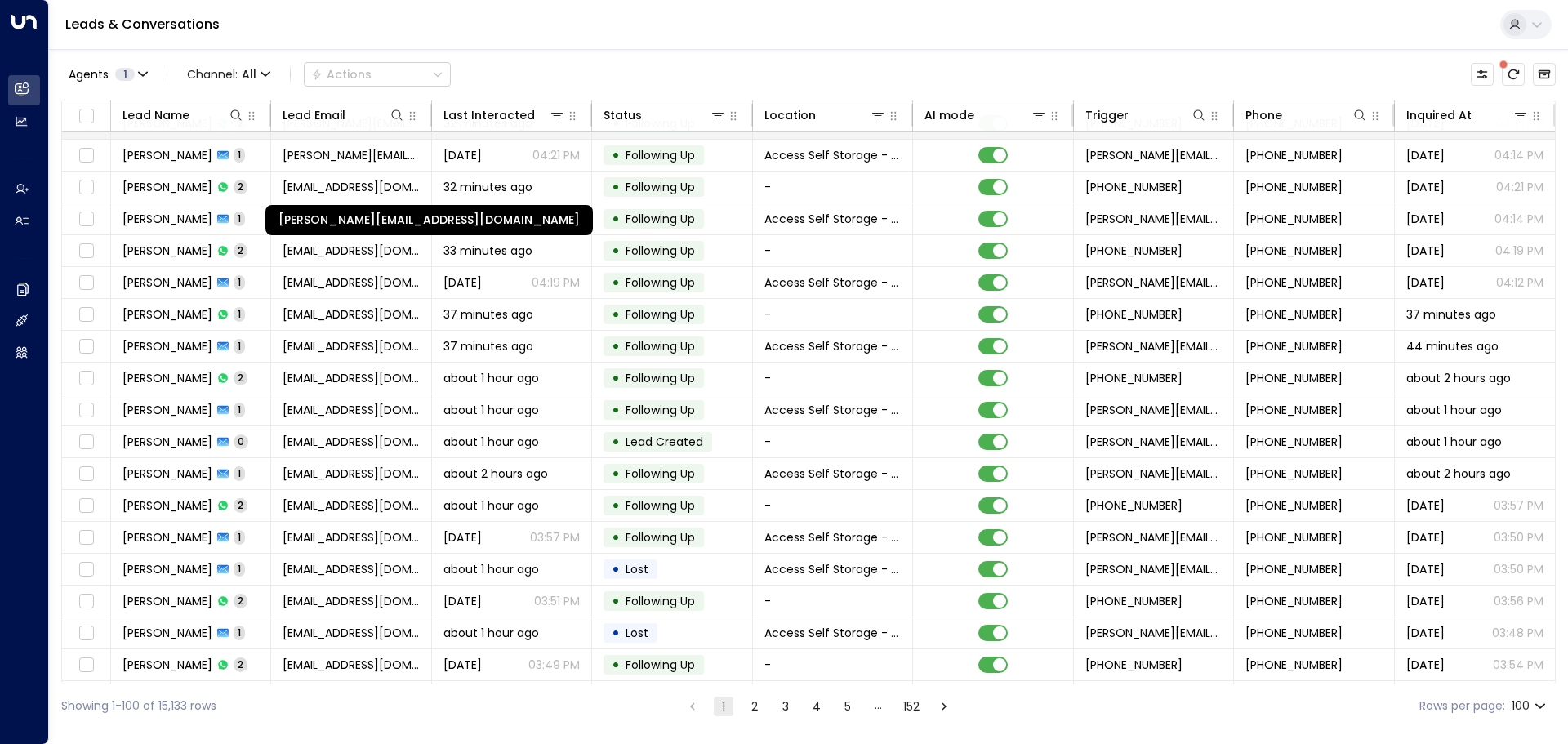
scroll to position [654, 0]
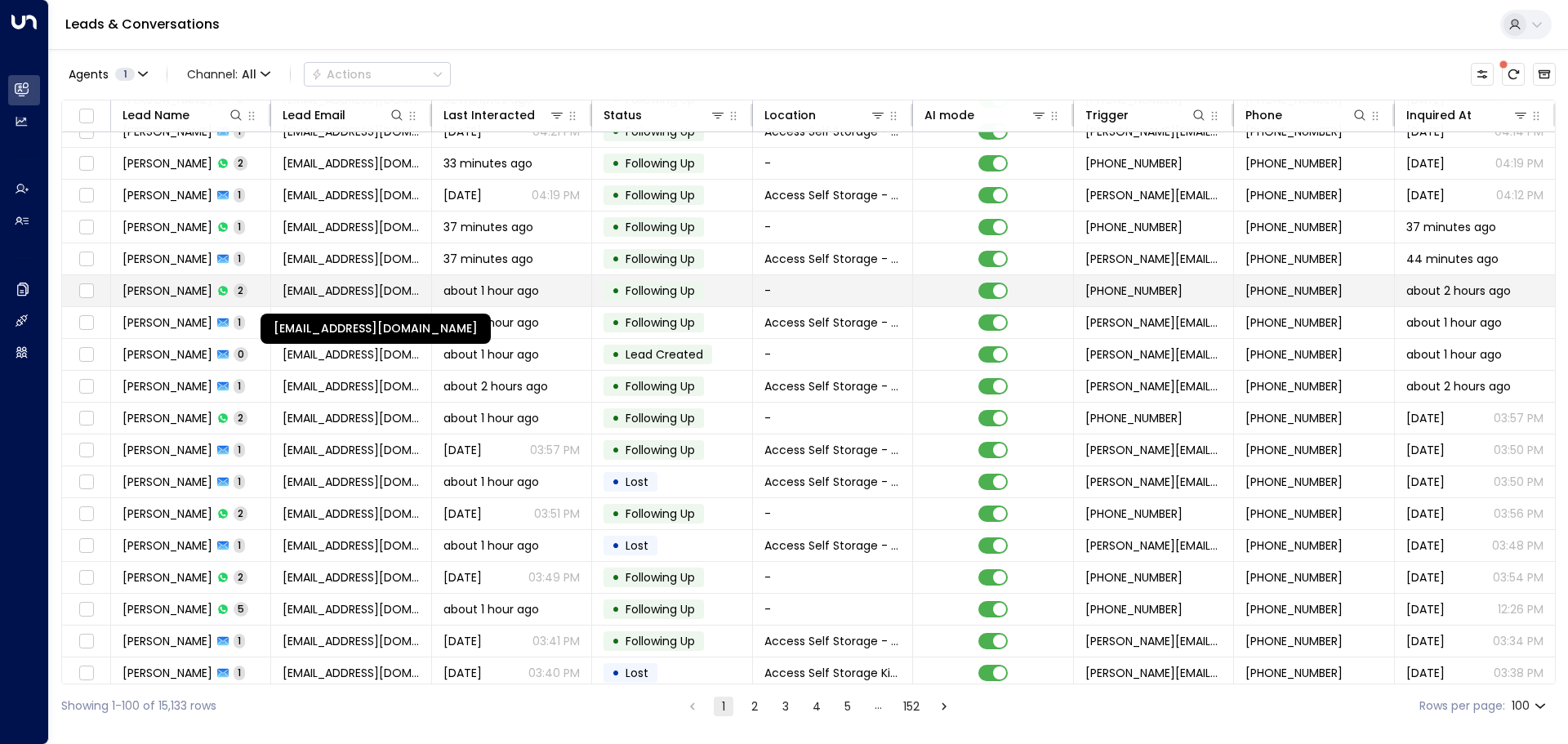
click at [376, 292] on span "[EMAIL_ADDRESS][DOMAIN_NAME]" at bounding box center [351, 291] width 136 height 17
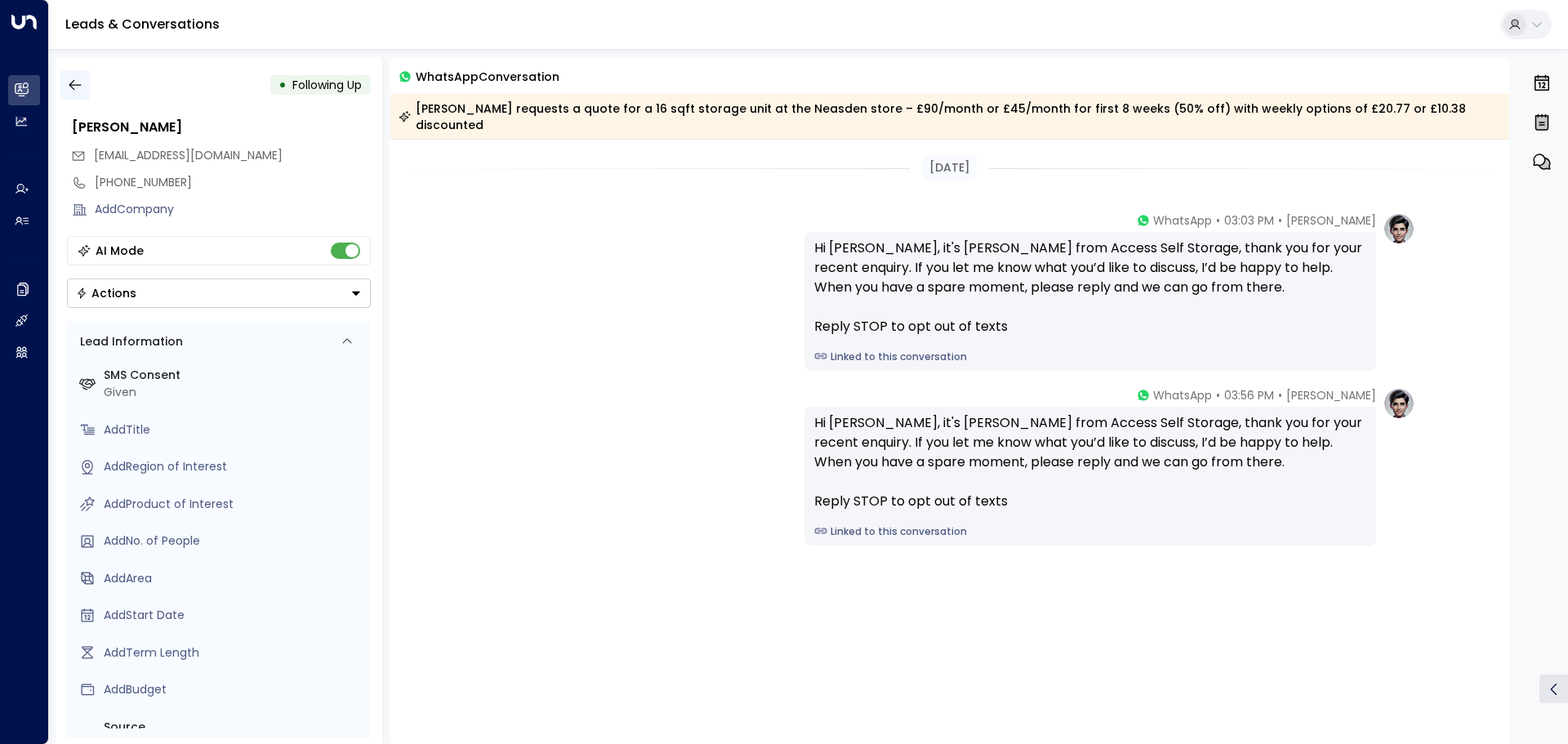
click at [70, 76] on icon "button" at bounding box center [75, 85] width 17 height 17
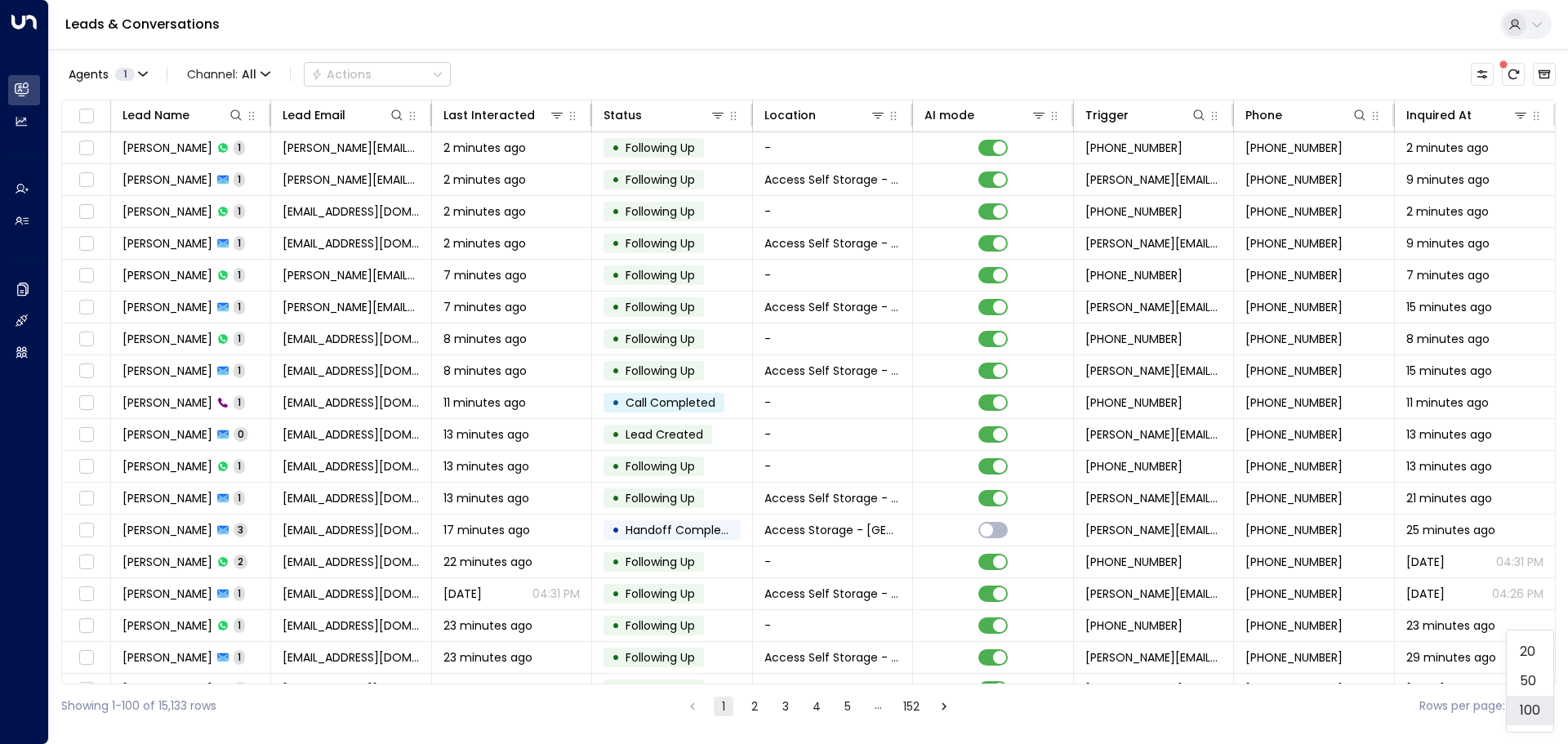
click at [1542, 703] on body "Overview Leads & Conversations Leads & Conversations Analytics Analytics Agents…" at bounding box center [784, 364] width 1568 height 728
click at [1529, 703] on li "100" at bounding box center [1529, 711] width 47 height 29
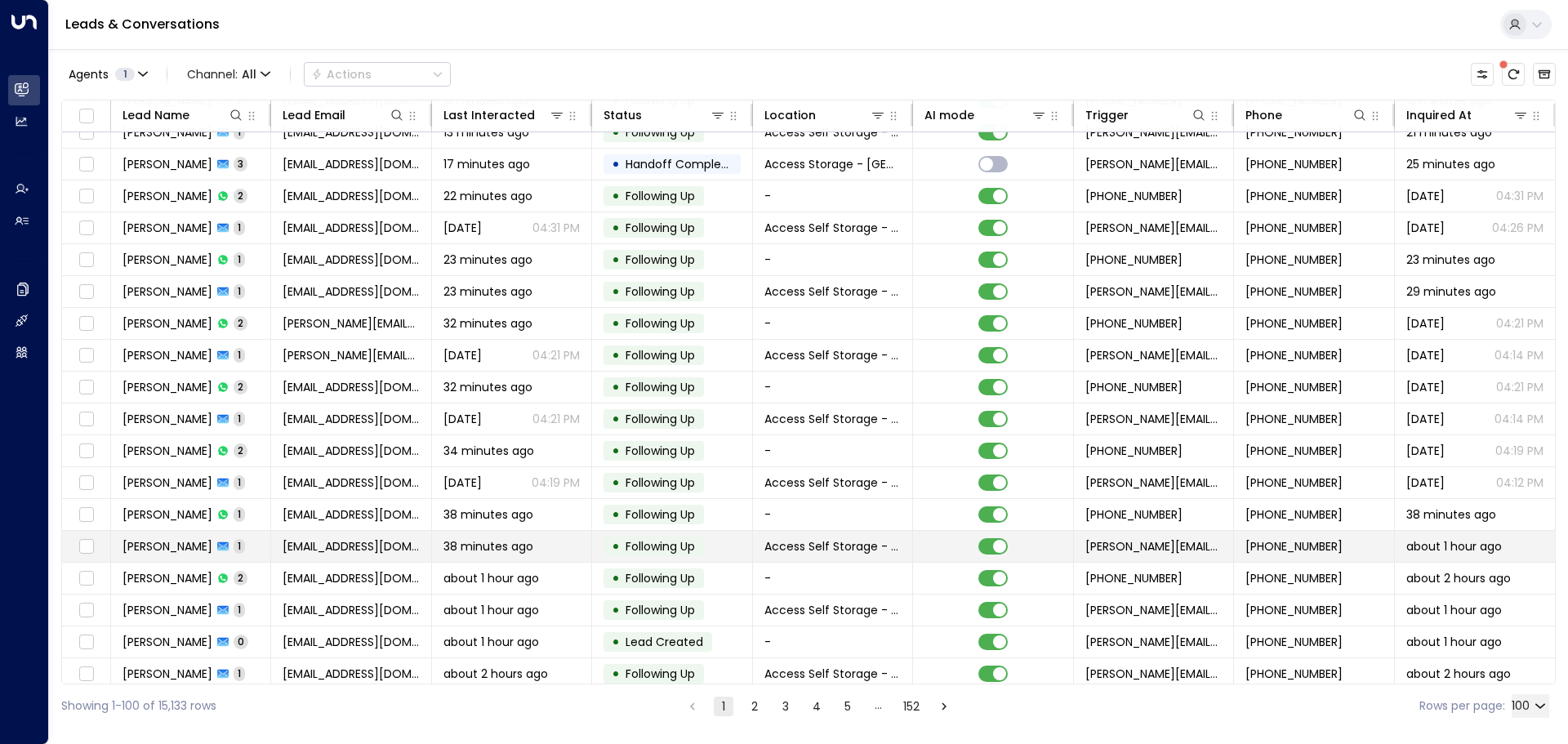
scroll to position [490, 0]
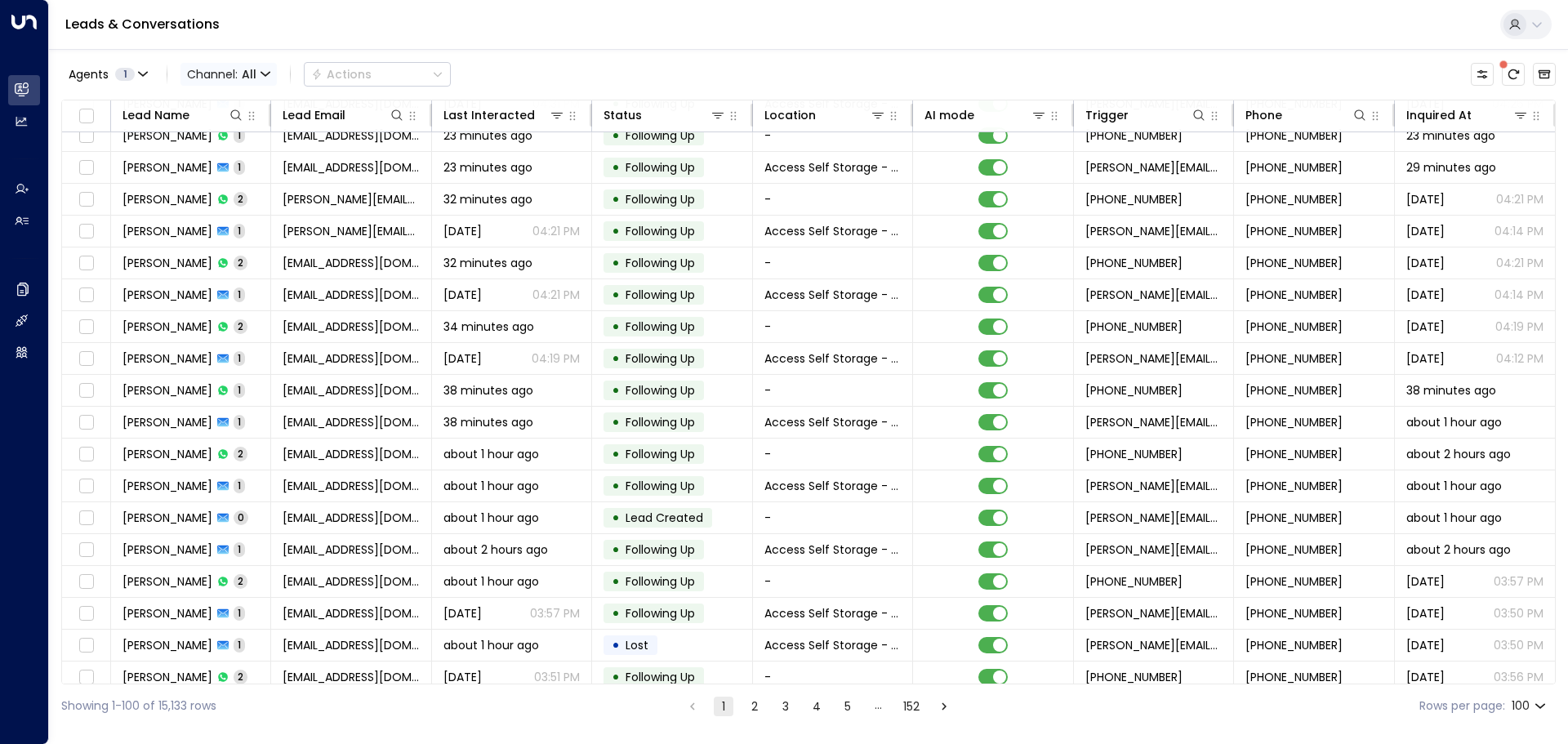
click at [263, 72] on icon "button" at bounding box center [265, 74] width 10 height 10
click at [262, 71] on icon "button" at bounding box center [265, 74] width 10 height 10
click at [222, 175] on li "Voice" at bounding box center [224, 167] width 78 height 16
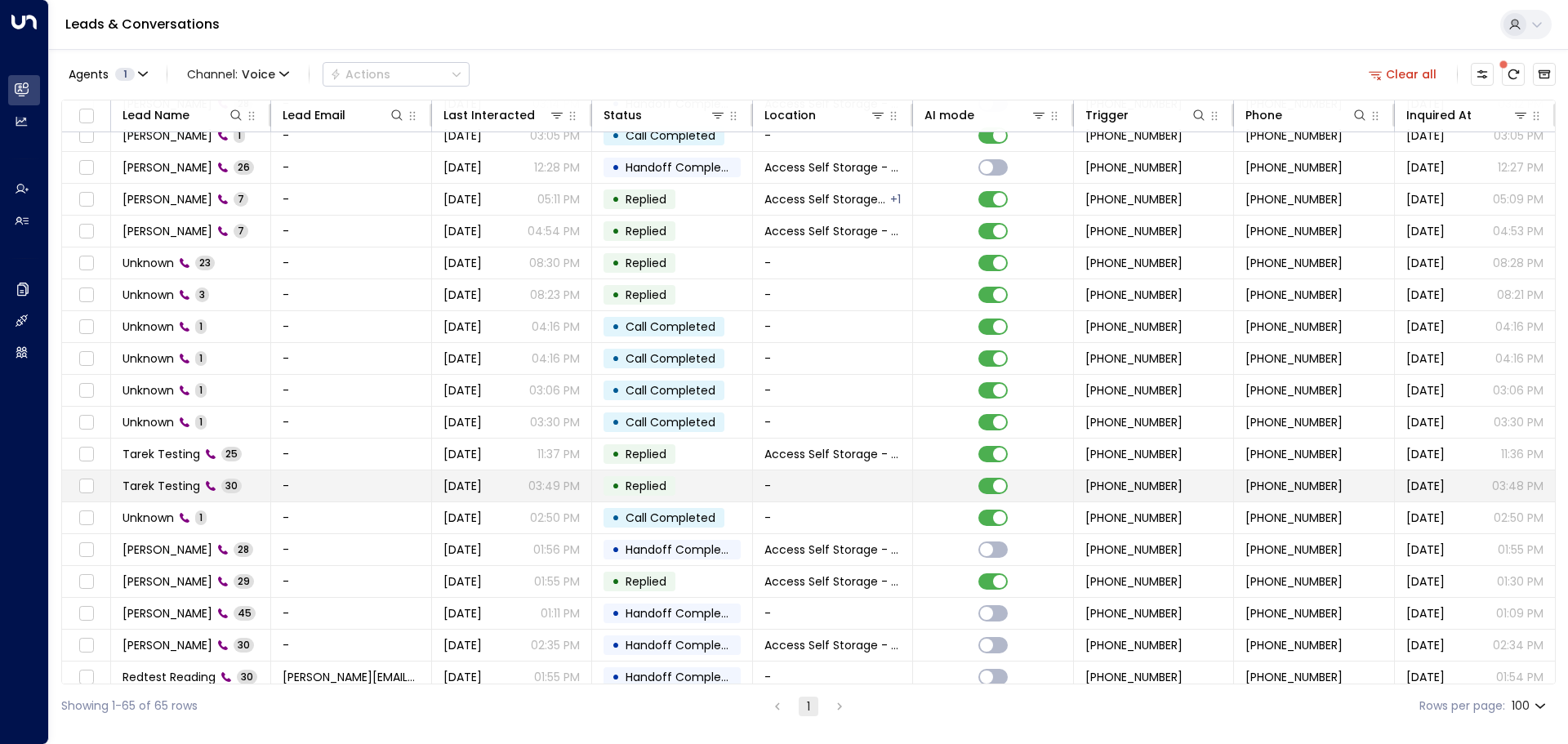
scroll to position [163, 0]
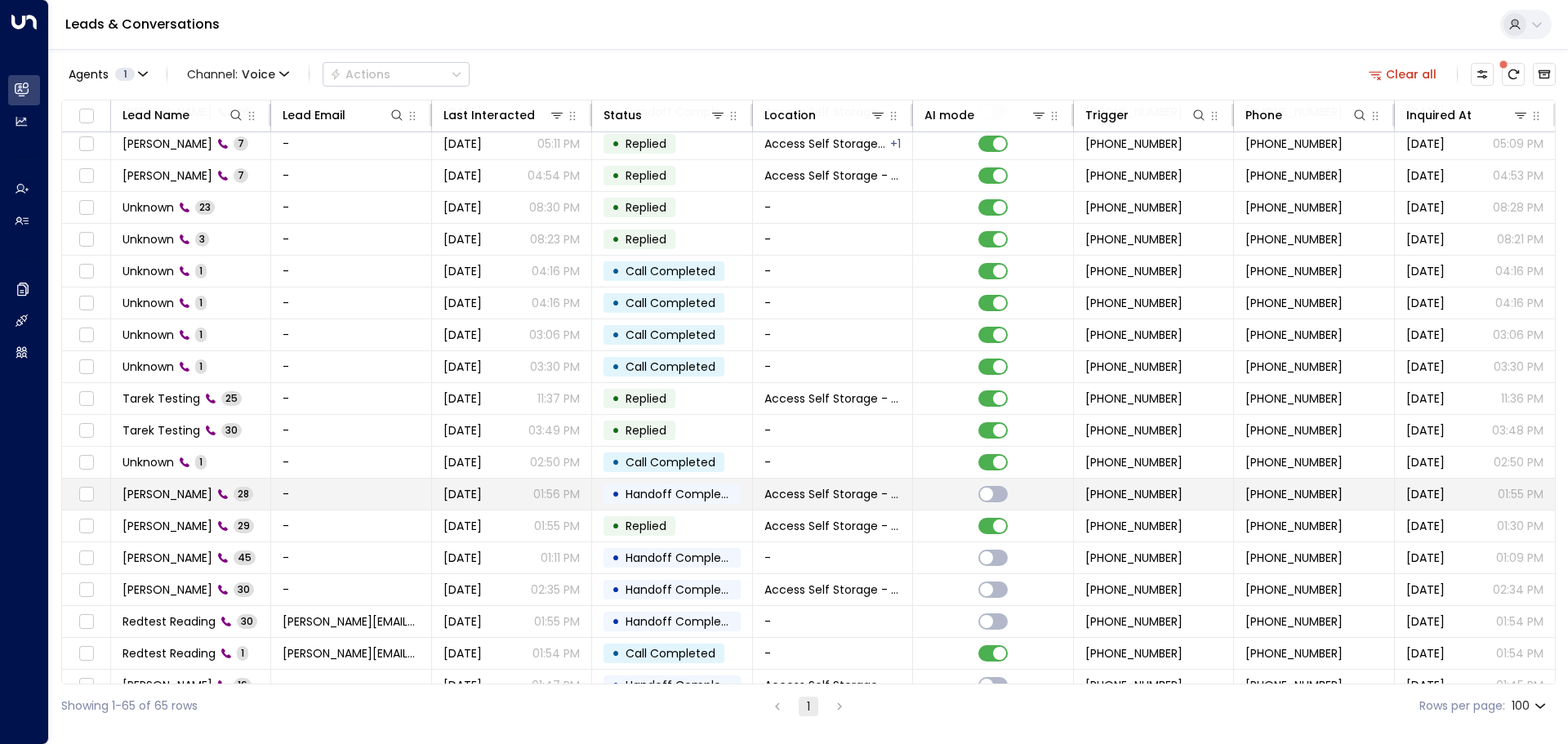
click at [248, 492] on td "[PERSON_NAME] 28" at bounding box center [191, 494] width 160 height 31
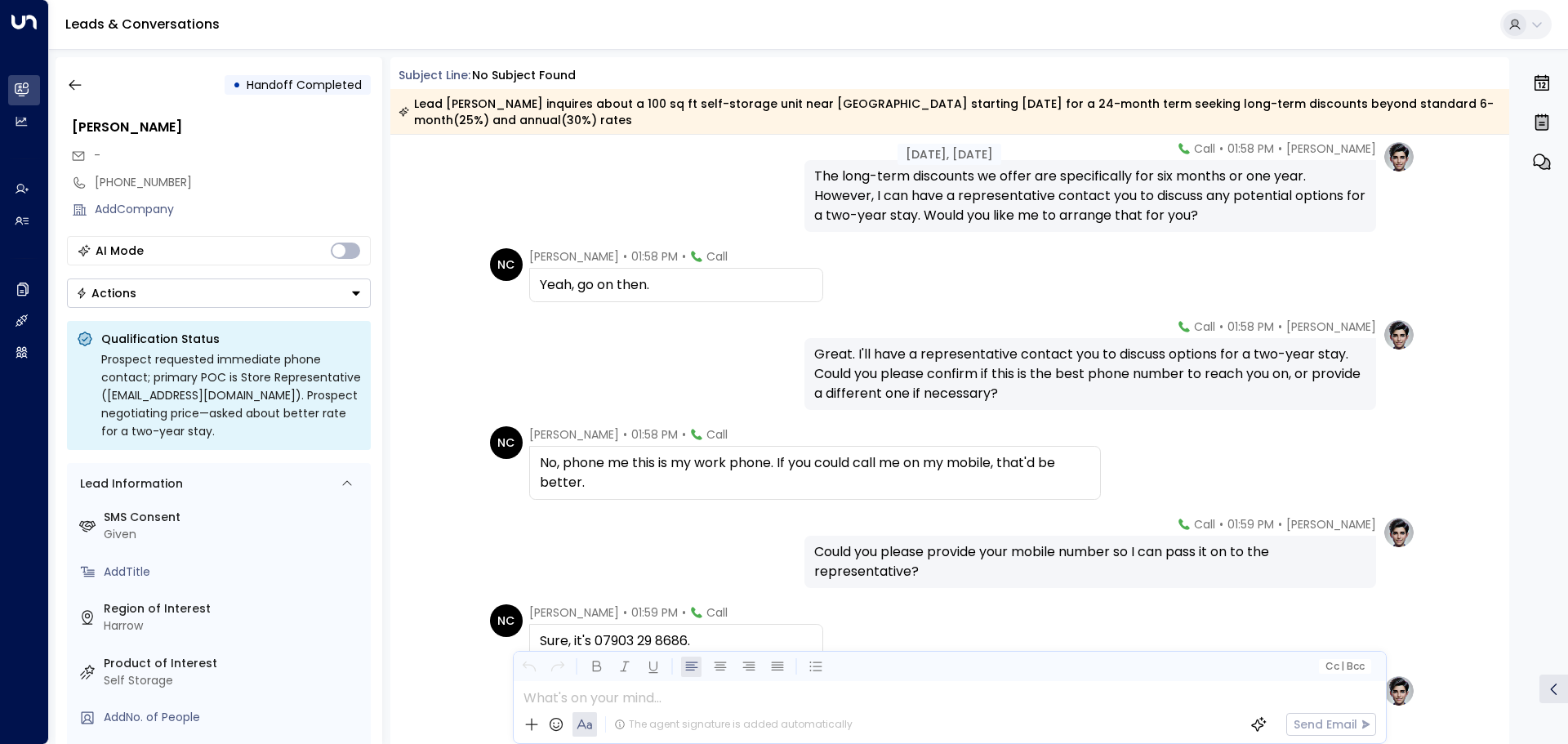
scroll to position [1797, 0]
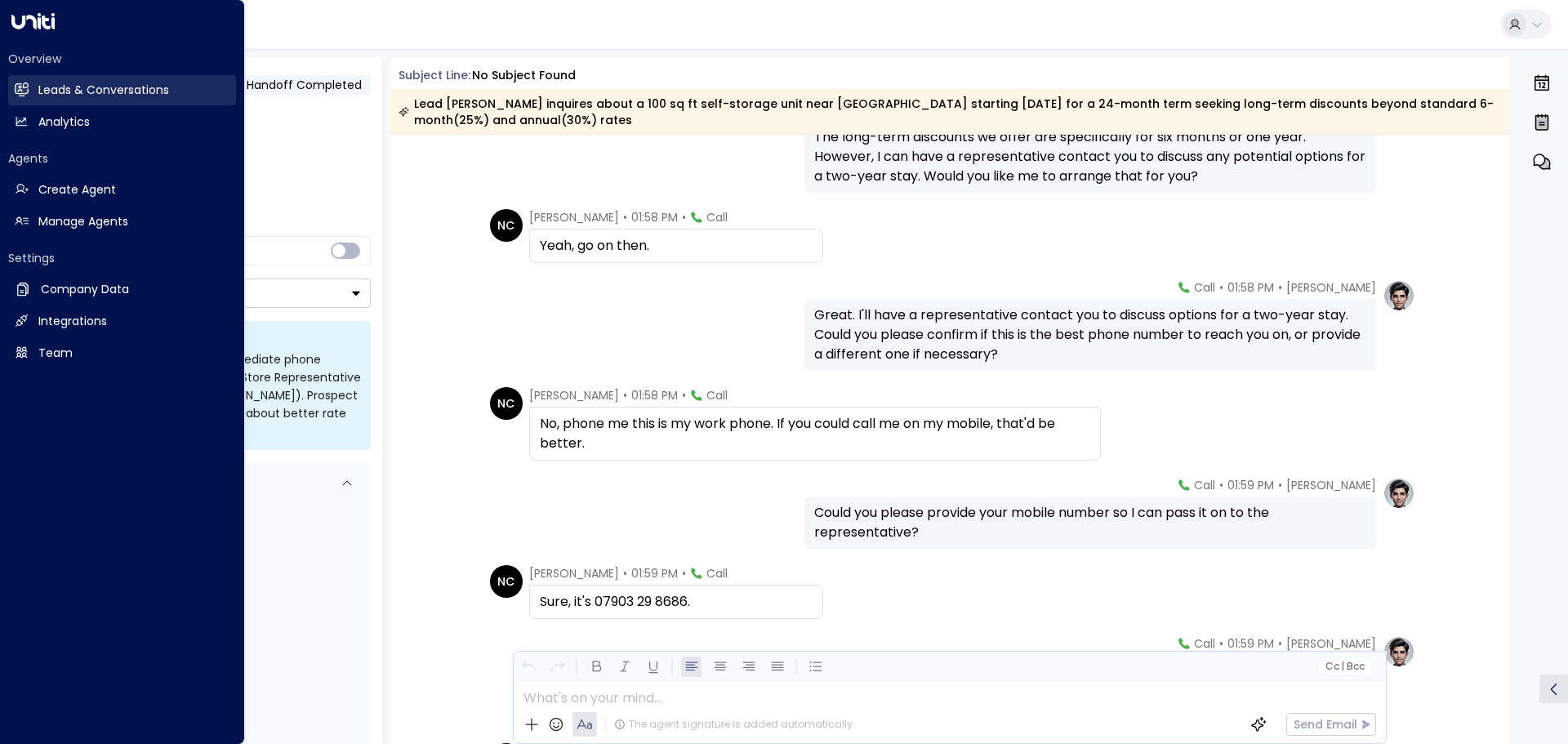
click at [50, 79] on link "Leads & Conversations Leads & Conversations" at bounding box center [122, 90] width 228 height 30
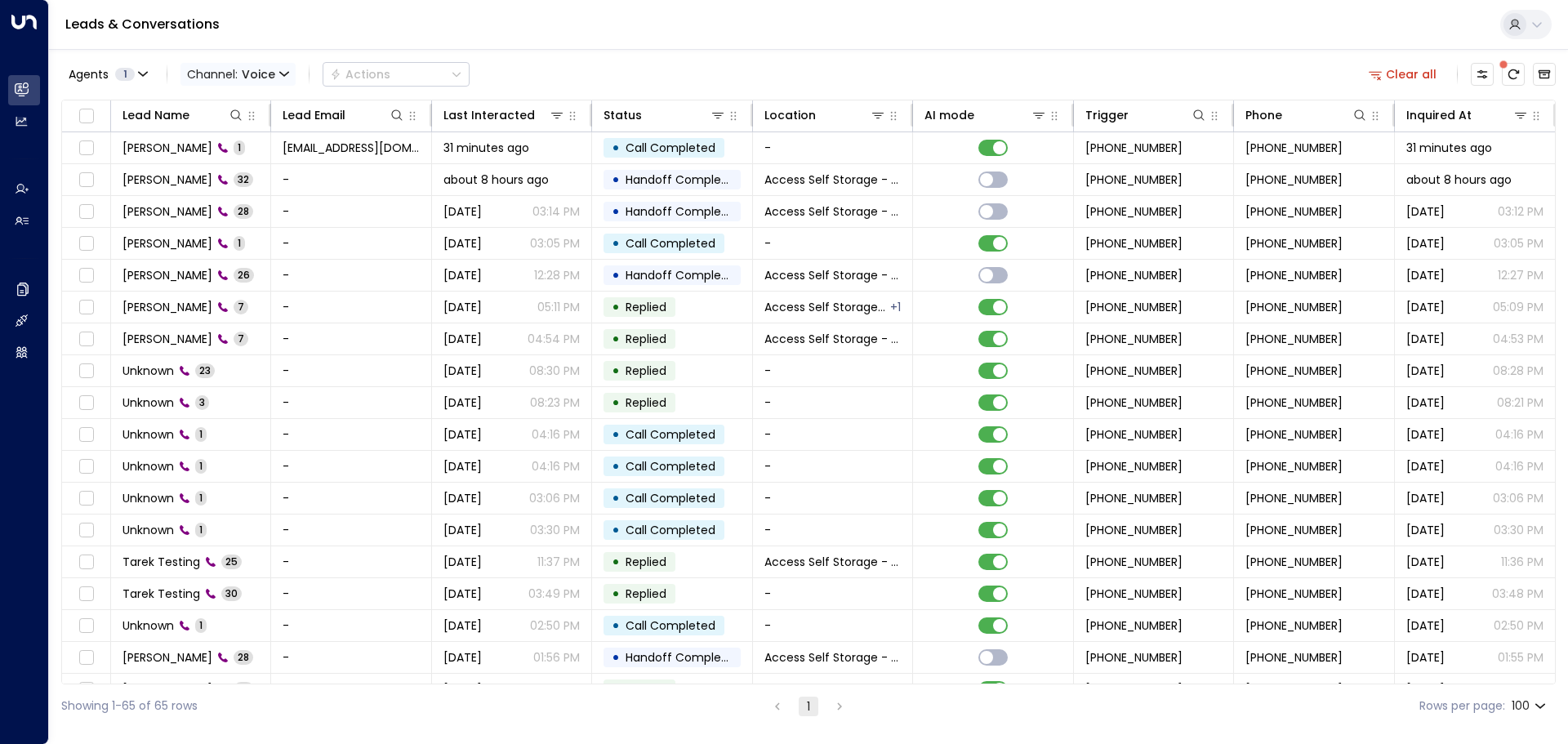
click at [281, 76] on icon "button" at bounding box center [283, 74] width 10 height 10
click at [220, 107] on li "All" at bounding box center [224, 99] width 78 height 16
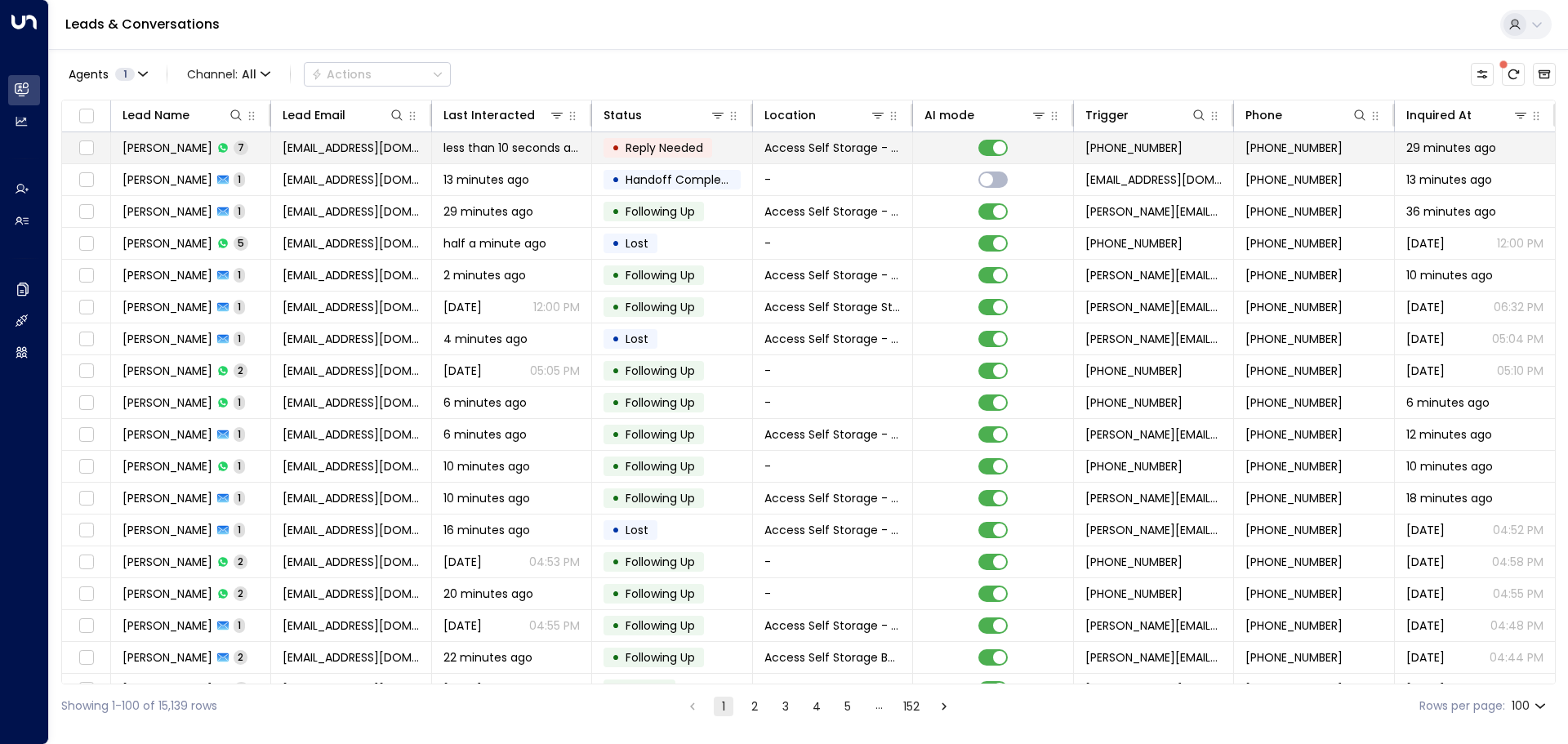
click at [251, 147] on td "[PERSON_NAME] 7" at bounding box center [191, 148] width 160 height 31
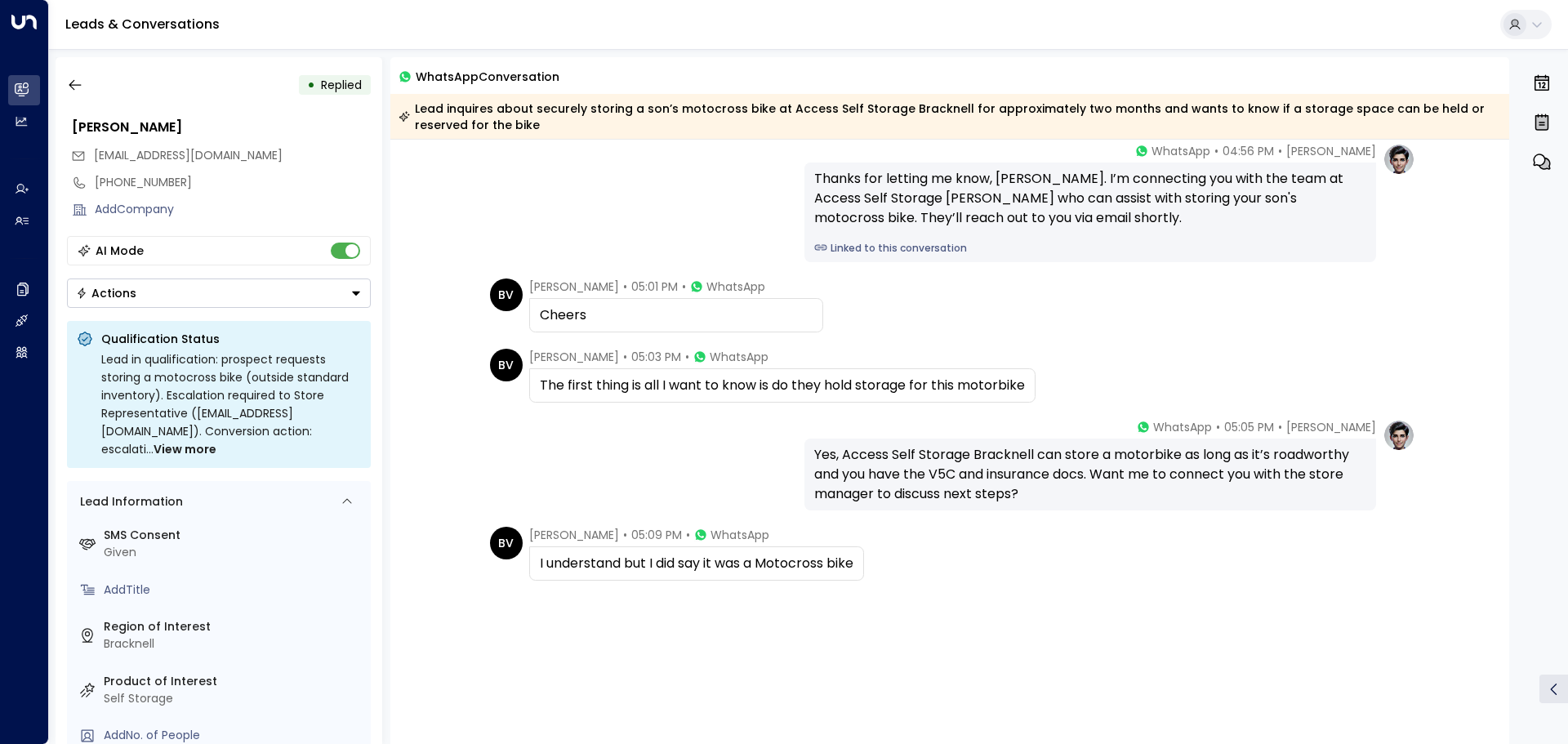
scroll to position [402, 0]
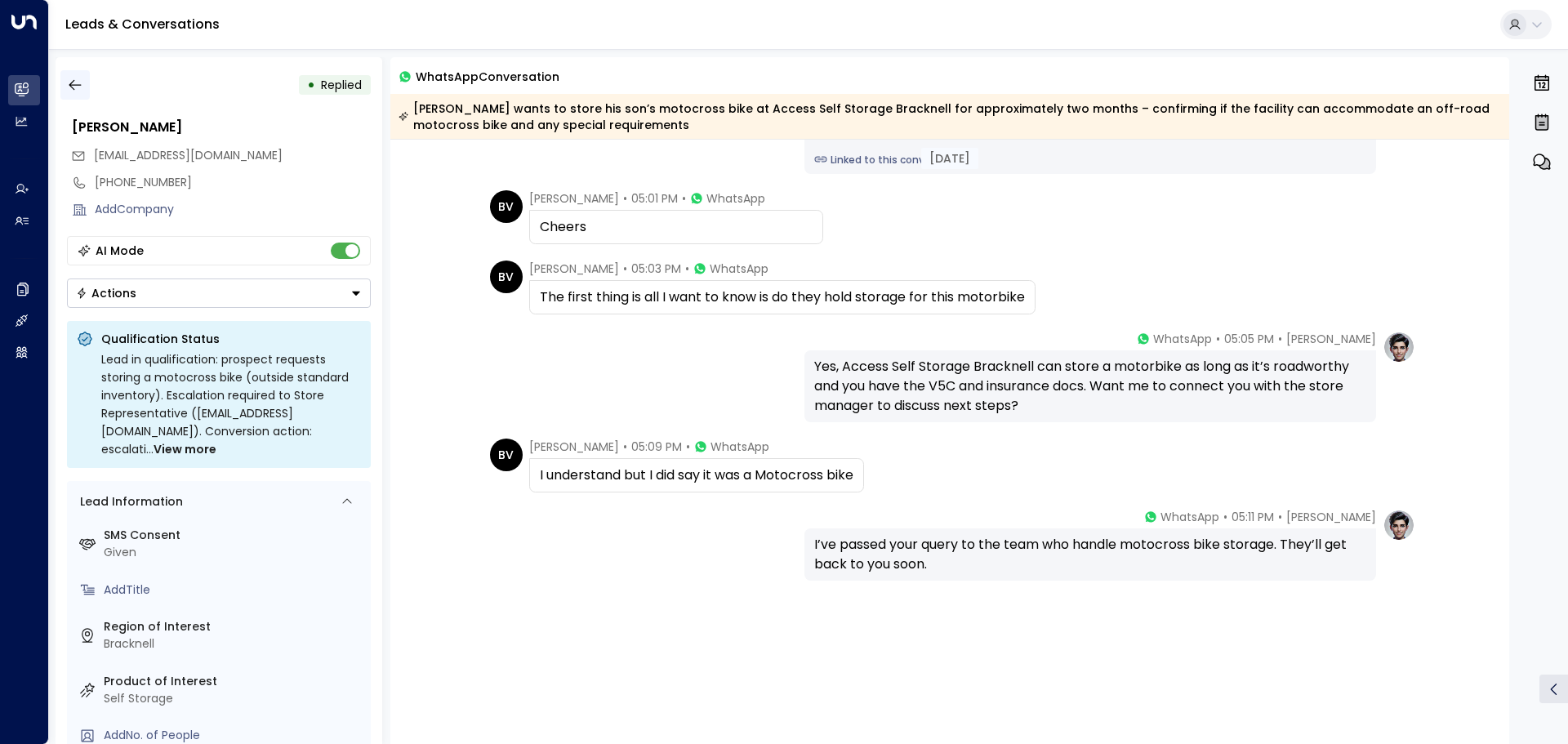
click at [79, 80] on icon "button" at bounding box center [75, 85] width 17 height 17
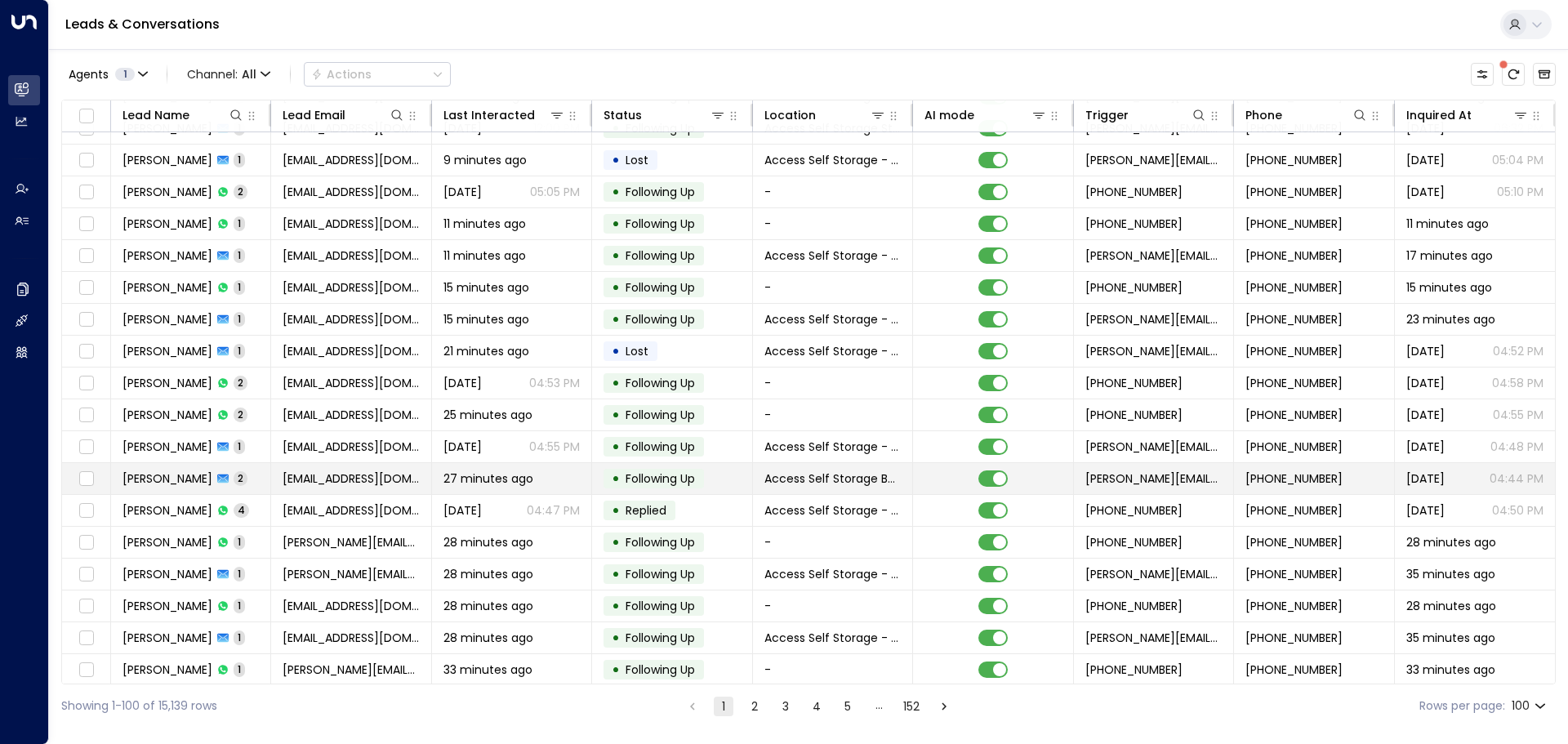
scroll to position [245, 0]
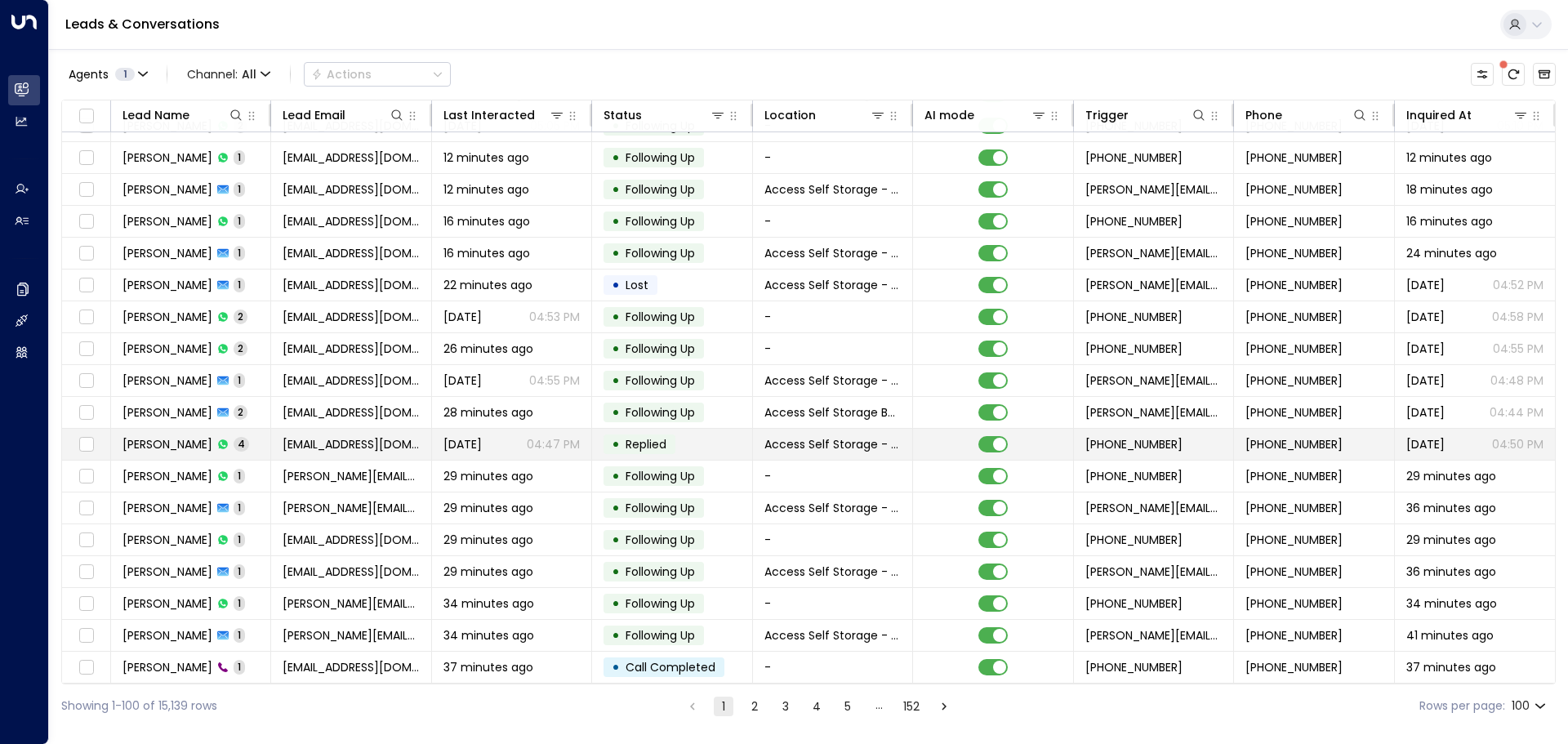
click at [248, 446] on td "[PERSON_NAME] 4" at bounding box center [191, 445] width 160 height 31
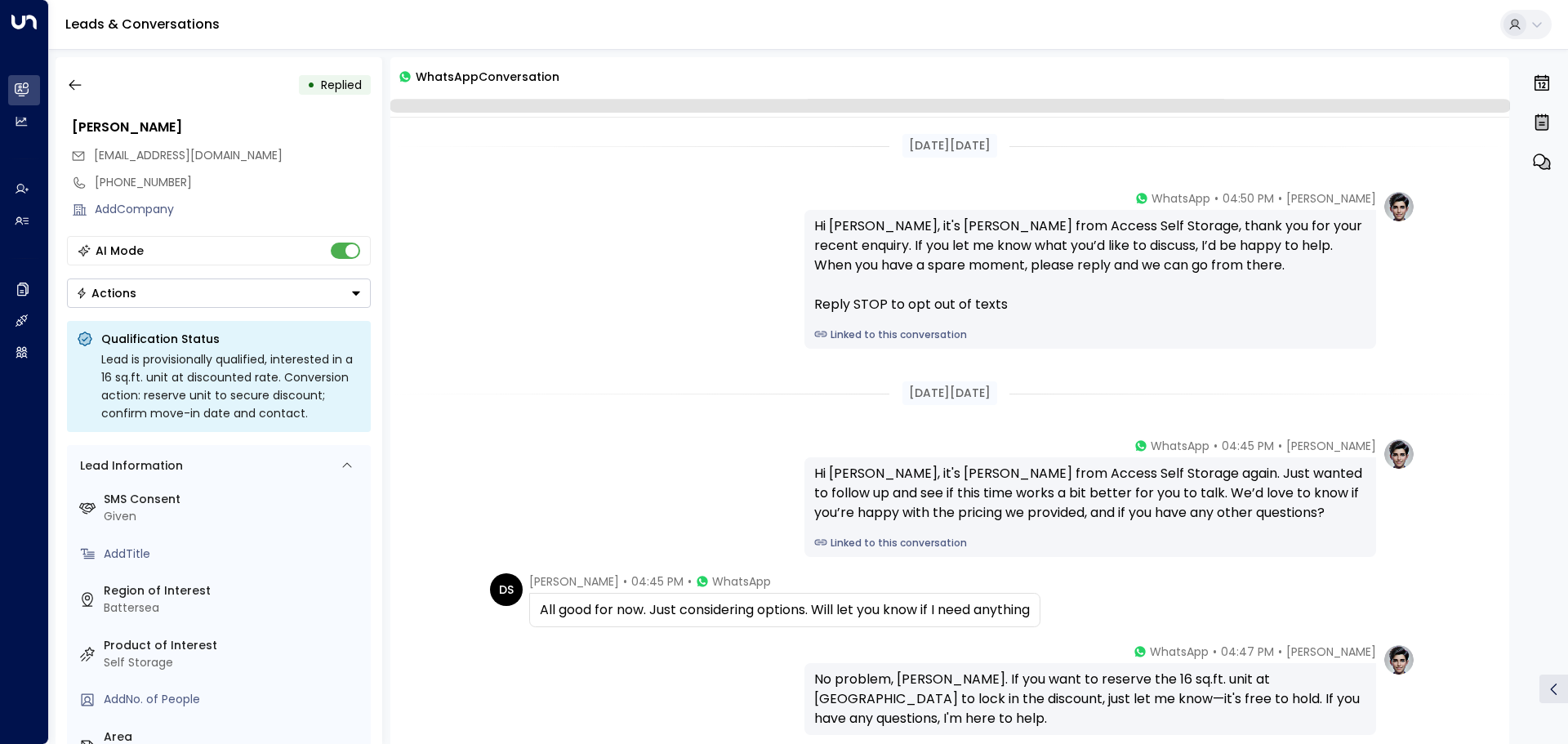
scroll to position [155, 0]
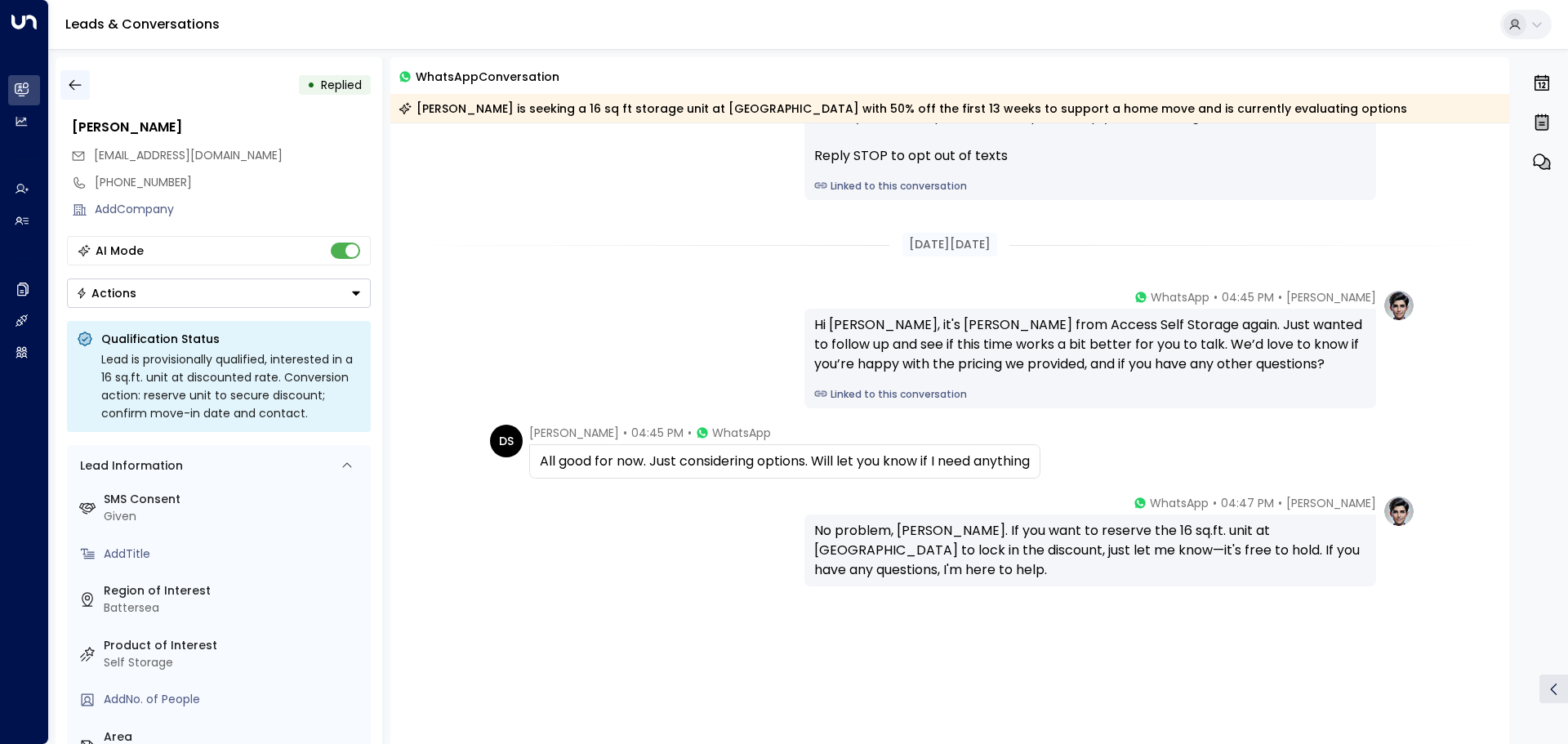
click at [78, 90] on icon "button" at bounding box center [75, 85] width 17 height 17
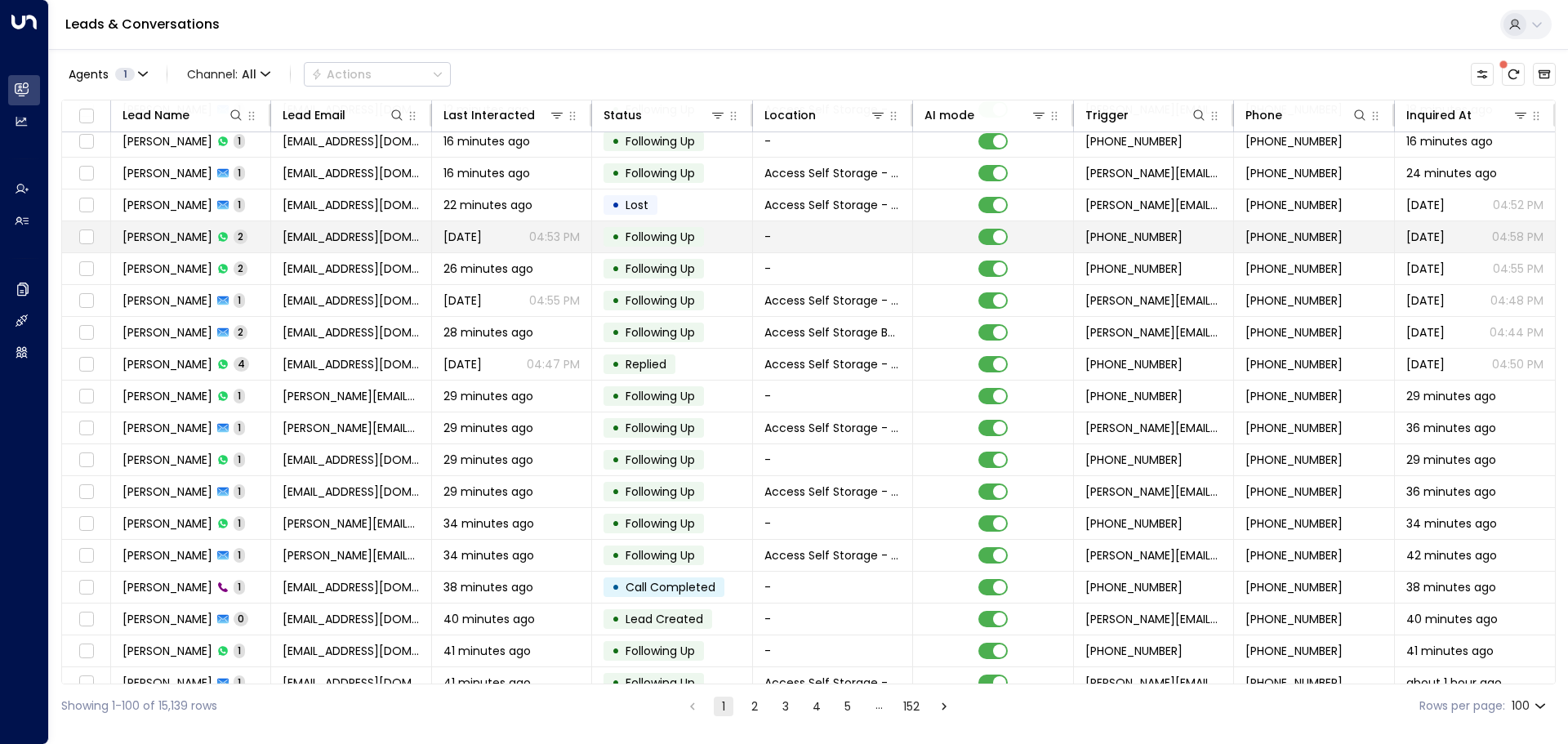
scroll to position [409, 0]
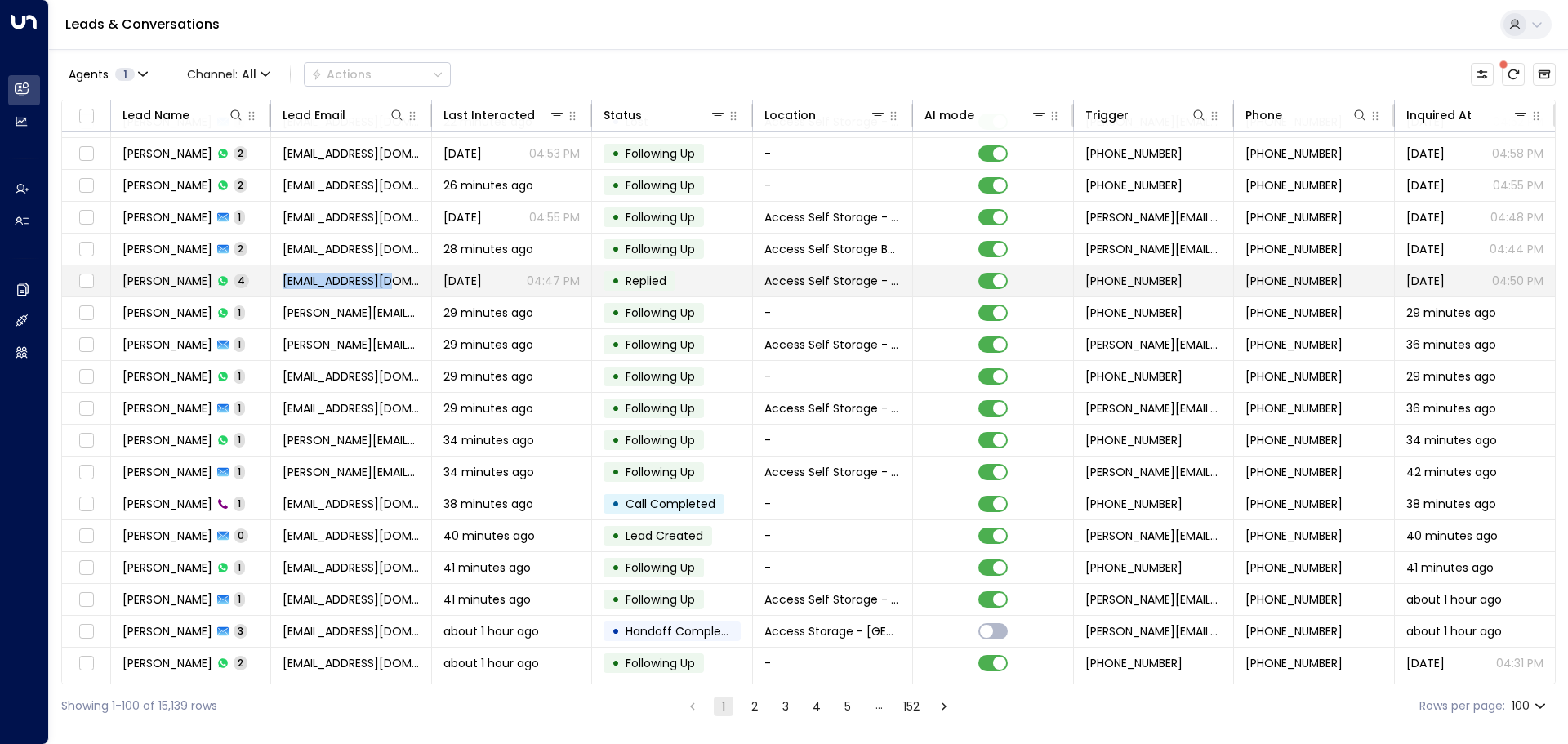
drag, startPoint x: 249, startPoint y: 277, endPoint x: 278, endPoint y: 294, distance: 33.6
click at [278, 294] on tr "[PERSON_NAME] 4 [EMAIL_ADDRESS][DOMAIN_NAME] [DATE] 04:47 PM • Replied Access S…" at bounding box center [808, 281] width 1493 height 32
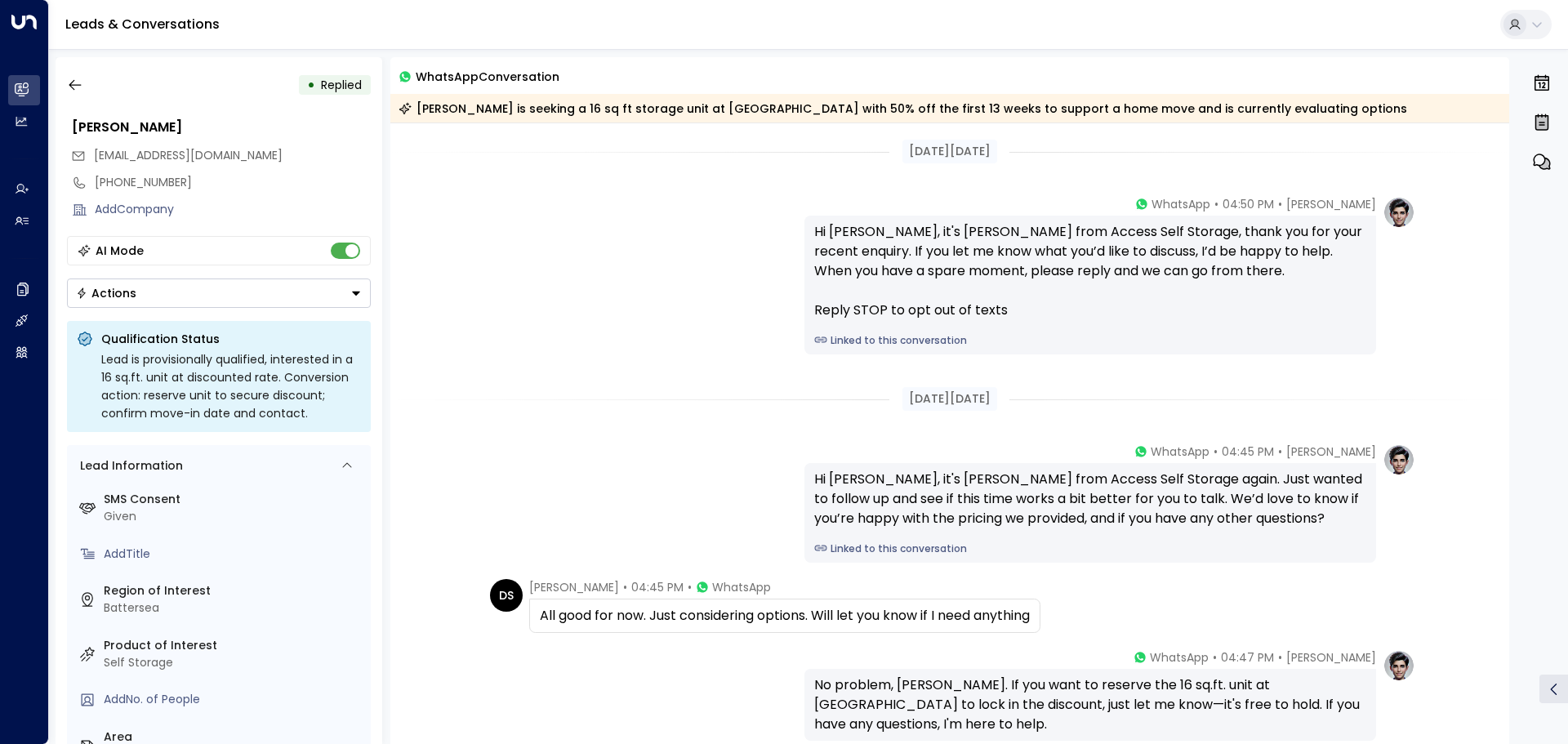
scroll to position [160, 0]
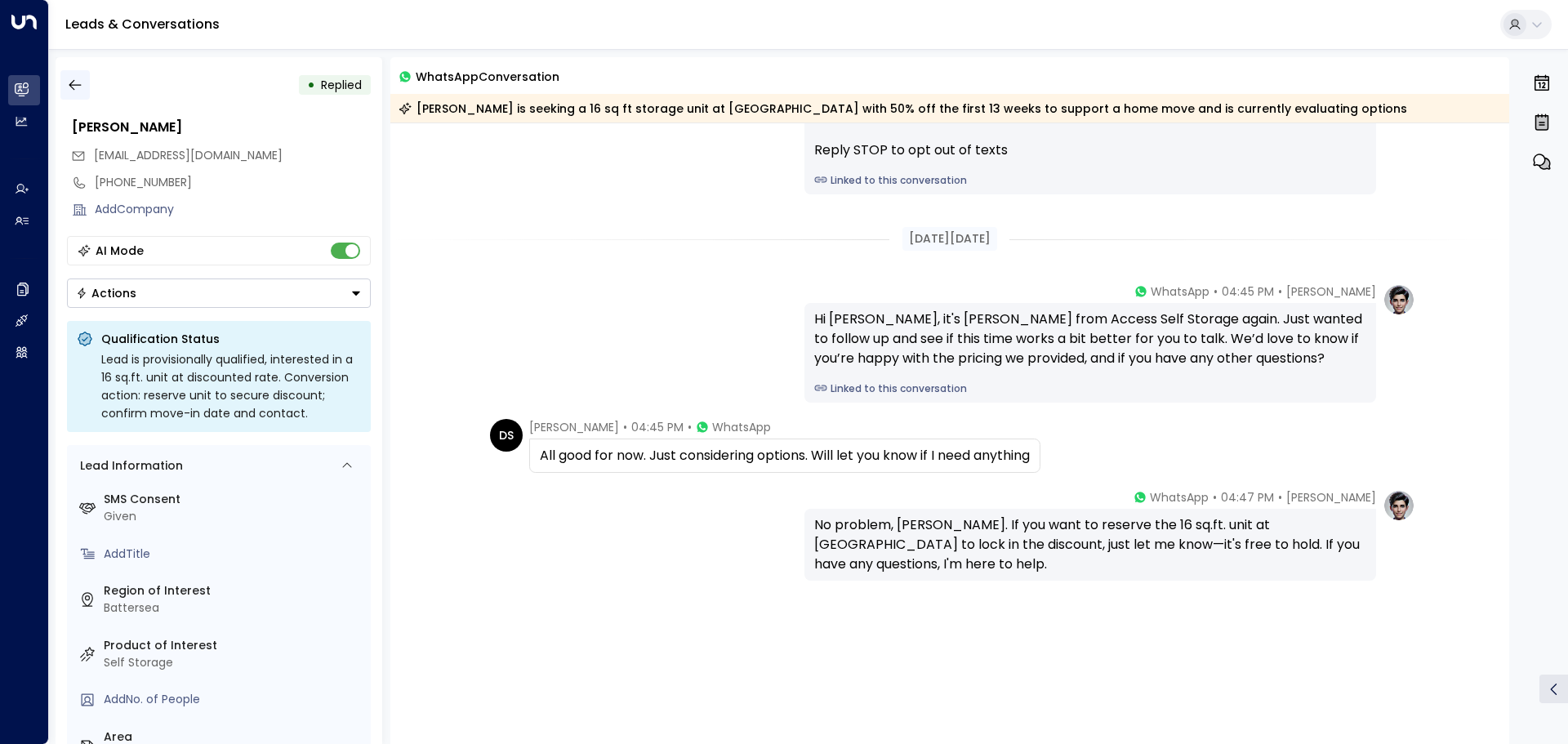
click at [78, 86] on icon "button" at bounding box center [75, 85] width 17 height 17
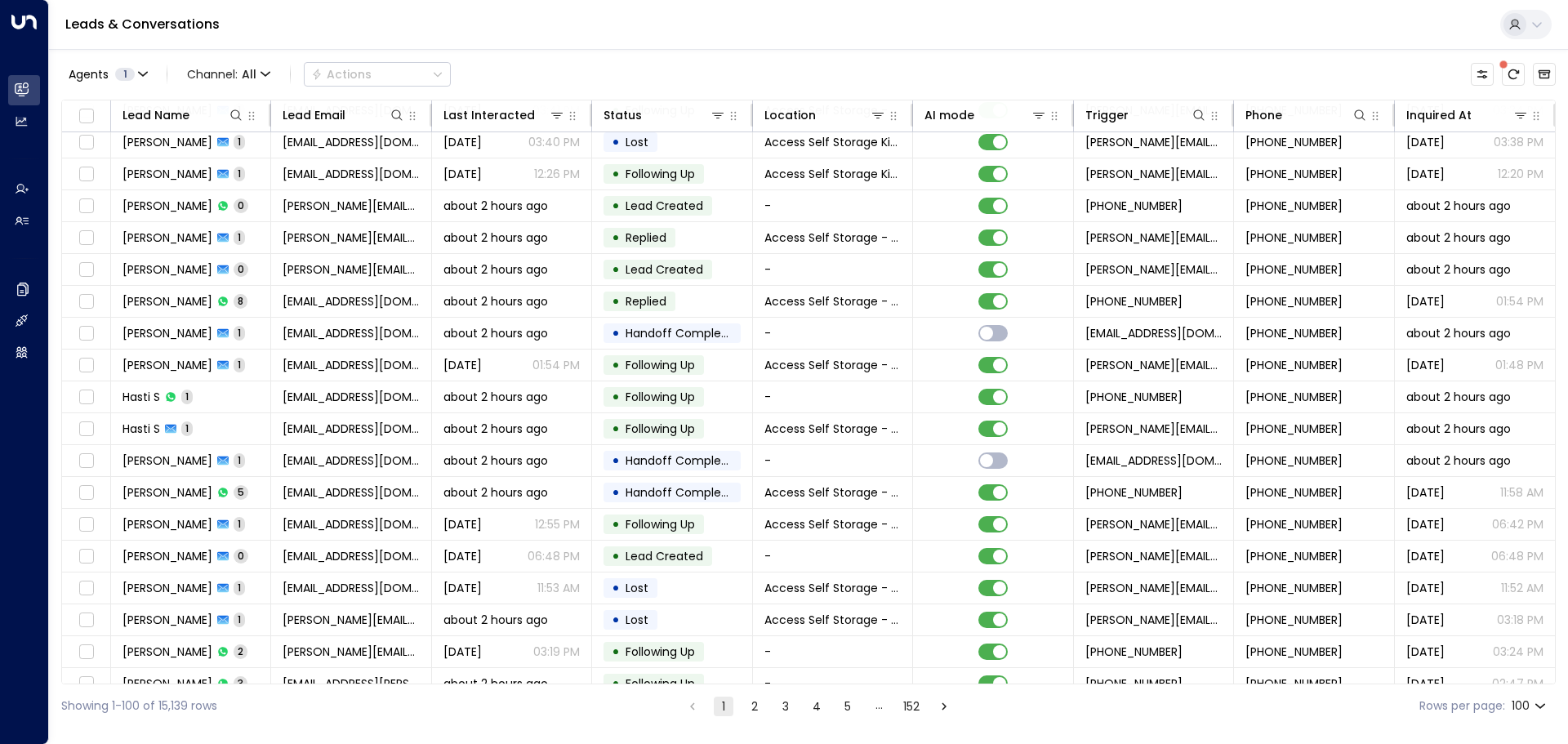
scroll to position [1715, 0]
